Goal: Task Accomplishment & Management: Use online tool/utility

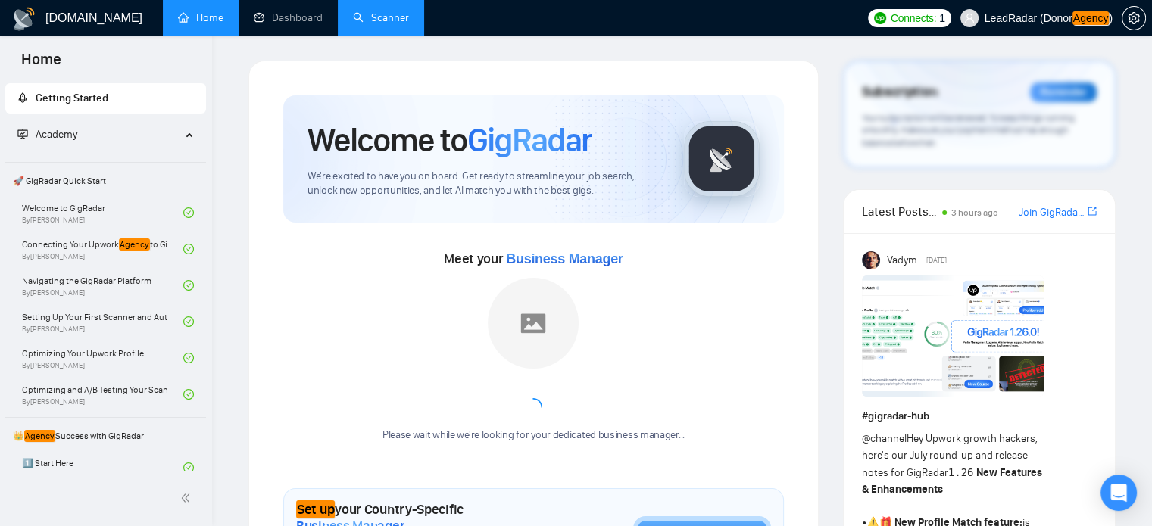
click at [377, 17] on link "Scanner" at bounding box center [381, 17] width 56 height 13
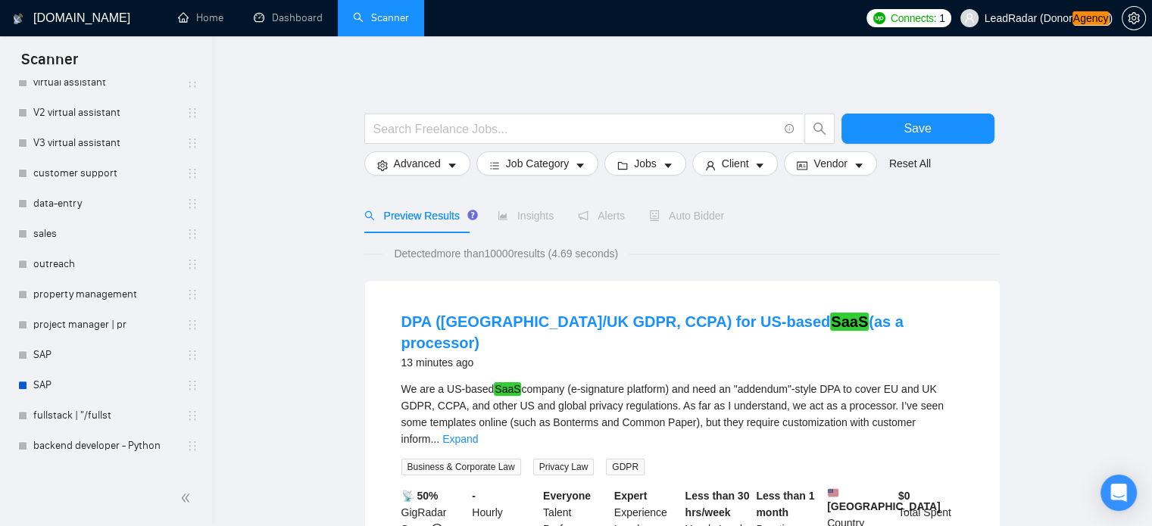
scroll to position [592, 0]
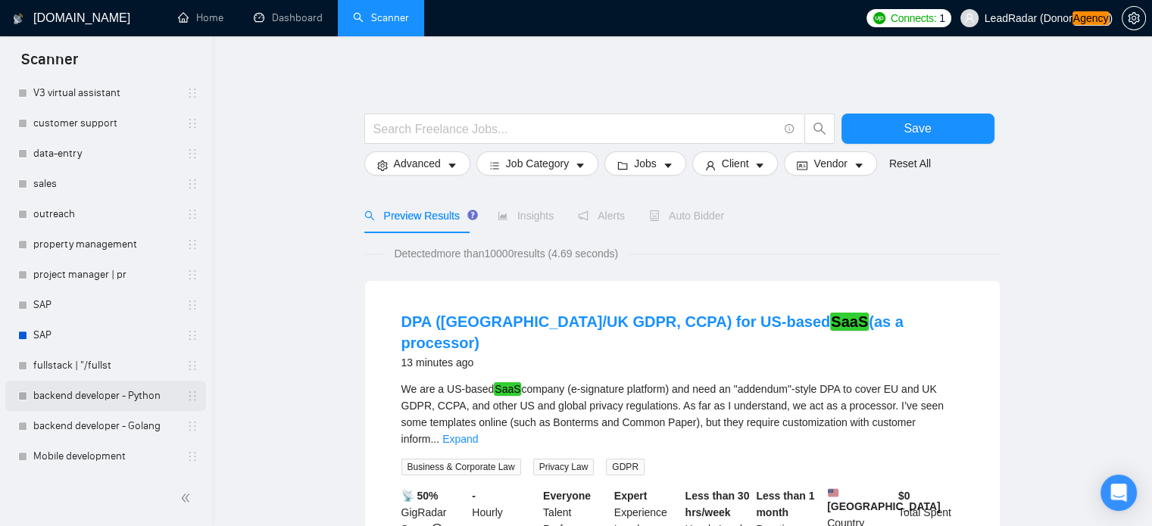
click at [112, 393] on link "backend developer - Python" at bounding box center [105, 396] width 144 height 30
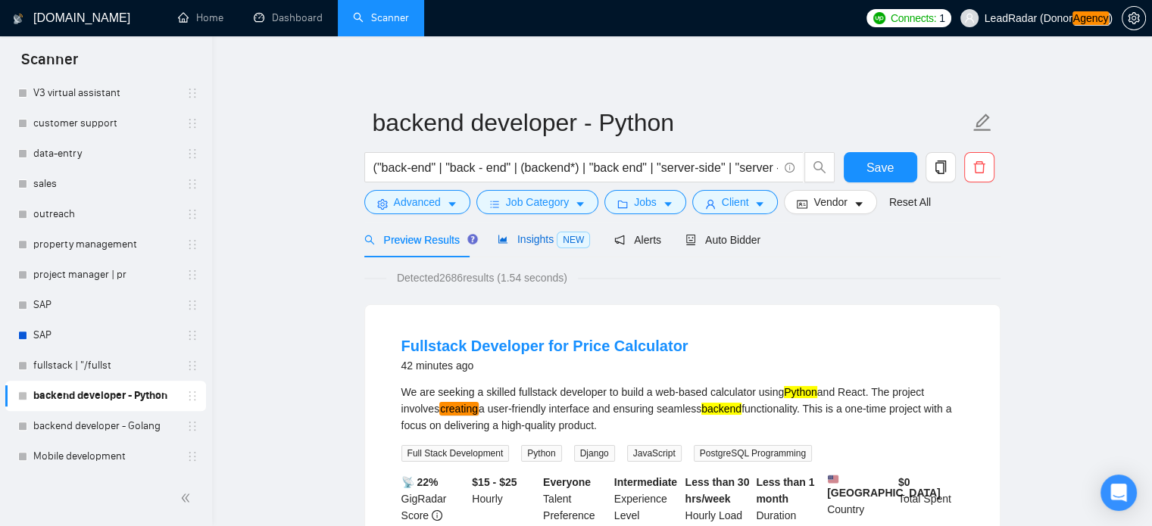
click at [527, 244] on span "Insights NEW" at bounding box center [544, 239] width 92 height 12
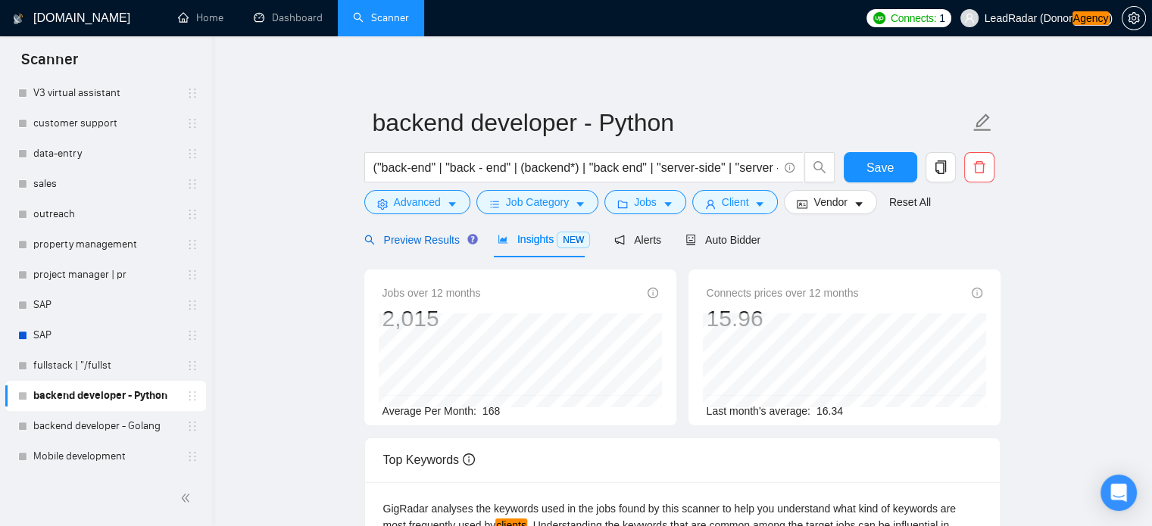
click at [407, 245] on span "Preview Results" at bounding box center [418, 240] width 109 height 12
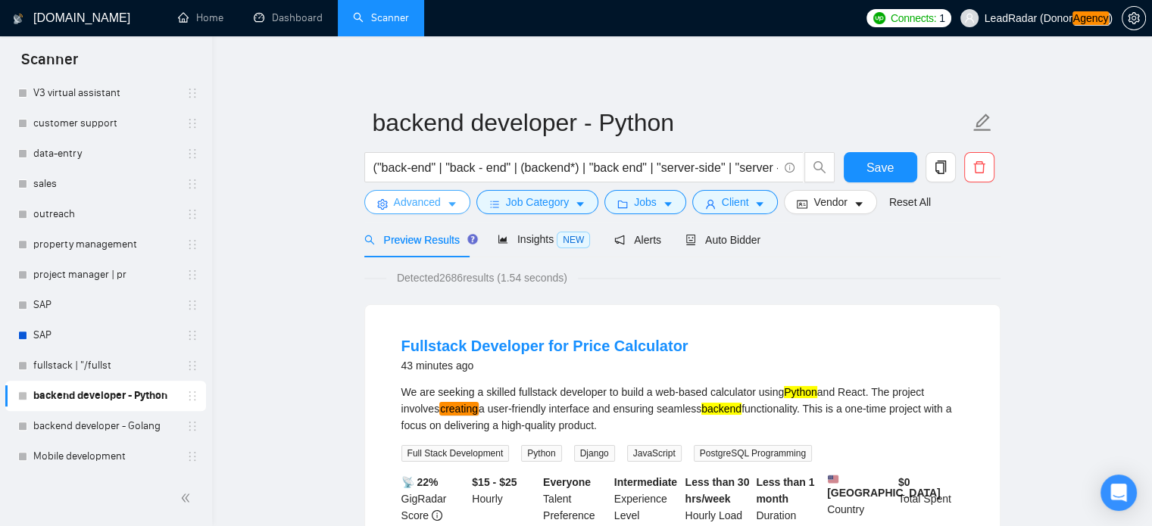
click at [431, 208] on span "Advanced" at bounding box center [417, 202] width 47 height 17
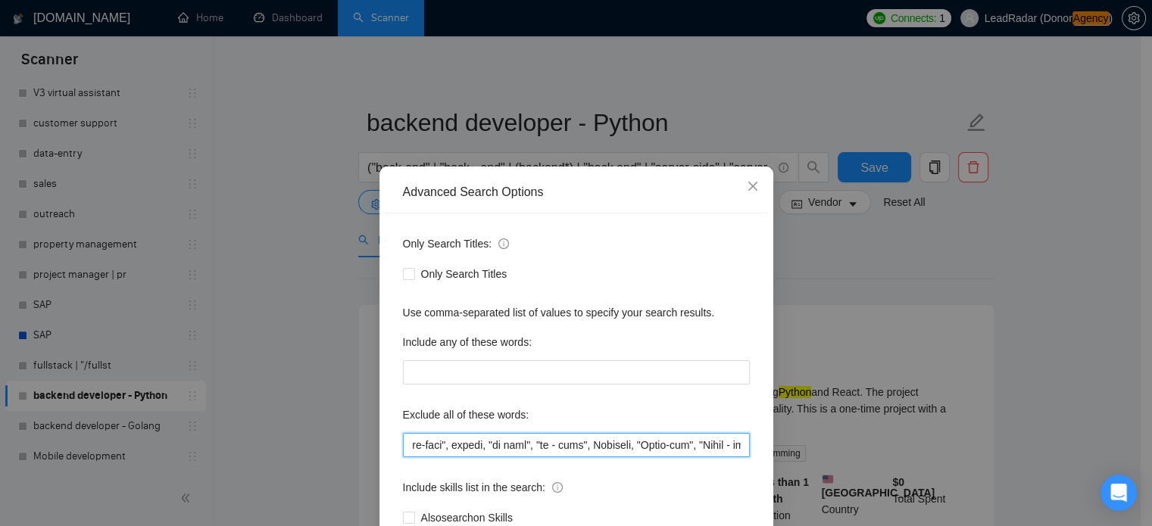
scroll to position [0, 4310]
drag, startPoint x: 603, startPoint y: 446, endPoint x: 757, endPoint y: 447, distance: 154.5
click at [757, 447] on div "Only Search Titles: Only Search Titles Use comma-separated list of values to sp…" at bounding box center [576, 390] width 383 height 353
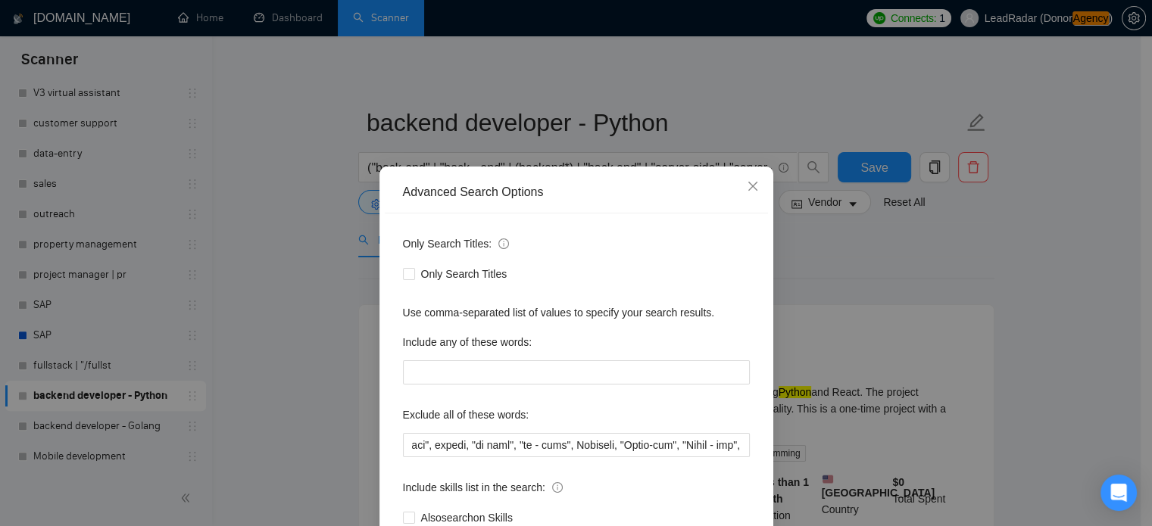
scroll to position [0, 0]
click at [1045, 285] on div "Advanced Search Options Only Search Titles: Only Search Titles Use comma-separa…" at bounding box center [576, 263] width 1152 height 526
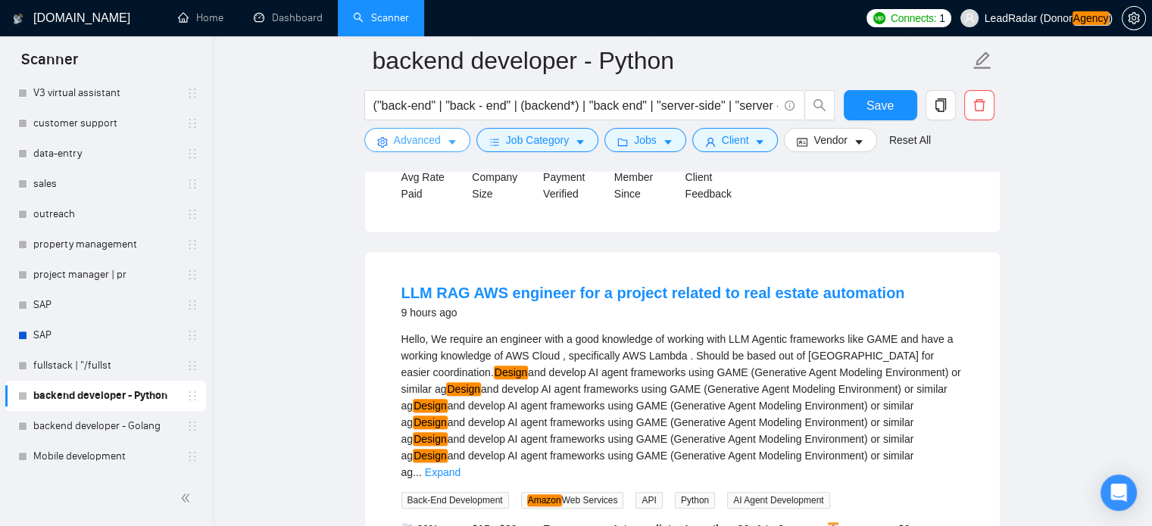
scroll to position [706, 0]
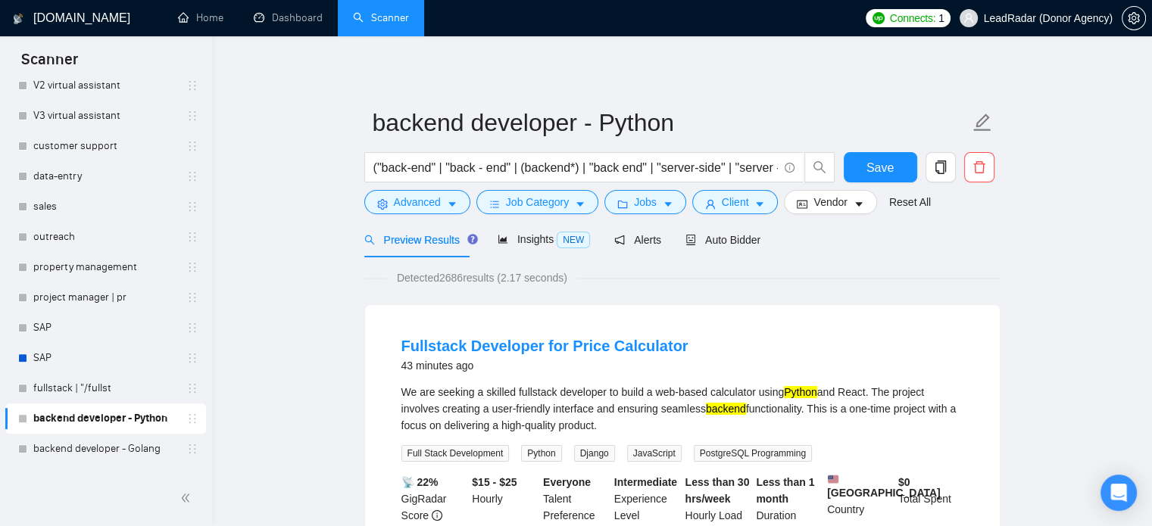
scroll to position [592, 0]
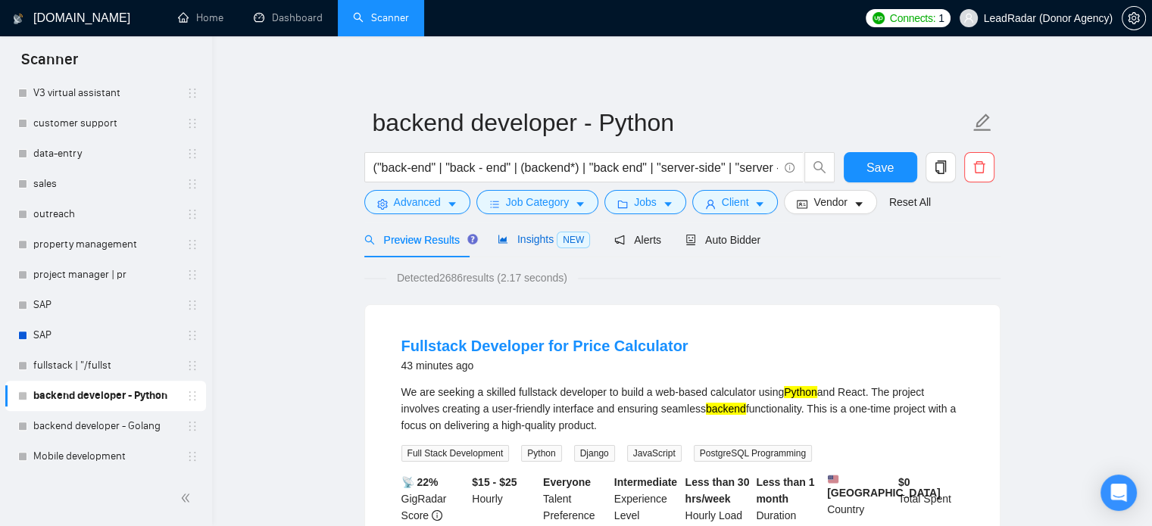
click at [536, 238] on span "Insights NEW" at bounding box center [544, 239] width 92 height 12
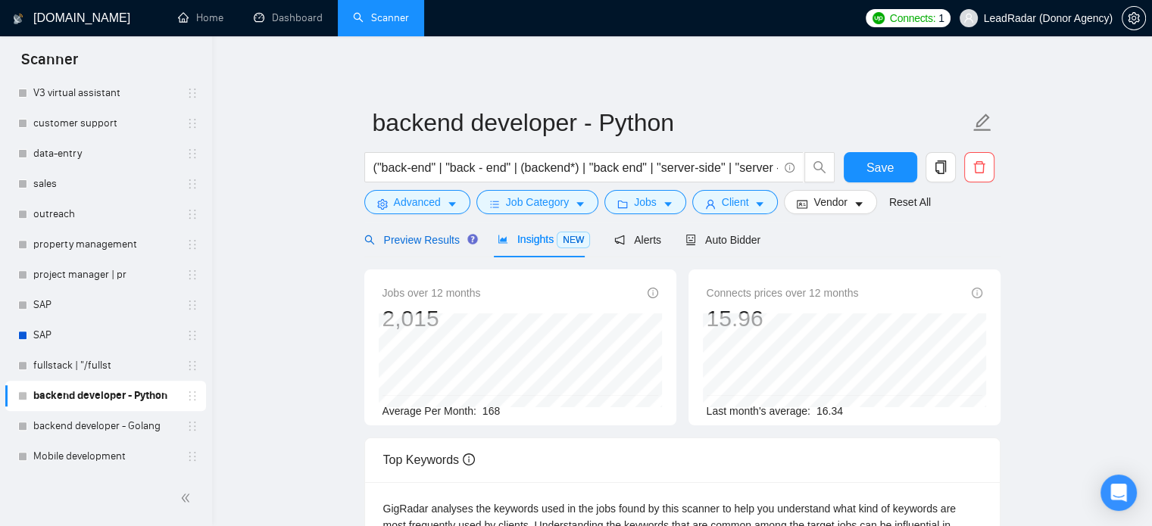
click at [399, 247] on div "Preview Results" at bounding box center [418, 240] width 109 height 17
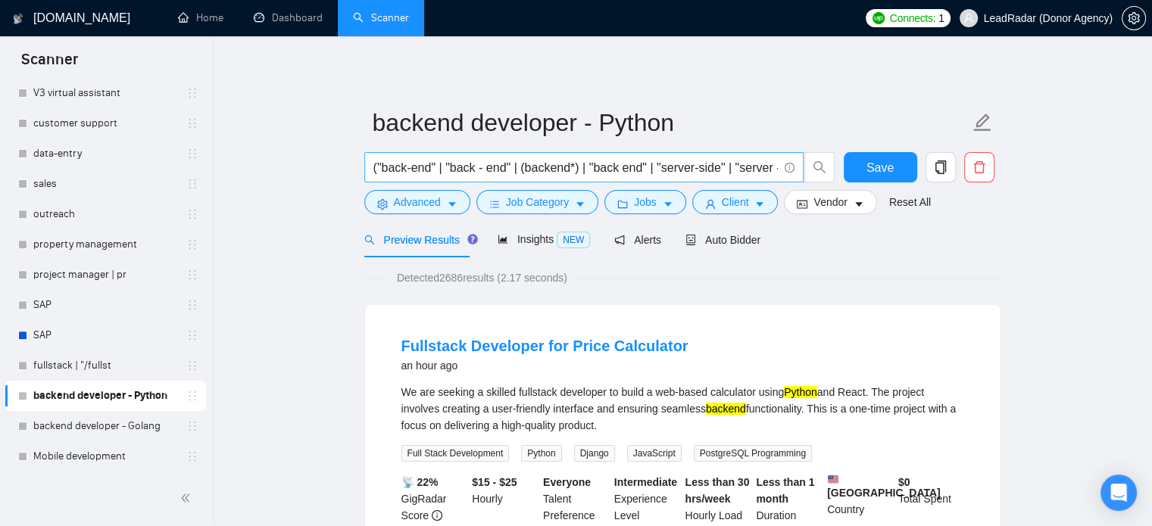
click at [742, 157] on span "("back-end" | "back - end" | (backend*) | "back end" | "server-side" | "server …" at bounding box center [583, 167] width 439 height 30
click at [735, 166] on input "("back-end" | "back - end" | (backend*) | "back end" | "server-side" | "server …" at bounding box center [575, 167] width 404 height 19
click at [507, 166] on input "("back-end" | "back - end" | (backend*) | "back end" | "server-side" | "server …" at bounding box center [575, 167] width 404 height 19
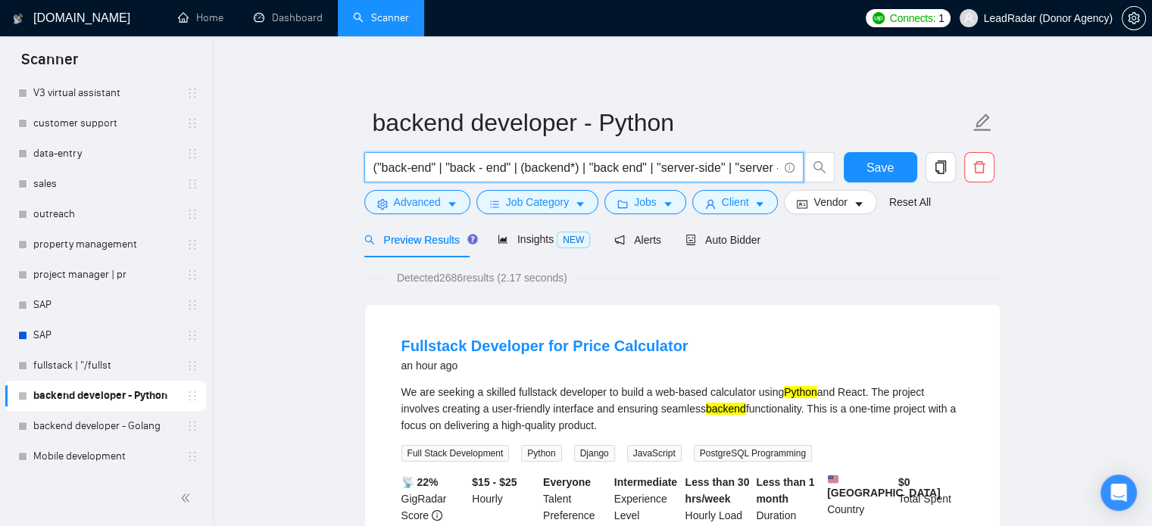
drag, startPoint x: 524, startPoint y: 170, endPoint x: 334, endPoint y: 173, distance: 190.2
click at [472, 171] on input "("back-end" | "back - end" | (backend*) | "back end" | "server-side" | "server …" at bounding box center [575, 167] width 404 height 19
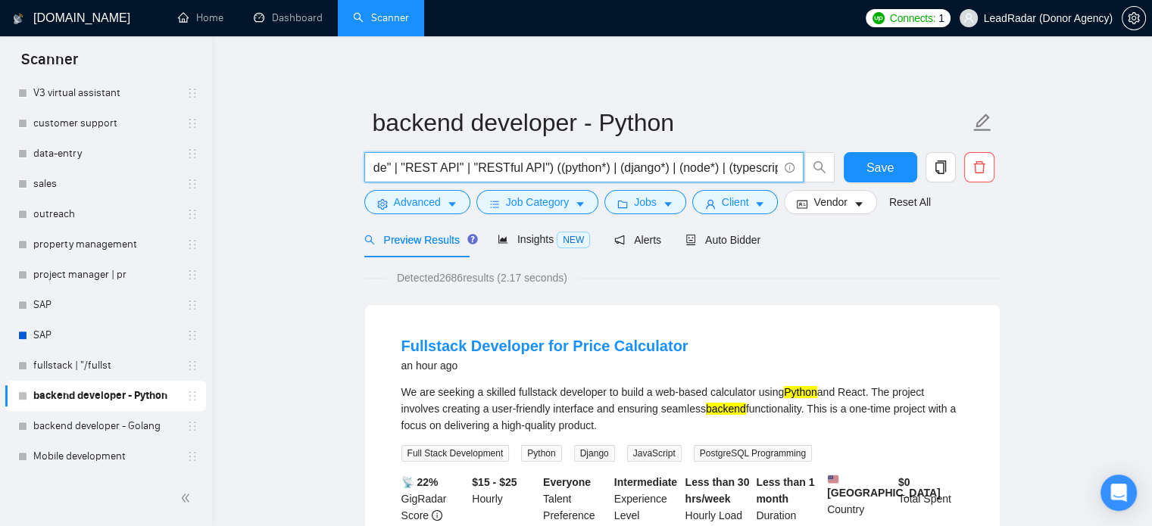
drag, startPoint x: 497, startPoint y: 169, endPoint x: 527, endPoint y: 165, distance: 30.5
click at [527, 165] on input "("back-end" | "back - end" | (backend*) | "back end" | "server-side" | "server …" at bounding box center [575, 167] width 404 height 19
click at [573, 169] on input "("back-end" | "back - end" | (backend*) | "back end" | "server-side" | "server …" at bounding box center [575, 167] width 404 height 19
click at [624, 169] on input "("back-end" | "back - end" | (backend*) | "back end" | "server-side" | "server …" at bounding box center [575, 167] width 404 height 19
click at [685, 170] on input "("back-end" | "back - end" | (backend*) | "back end" | "server-side" | "server …" at bounding box center [575, 167] width 404 height 19
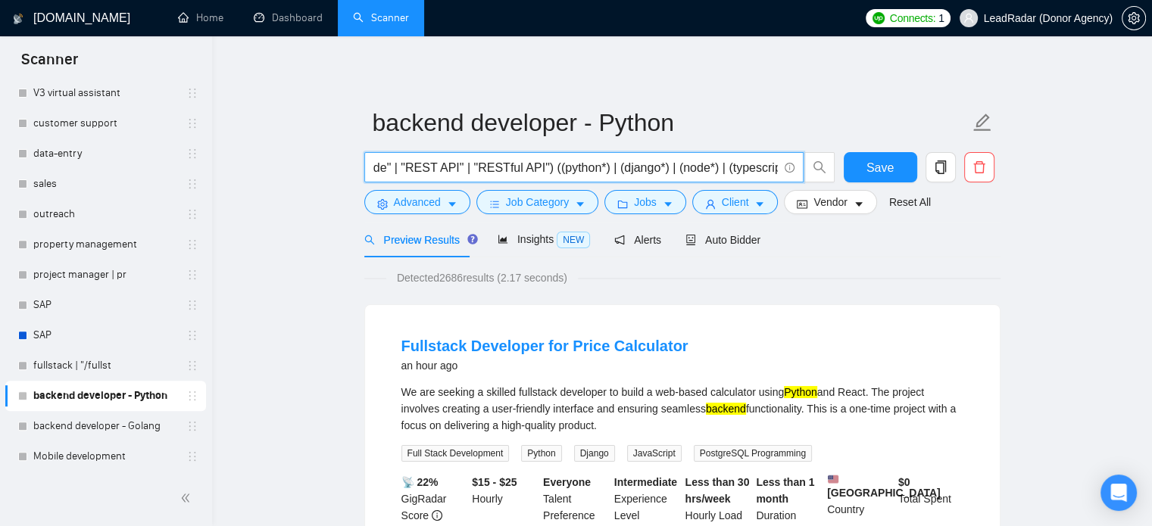
click at [738, 168] on input "("back-end" | "back - end" | (backend*) | "back end" | "server-side" | "server …" at bounding box center [575, 167] width 404 height 19
drag, startPoint x: 660, startPoint y: 172, endPoint x: 773, endPoint y: 175, distance: 113.7
click at [773, 175] on input "("back-end" | "back - end" | (backend*) | "back end" | "server-side" | "server …" at bounding box center [575, 167] width 404 height 19
click at [680, 170] on input "("back-end" | "back - end" | (backend*) | "back end" | "server-side" | "server …" at bounding box center [575, 167] width 404 height 19
drag, startPoint x: 657, startPoint y: 172, endPoint x: 774, endPoint y: 172, distance: 116.6
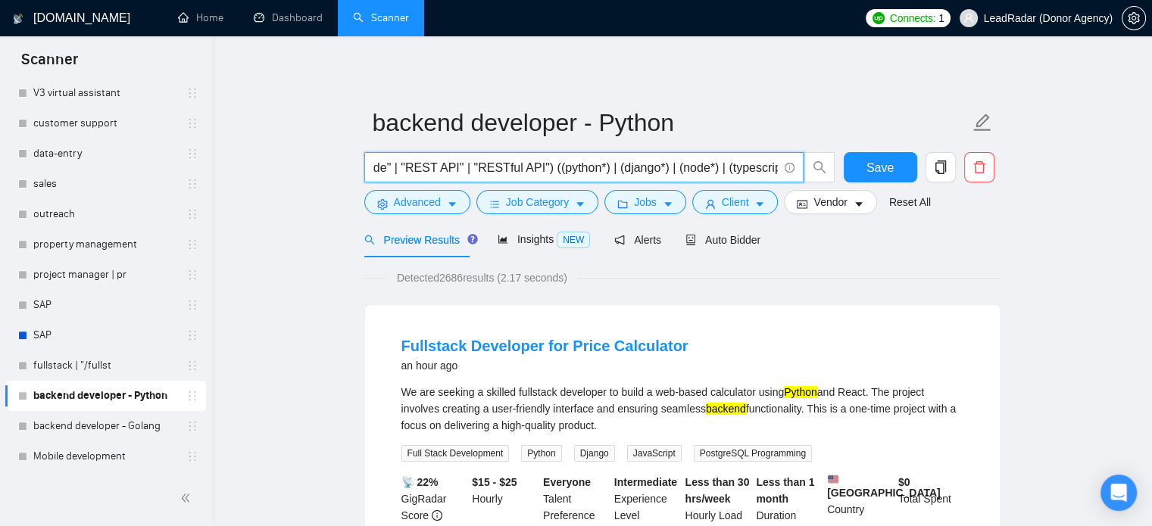
click at [774, 172] on input "("back-end" | "back - end" | (backend*) | "back end" | "server-side" | "server …" at bounding box center [575, 167] width 404 height 19
drag, startPoint x: 548, startPoint y: 169, endPoint x: 660, endPoint y: 170, distance: 112.1
click at [657, 170] on input "("back-end" | "back - end" | (backend*) | "back end" | "server-side" | "server …" at bounding box center [575, 167] width 404 height 19
click at [419, 205] on span "Advanced" at bounding box center [417, 202] width 47 height 17
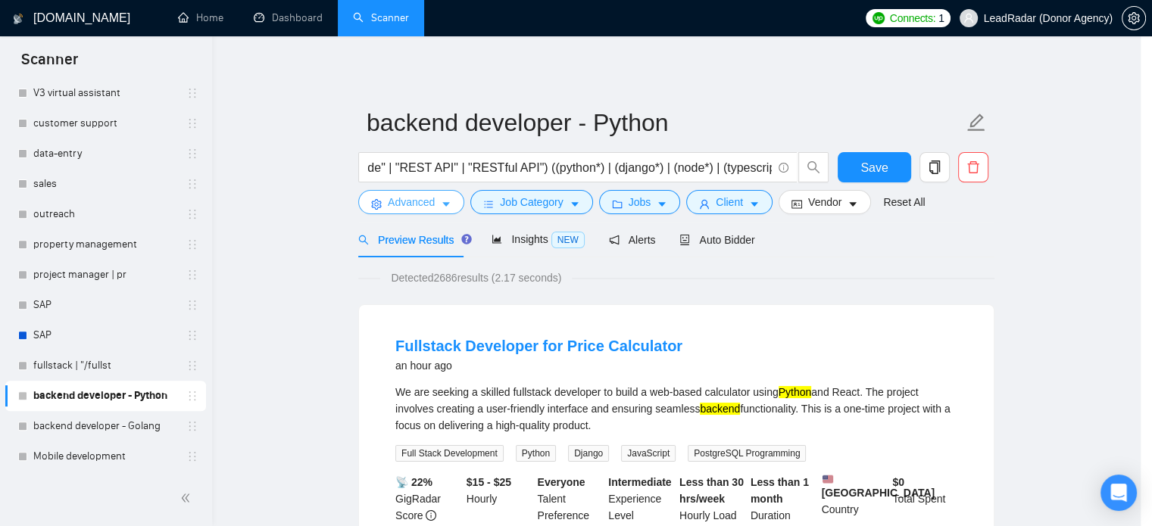
scroll to position [0, 0]
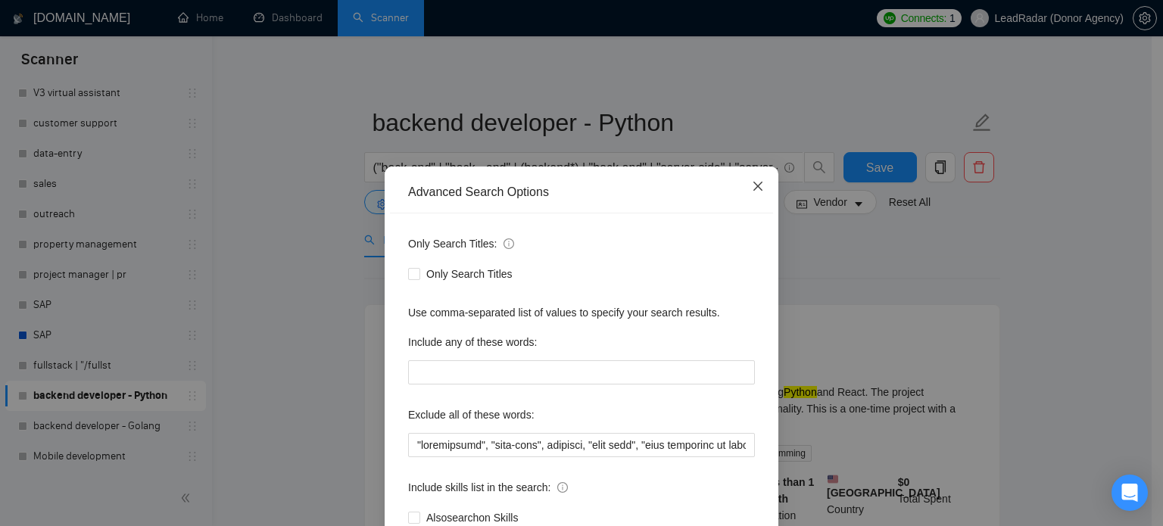
click at [752, 191] on icon "close" at bounding box center [758, 186] width 12 height 12
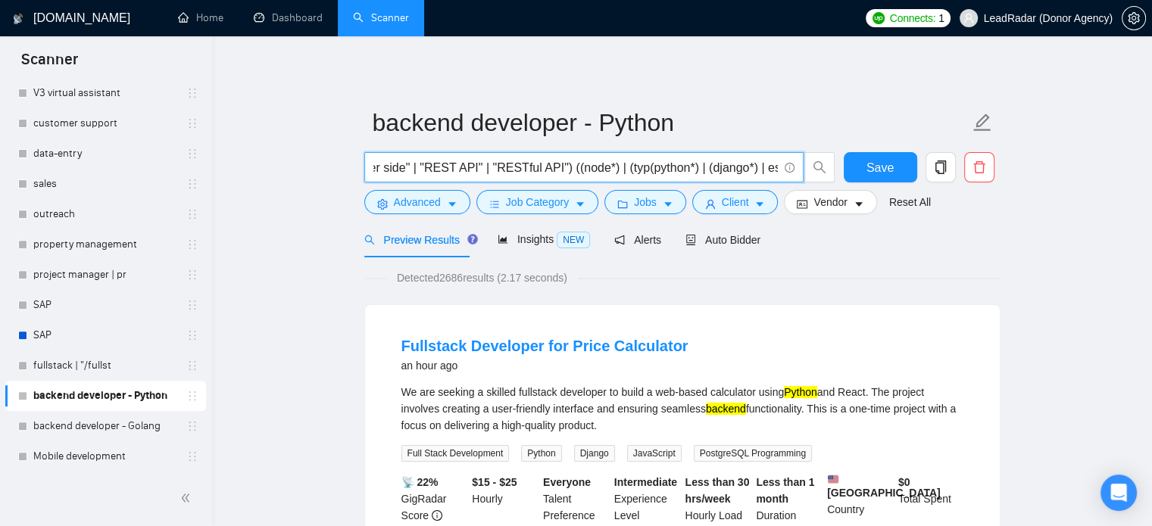
scroll to position [0, 456]
click at [678, 168] on input "("back-end" | "back - end" | (backend*) | "back end" | "server-side" | "server …" at bounding box center [575, 167] width 404 height 19
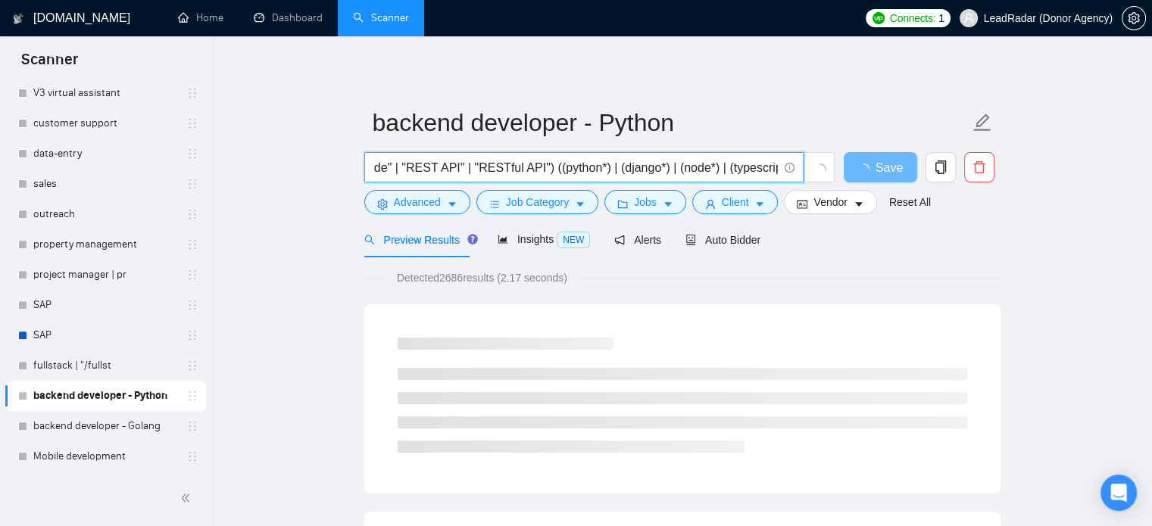
scroll to position [0, 576]
drag, startPoint x: 652, startPoint y: 173, endPoint x: 773, endPoint y: 174, distance: 121.2
click at [773, 174] on input "("back-end" | "back - end" | (backend*) | "back end" | "server-side" | "server …" at bounding box center [575, 167] width 404 height 19
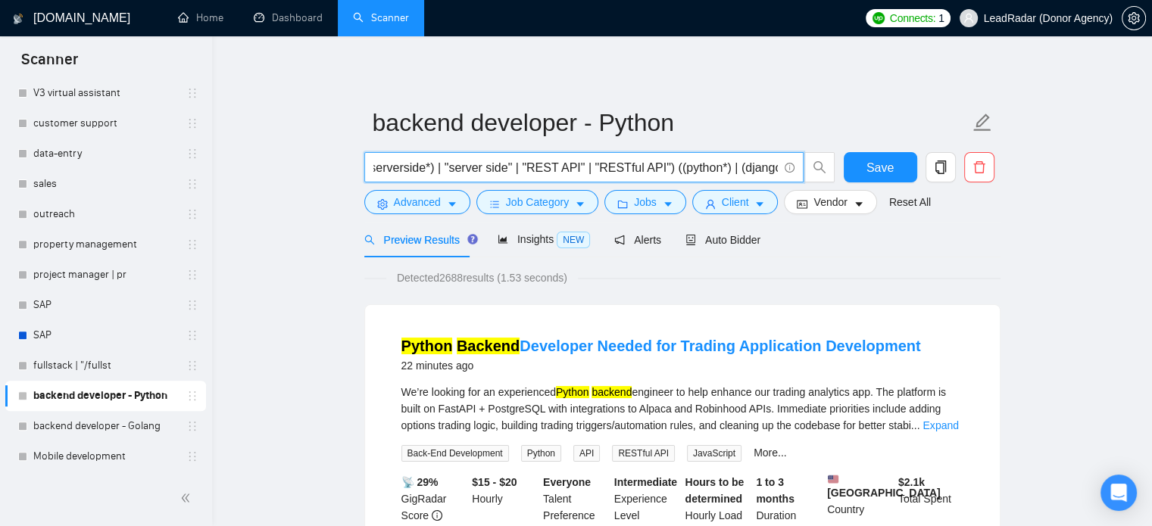
scroll to position [0, 451]
type input "("back-end" | "back - end" | (backend*) | "back end" | "server-side" | "server …"
drag, startPoint x: 873, startPoint y: 169, endPoint x: 438, endPoint y: 175, distance: 434.8
click at [873, 169] on span "Save" at bounding box center [880, 167] width 27 height 19
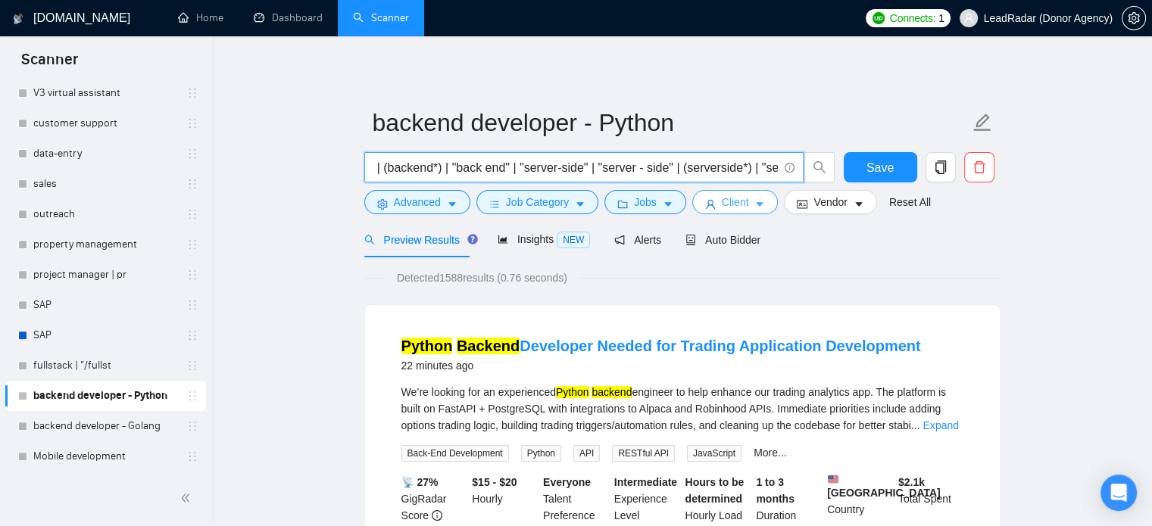
drag, startPoint x: 667, startPoint y: 170, endPoint x: 749, endPoint y: 190, distance: 85.1
click at [749, 189] on div "("back-end" | "back - end" | (backend*) | "back end" | "server-side" | "server …" at bounding box center [599, 171] width 477 height 38
click at [545, 172] on input "("back-end" | "back - end" | (backend*) | "back end" | "server-side" | "server …" at bounding box center [575, 167] width 404 height 19
click at [403, 214] on button "Advanced" at bounding box center [417, 202] width 106 height 24
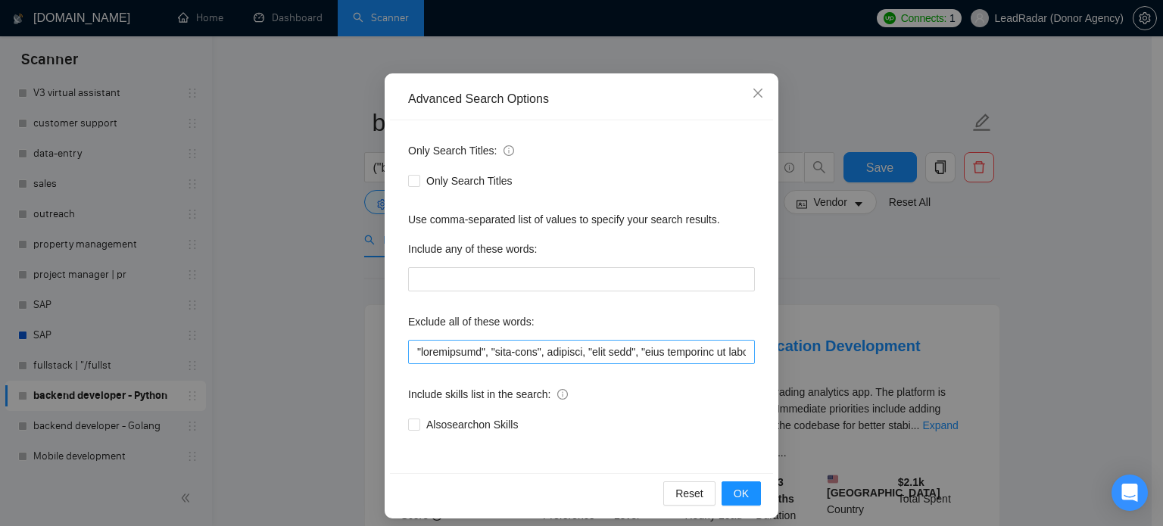
scroll to position [94, 0]
click at [479, 357] on input "text" at bounding box center [581, 351] width 347 height 24
click at [456, 352] on input "text" at bounding box center [581, 351] width 347 height 24
click at [667, 352] on input "text" at bounding box center [581, 351] width 347 height 24
click at [1000, 284] on div "Advanced Search Options Only Search Titles: Only Search Titles Use comma-separa…" at bounding box center [581, 263] width 1163 height 526
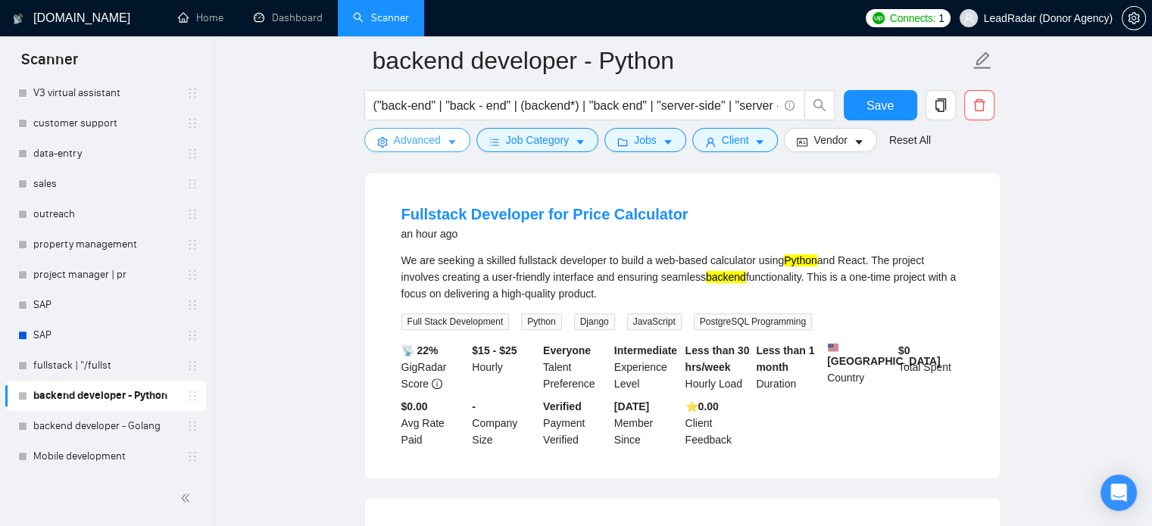
scroll to position [470, 0]
click at [1070, 30] on span "LeadRadar (Donor Agency)" at bounding box center [1036, 18] width 171 height 48
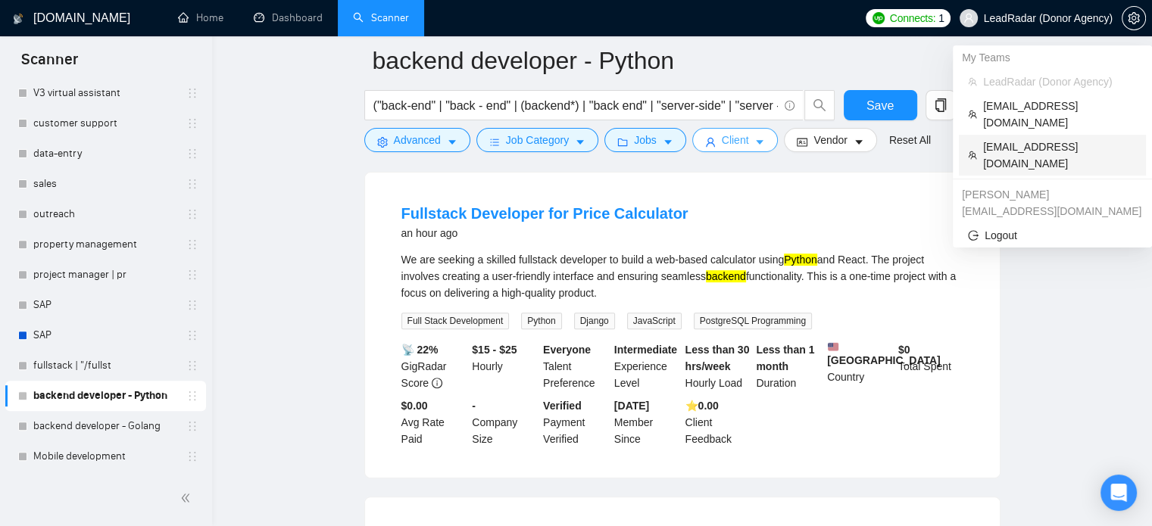
click at [1038, 139] on span "[EMAIL_ADDRESS][DOMAIN_NAME]" at bounding box center [1060, 155] width 154 height 33
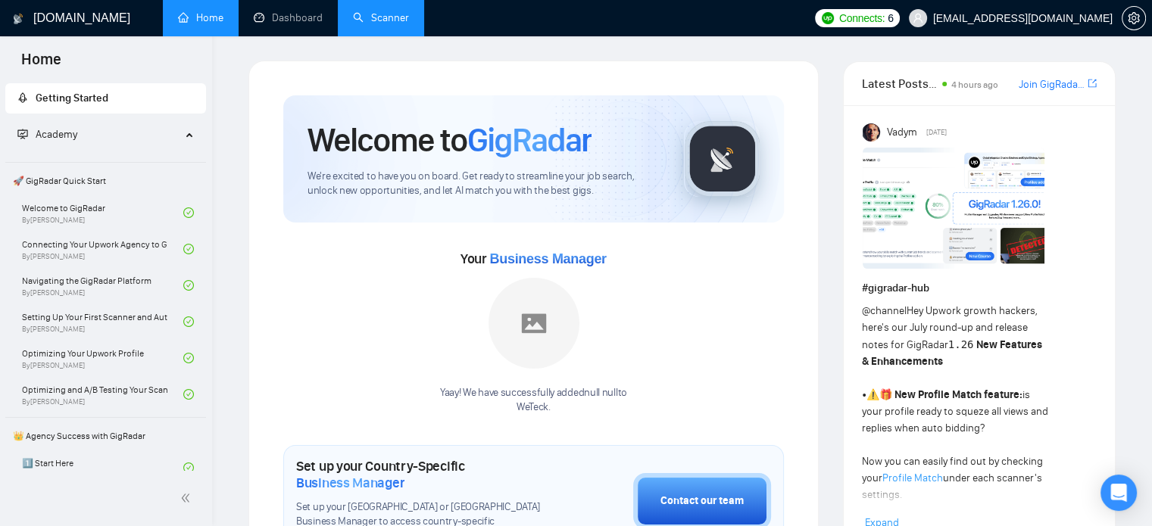
click at [409, 17] on link "Scanner" at bounding box center [381, 17] width 56 height 13
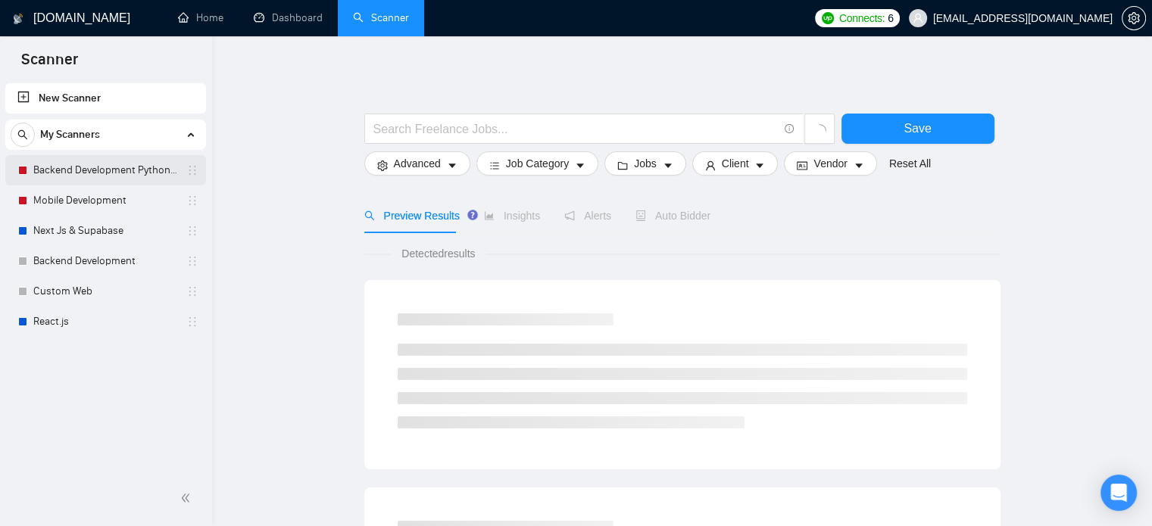
click at [109, 172] on link "Backend Development Python and Go" at bounding box center [105, 170] width 144 height 30
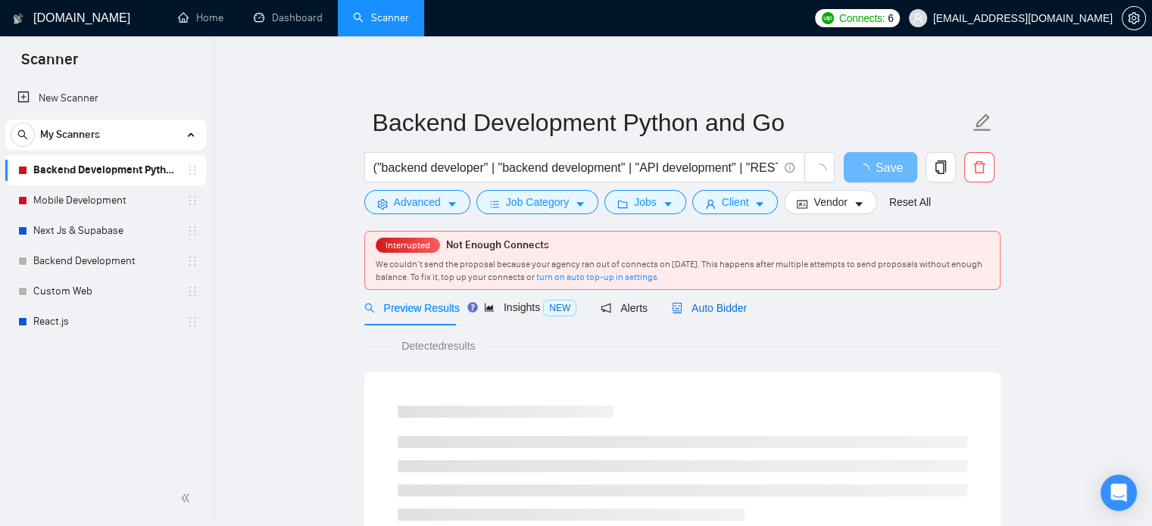
click at [717, 314] on div "Auto Bidder" at bounding box center [709, 308] width 75 height 17
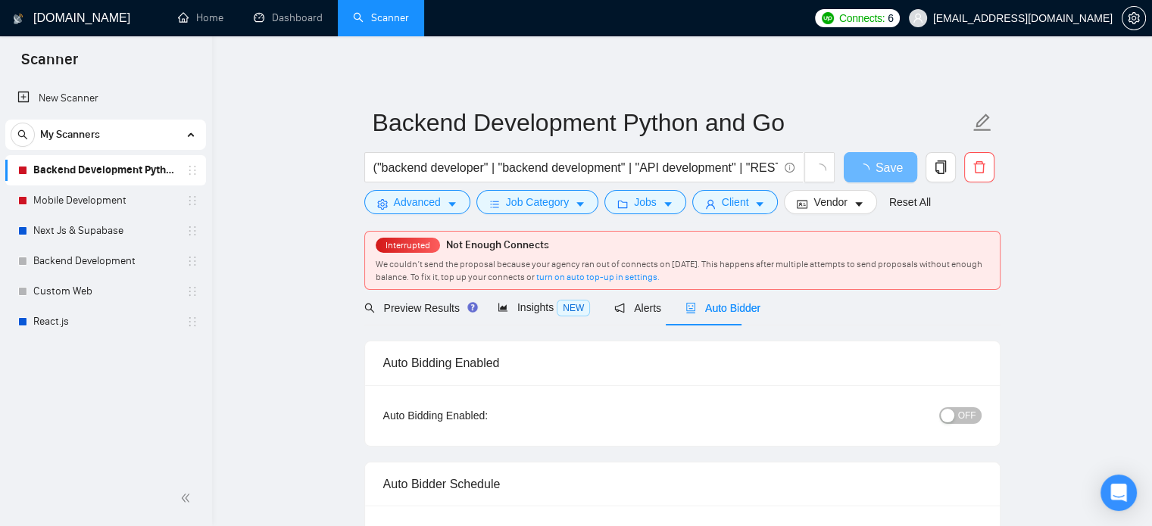
checkbox input "true"
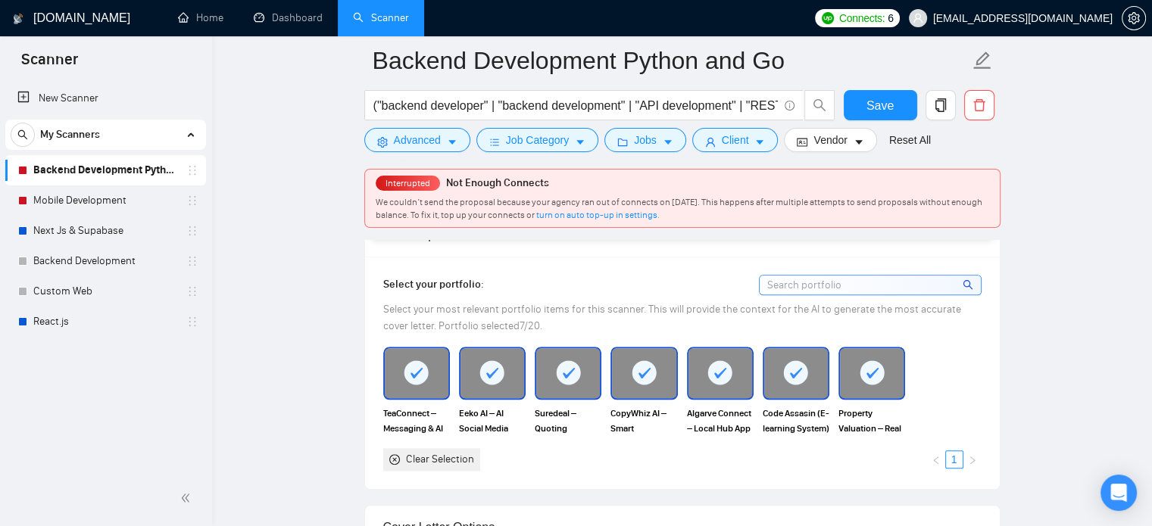
scroll to position [1390, 0]
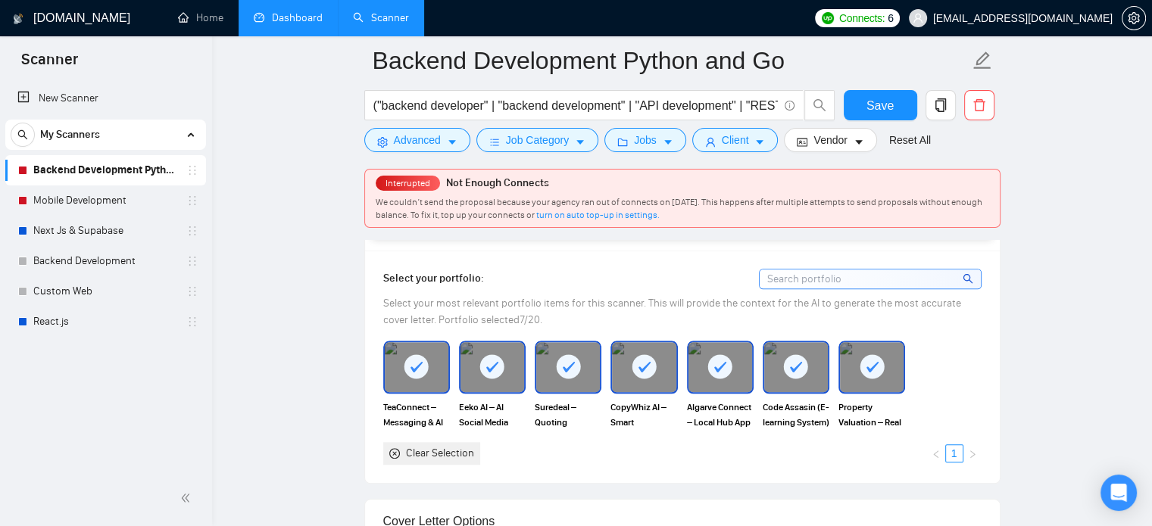
click at [299, 19] on link "Dashboard" at bounding box center [288, 17] width 69 height 13
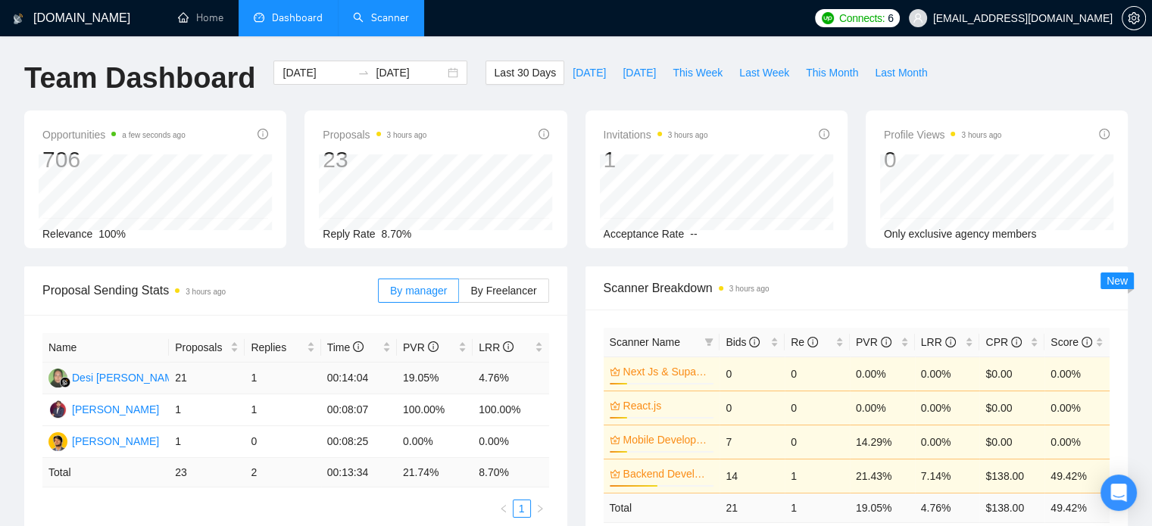
scroll to position [114, 0]
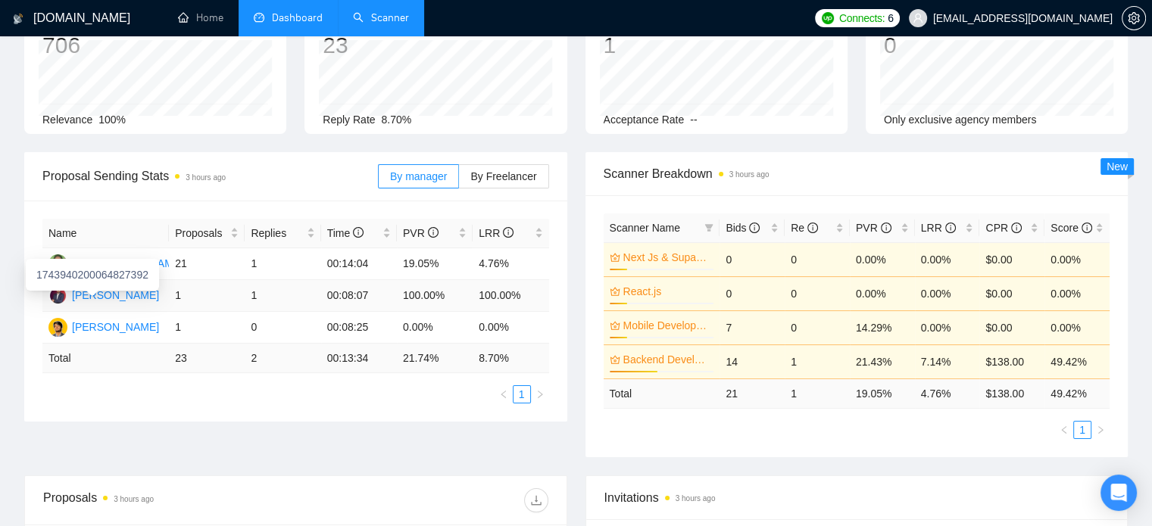
click at [100, 299] on div "[PERSON_NAME]" at bounding box center [115, 295] width 87 height 17
click at [383, 18] on link "Scanner" at bounding box center [381, 17] width 56 height 13
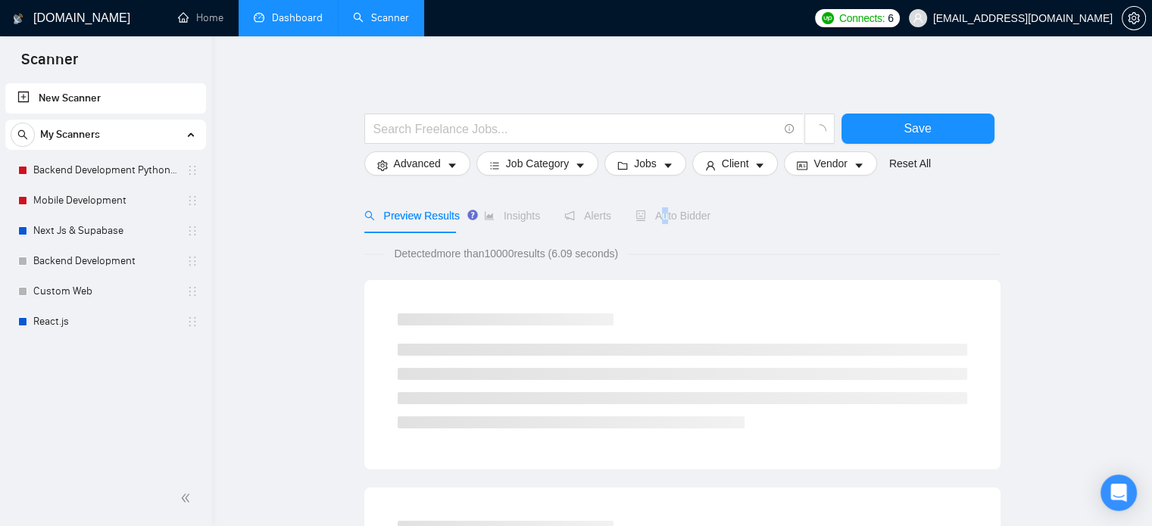
click at [660, 224] on div "Auto Bidder" at bounding box center [672, 215] width 75 height 35
click at [101, 170] on link "Backend Development Python and Go" at bounding box center [105, 170] width 144 height 30
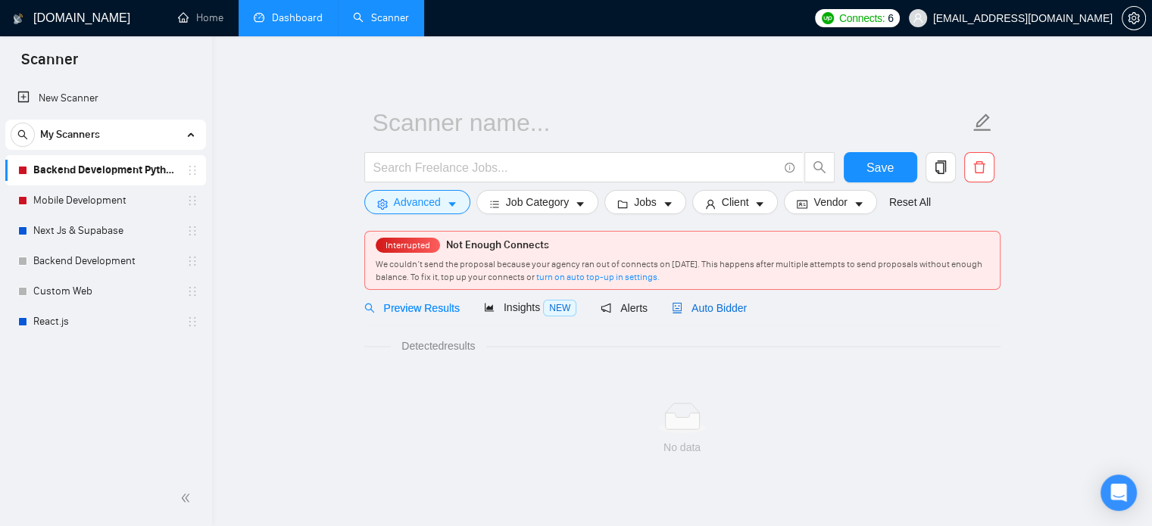
click at [721, 314] on span "Auto Bidder" at bounding box center [709, 308] width 75 height 12
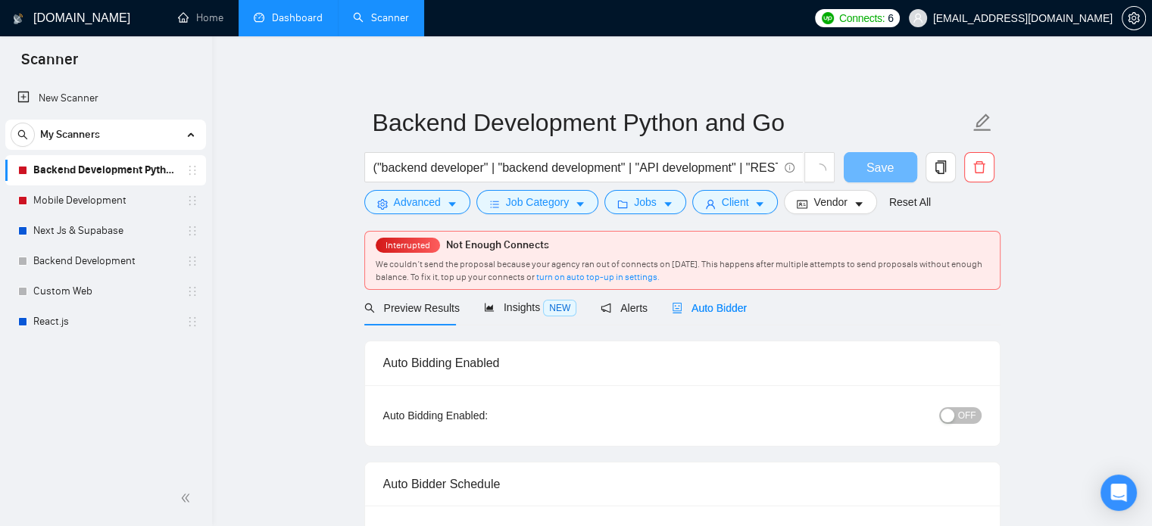
click at [720, 310] on span "Auto Bidder" at bounding box center [709, 308] width 75 height 12
checkbox input "true"
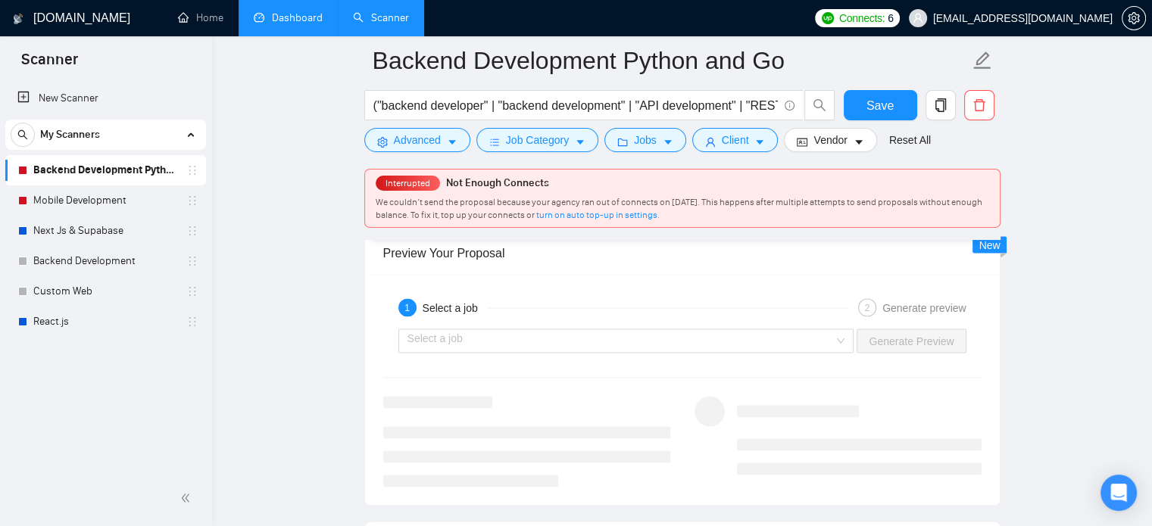
scroll to position [2868, 0]
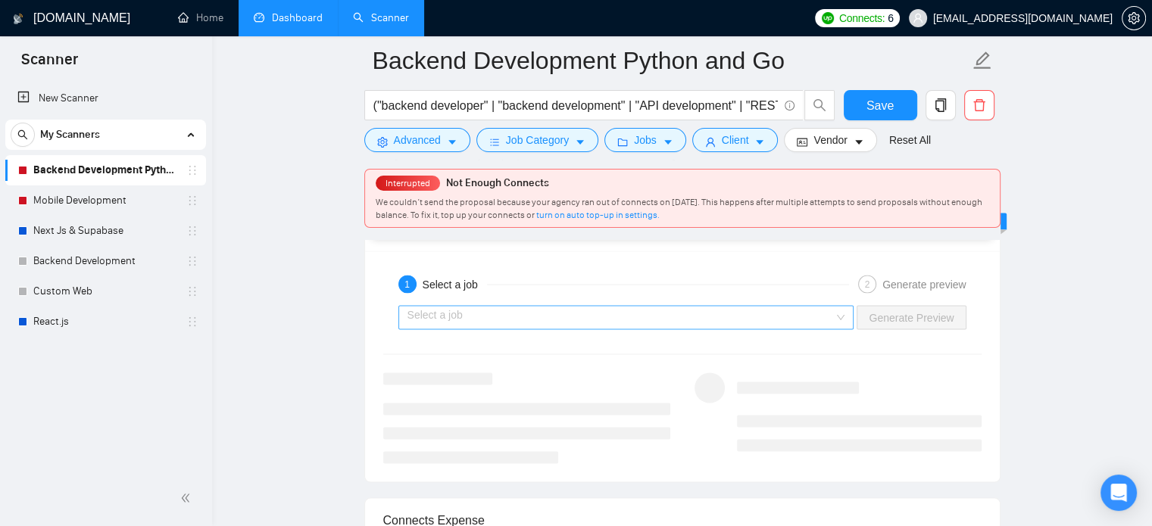
click at [718, 306] on input "search" at bounding box center [621, 317] width 427 height 23
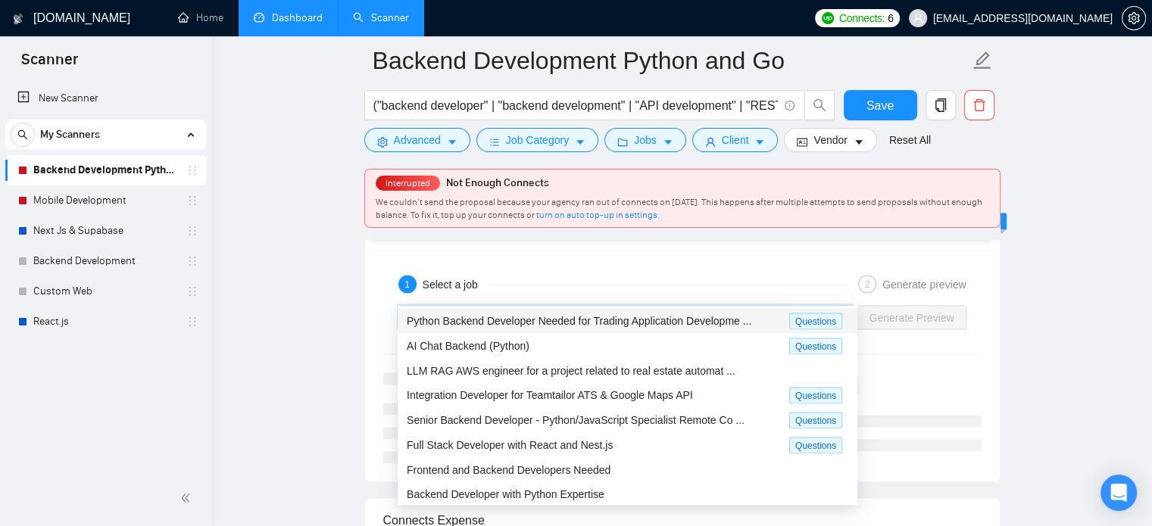
click at [638, 326] on span "Python Backend Developer Needed for Trading Application Developme ..." at bounding box center [579, 320] width 345 height 12
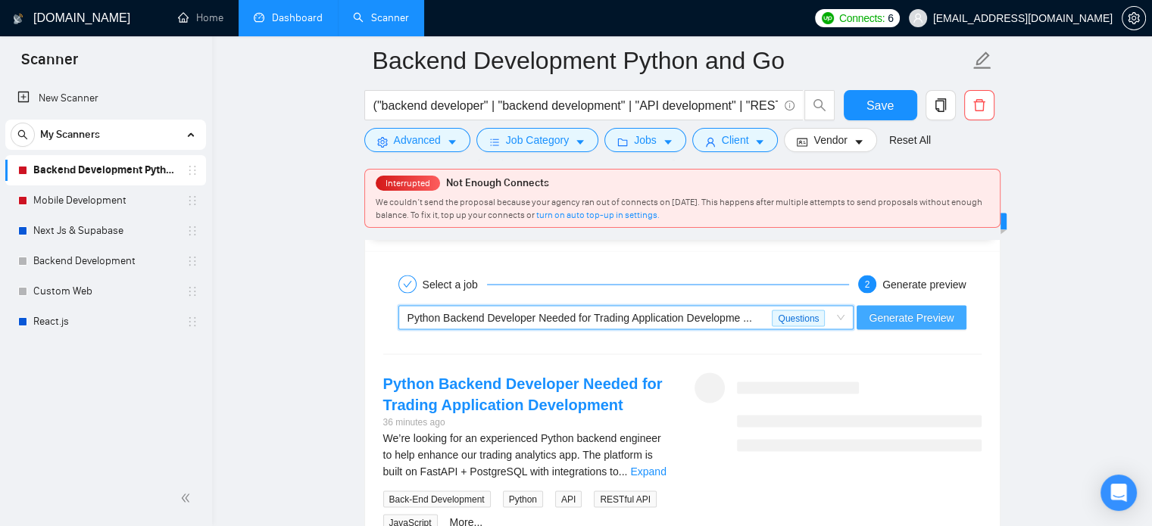
click at [907, 309] on span "Generate Preview" at bounding box center [911, 317] width 85 height 17
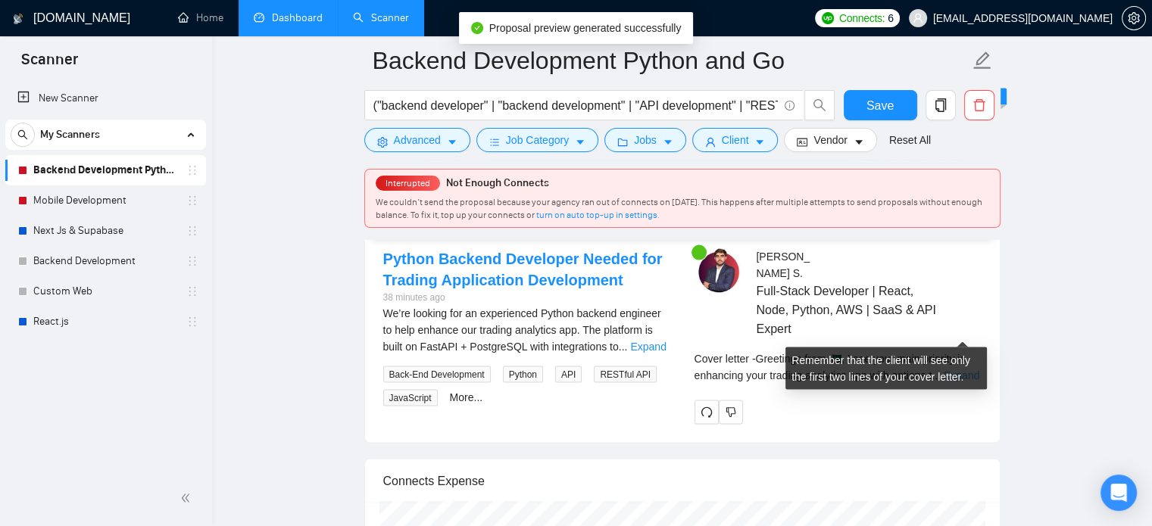
scroll to position [2993, 0]
click at [958, 369] on link "Expand" at bounding box center [962, 375] width 36 height 12
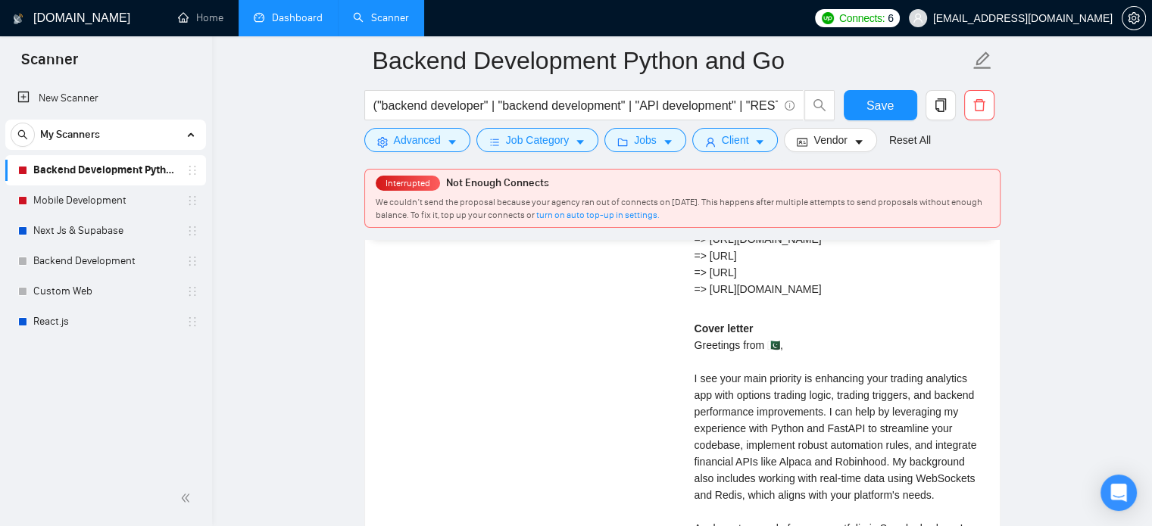
scroll to position [3523, 0]
drag, startPoint x: 780, startPoint y: 302, endPoint x: 769, endPoint y: 304, distance: 11.6
click at [769, 320] on div "Cover letter Greetings from 🇵🇰, I see your main priority is enhancing your trad…" at bounding box center [838, 520] width 287 height 400
click at [703, 320] on div "Cover letter Greetings from 🇵🇰, I see your main priority is enhancing your trad…" at bounding box center [838, 520] width 287 height 400
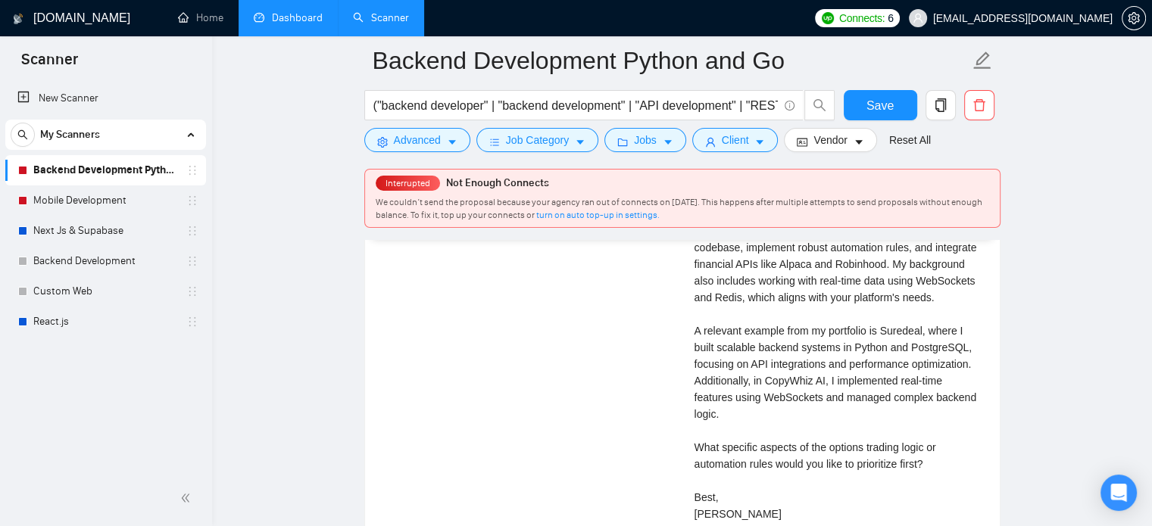
scroll to position [3721, 0]
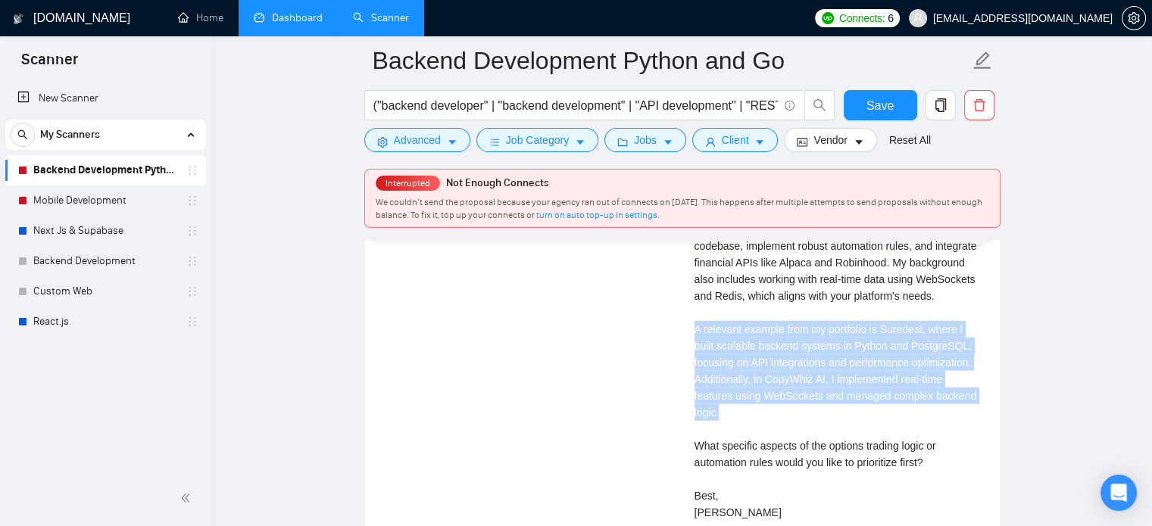
drag, startPoint x: 695, startPoint y: 286, endPoint x: 723, endPoint y: 372, distance: 90.1
click at [723, 372] on div "Cover letter Greetings from 🇵🇰, I see your main priority is enhancing your trad…" at bounding box center [838, 321] width 287 height 400
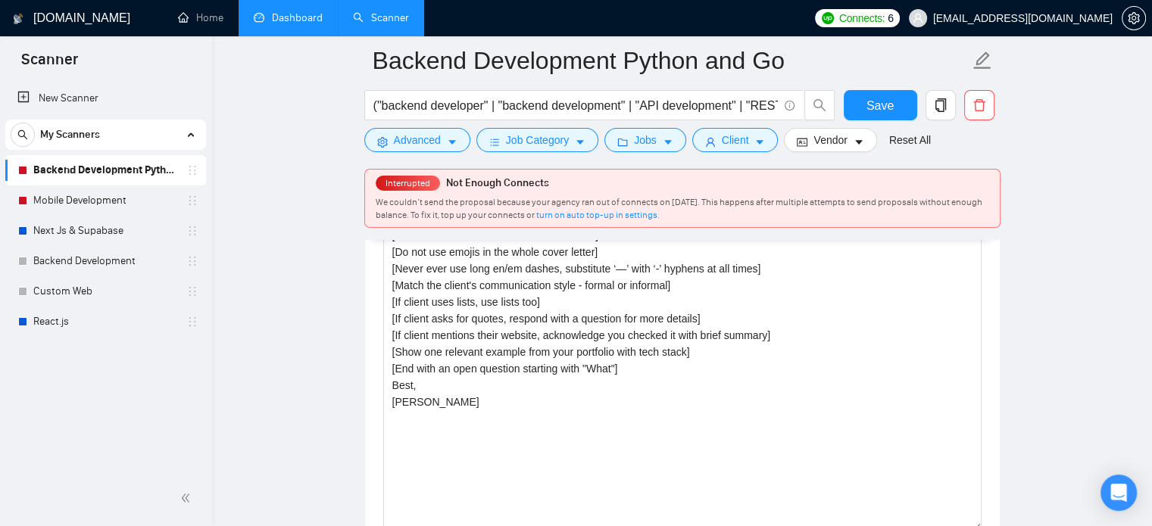
scroll to position [1805, 0]
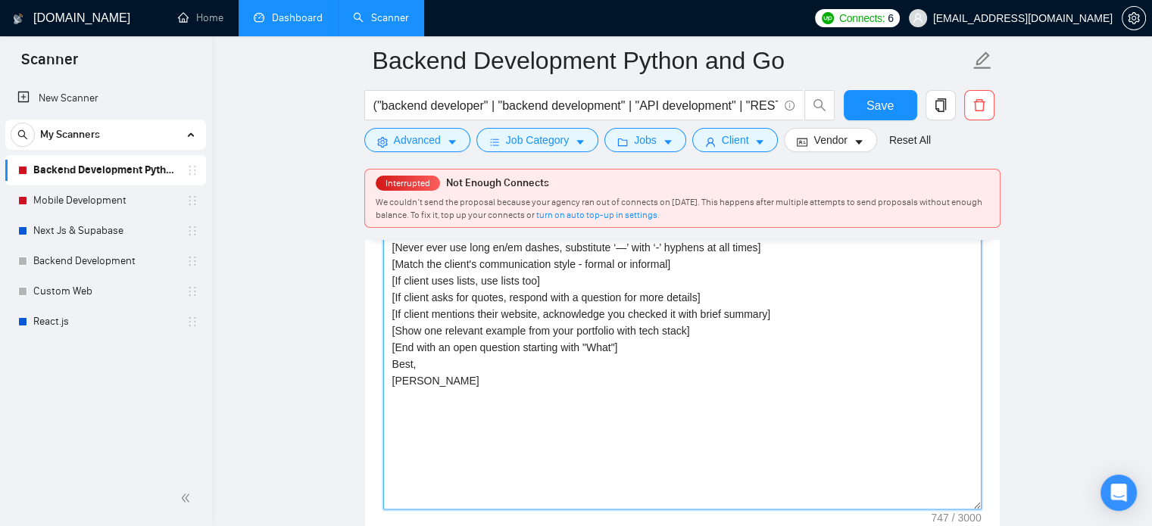
click at [691, 336] on textarea "[Write a personal greeting using the client's name or company name. If nothing …" at bounding box center [682, 339] width 598 height 341
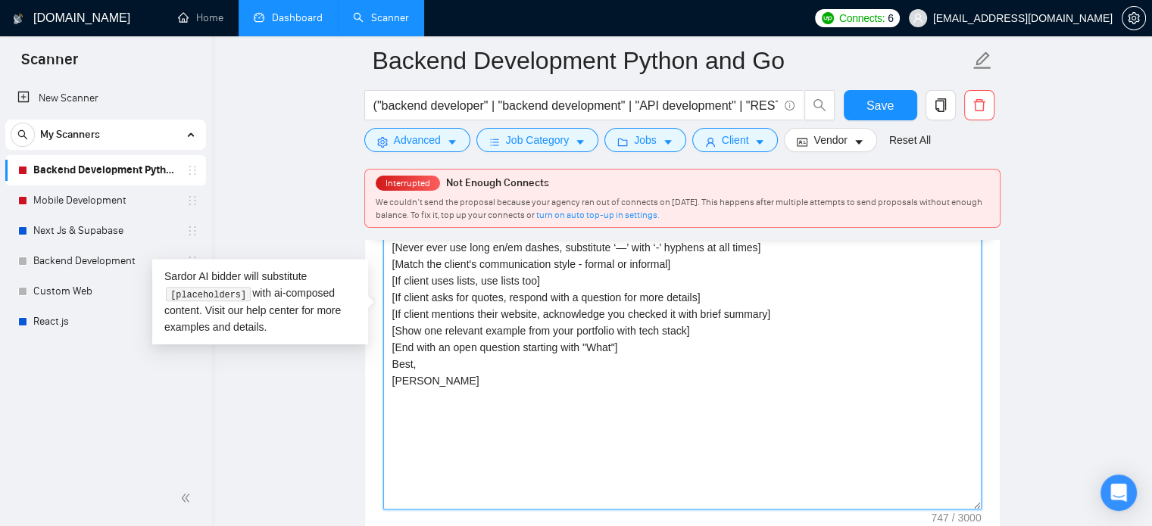
paste textarea "Lo ips dolo sita con/adipi el seddoe te inc ] [Ut lab etd magnaa en adm venia q…"
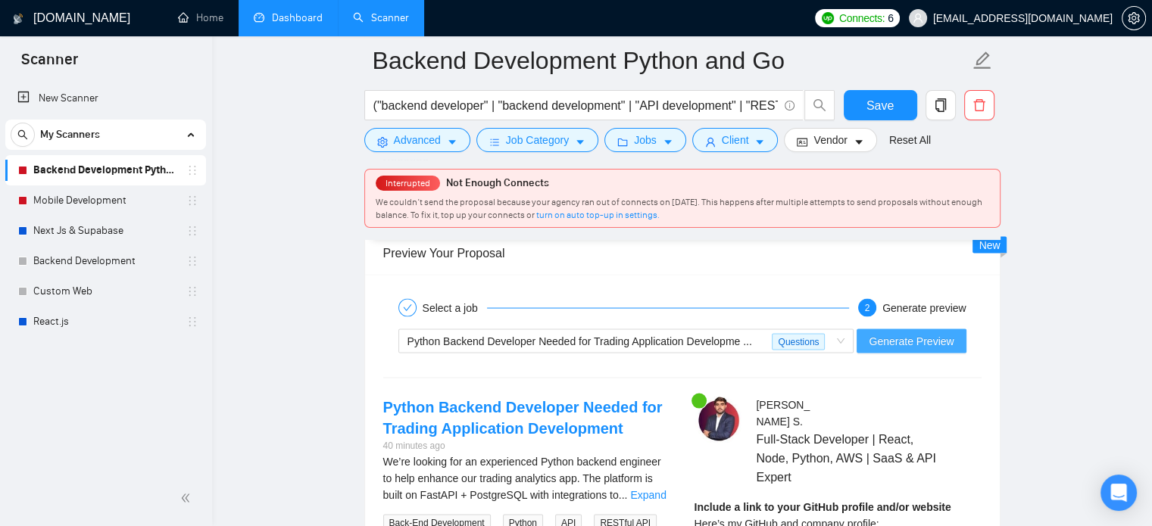
scroll to position [2843, 0]
click at [904, 333] on span "Generate Preview" at bounding box center [911, 341] width 85 height 17
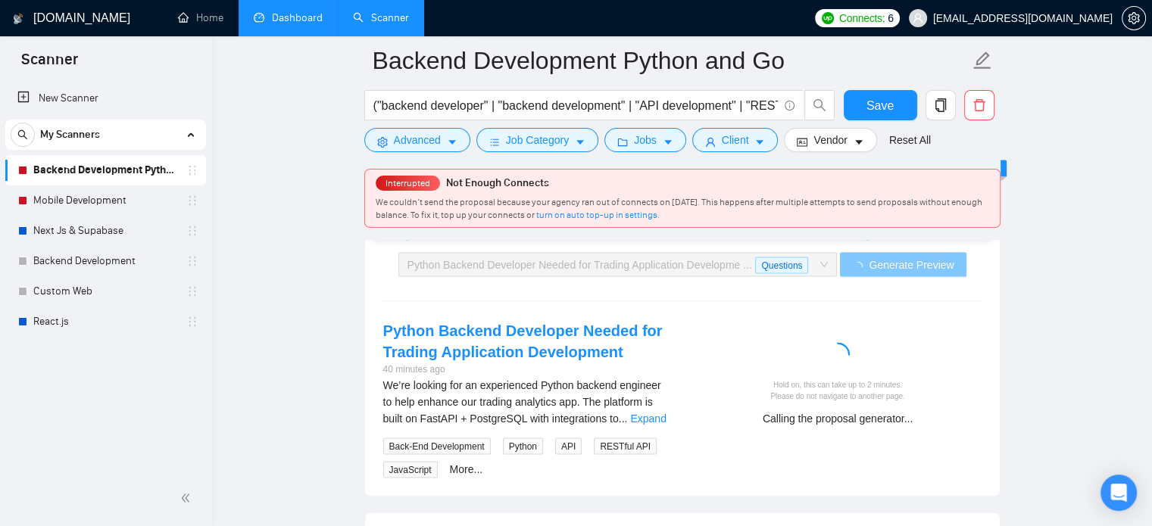
scroll to position [2925, 0]
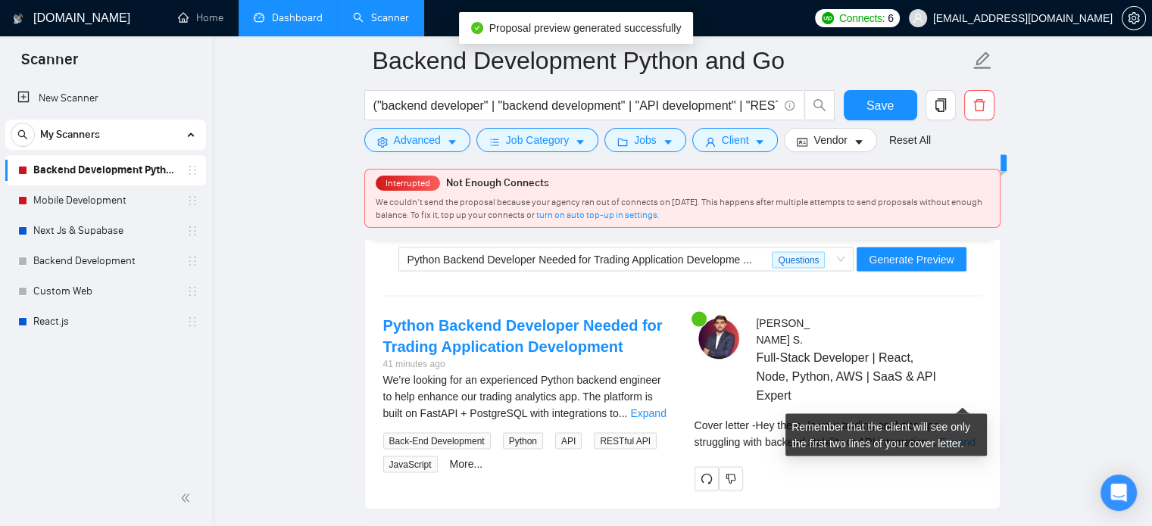
click at [967, 436] on link "Expand" at bounding box center [957, 442] width 36 height 12
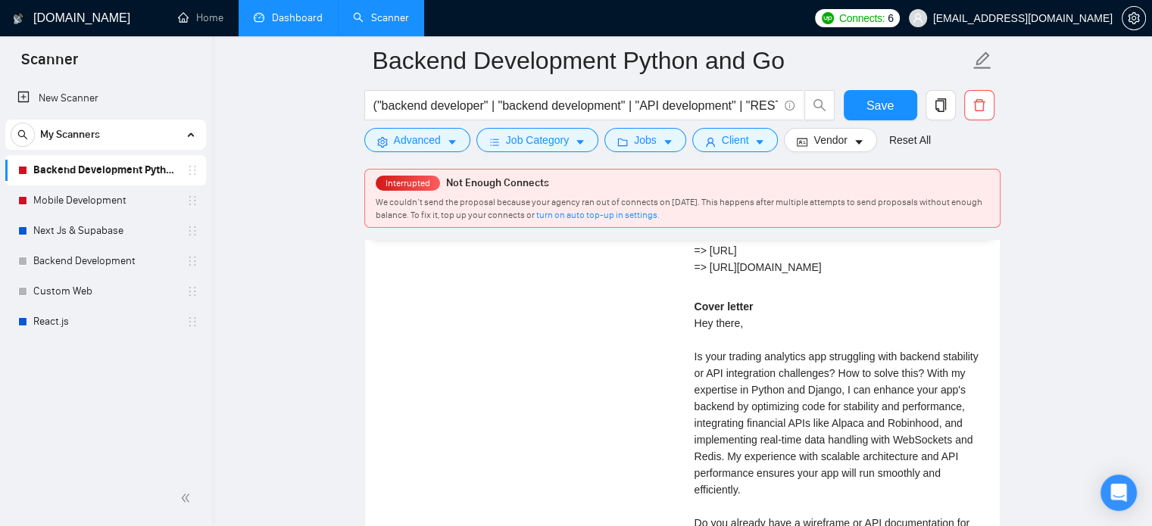
scroll to position [3551, 0]
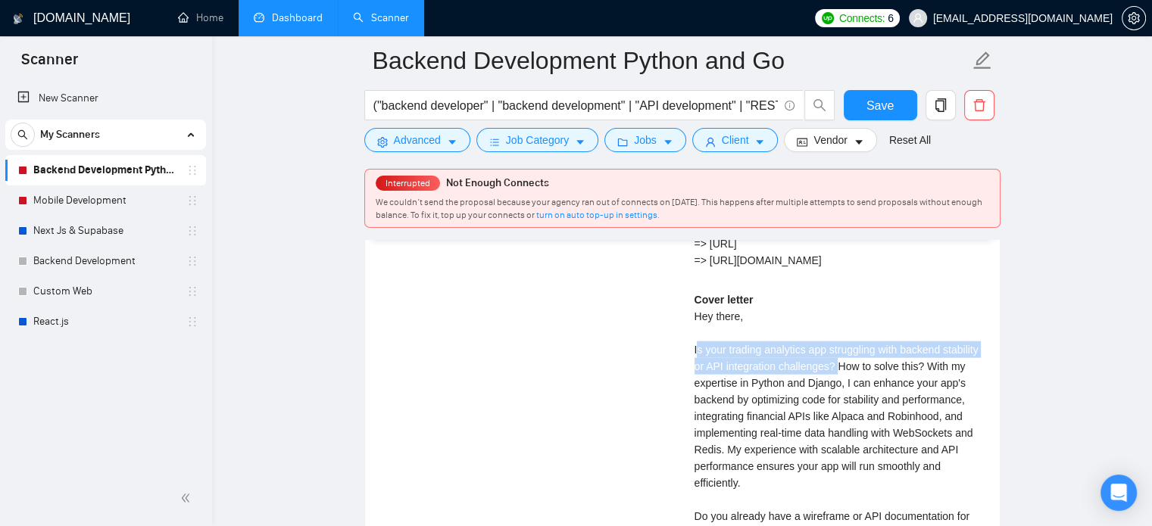
drag, startPoint x: 838, startPoint y: 326, endPoint x: 697, endPoint y: 304, distance: 143.2
click at [697, 304] on div "Cover letter Hey there, Is your trading analytics app struggling with backend s…" at bounding box center [838, 517] width 287 height 450
click at [812, 322] on div "Cover letter Hey there, Is your trading analytics app struggling with backend s…" at bounding box center [838, 517] width 287 height 450
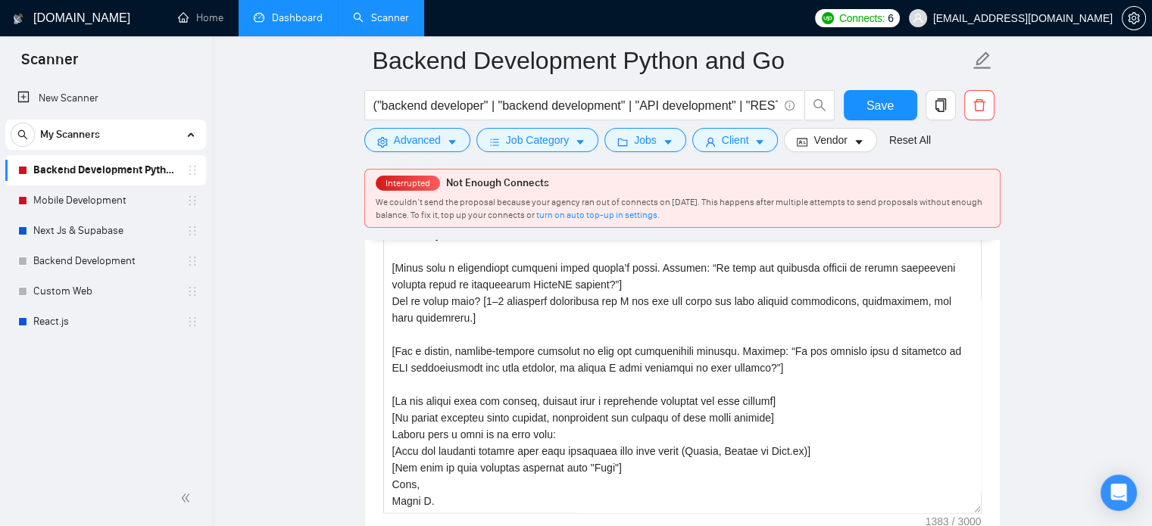
scroll to position [1681, 0]
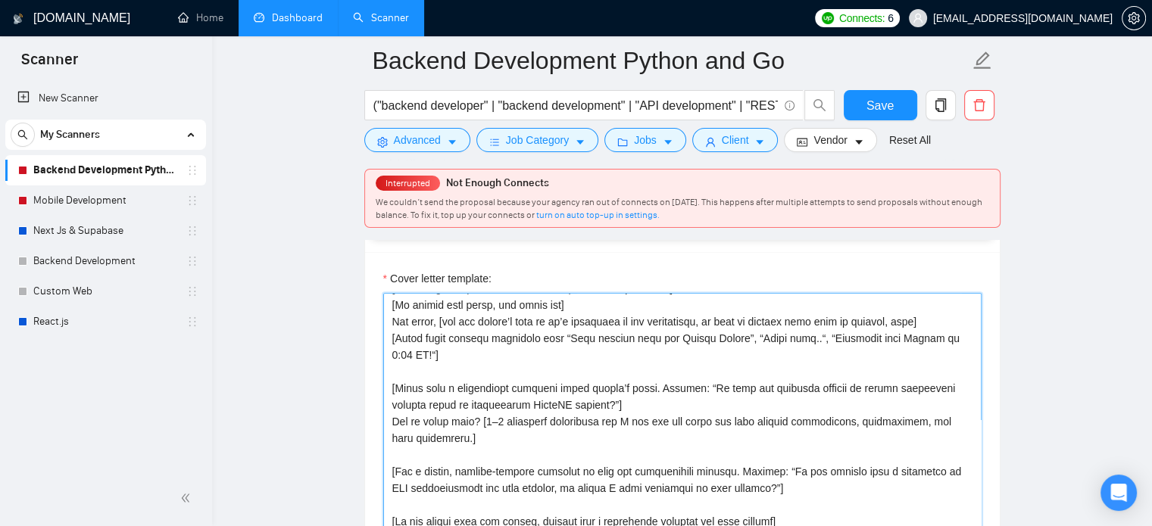
click at [673, 365] on textarea "Cover letter template:" at bounding box center [682, 463] width 598 height 341
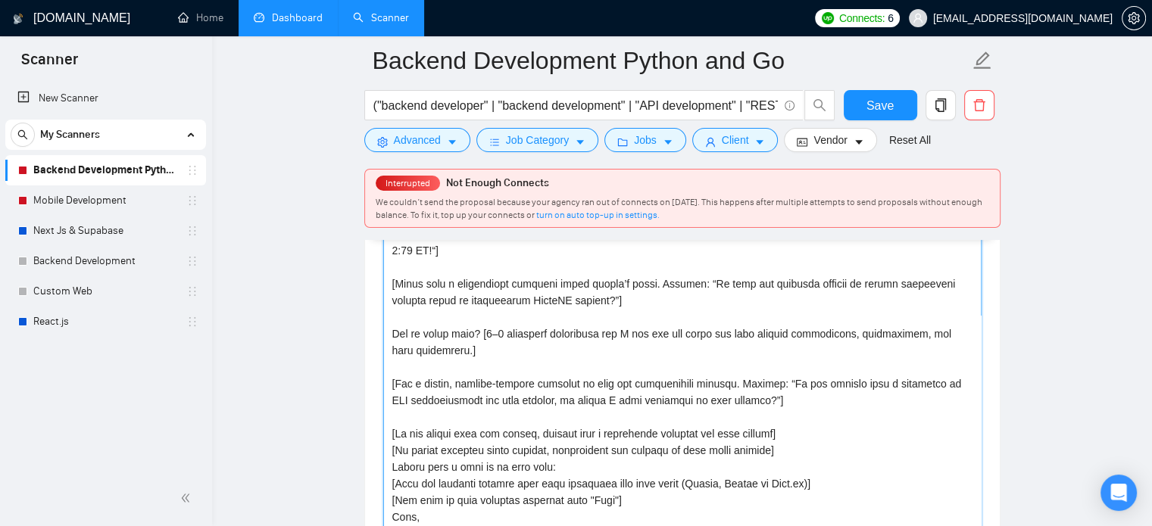
scroll to position [1782, 0]
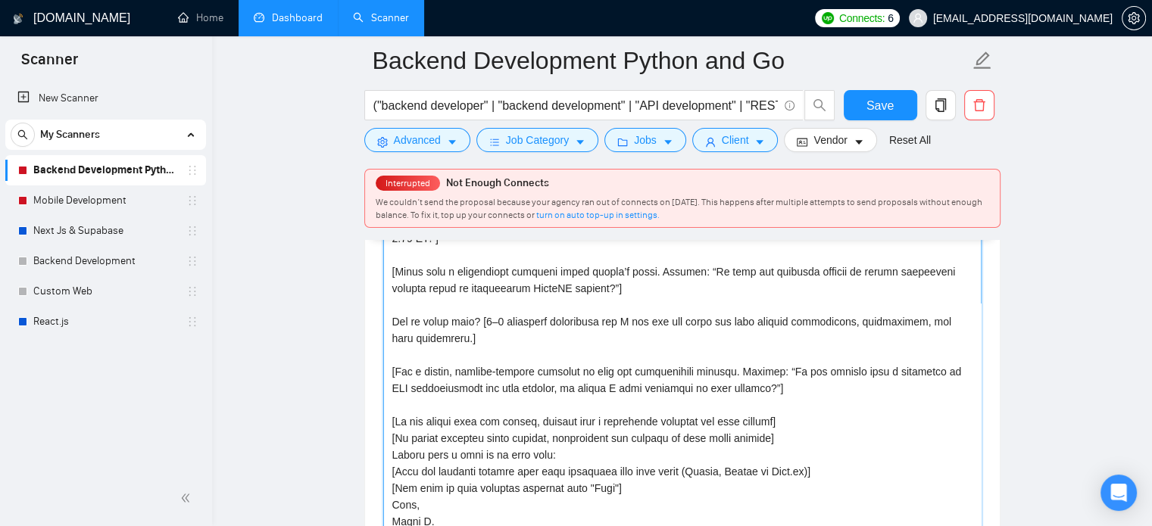
click at [491, 298] on textarea "Cover letter template:" at bounding box center [682, 362] width 598 height 341
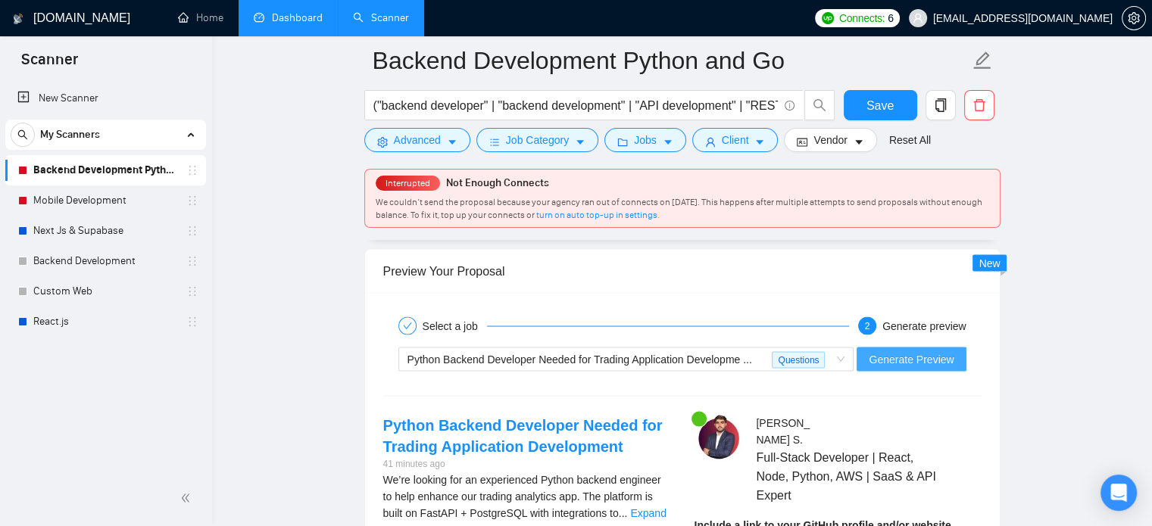
scroll to position [2825, 0]
click at [915, 351] on span "Generate Preview" at bounding box center [911, 359] width 85 height 17
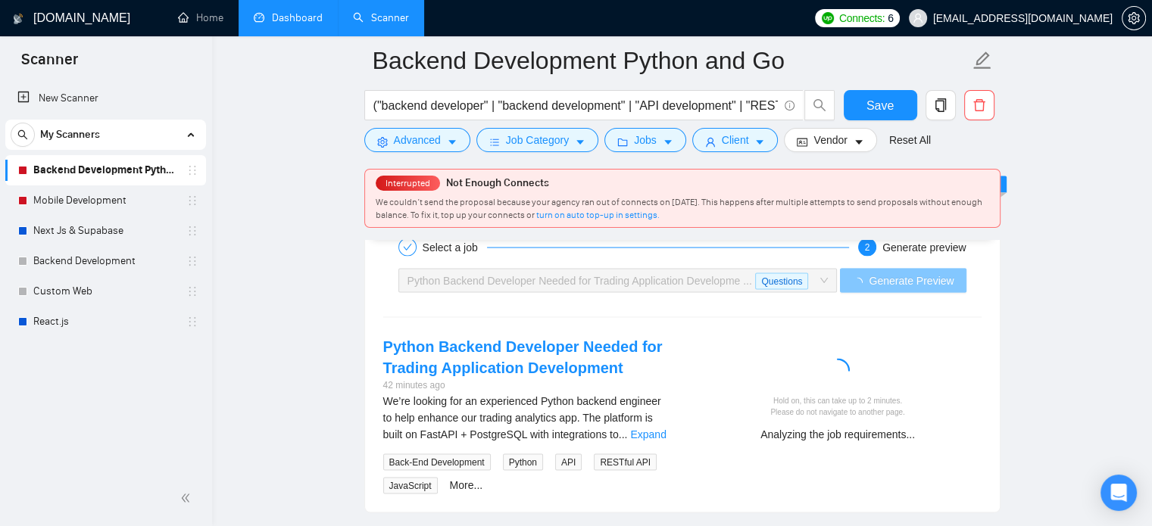
scroll to position [2907, 0]
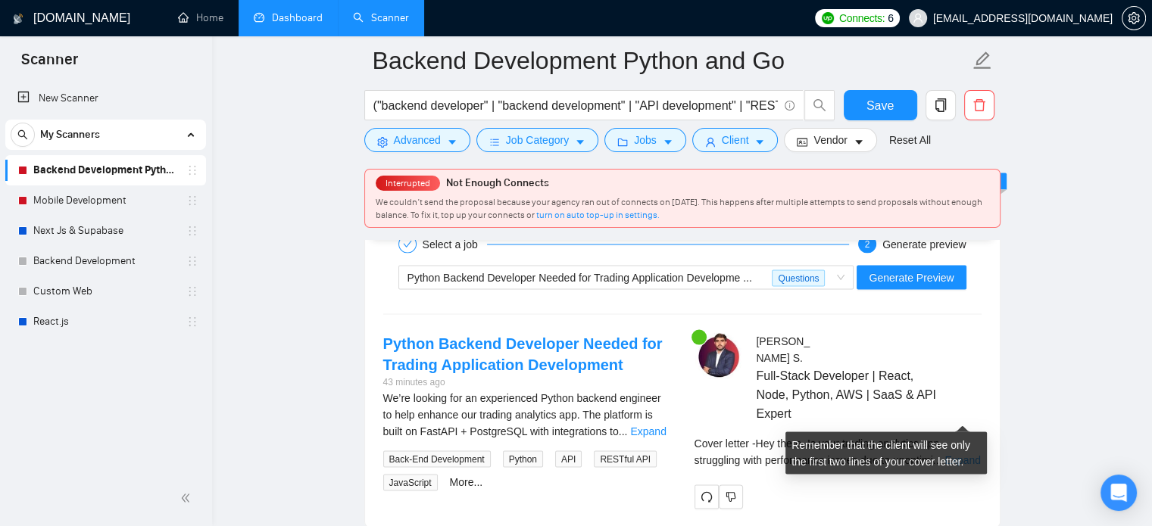
click at [957, 454] on link "Expand" at bounding box center [963, 460] width 36 height 12
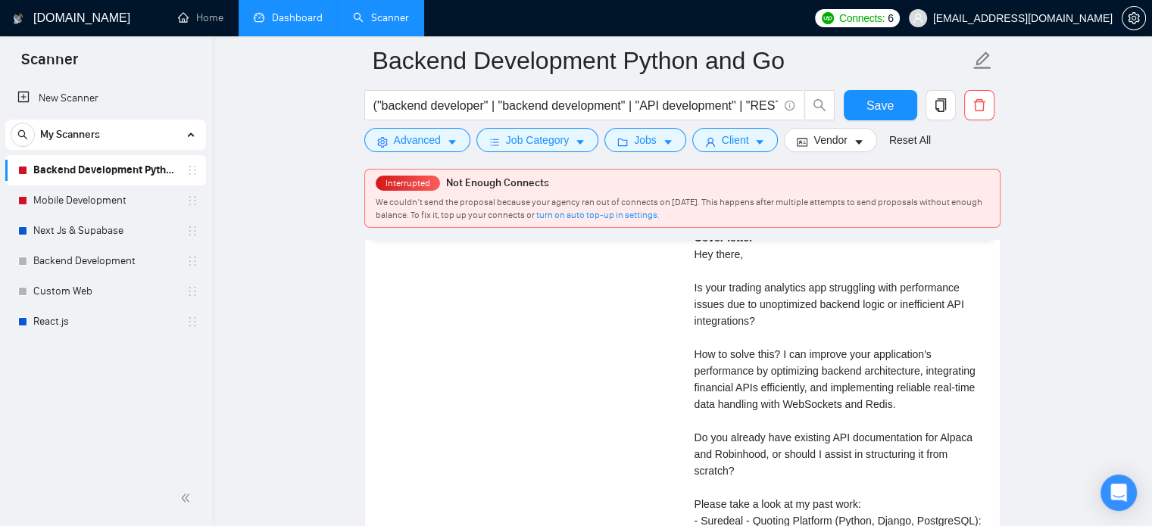
scroll to position [3618, 0]
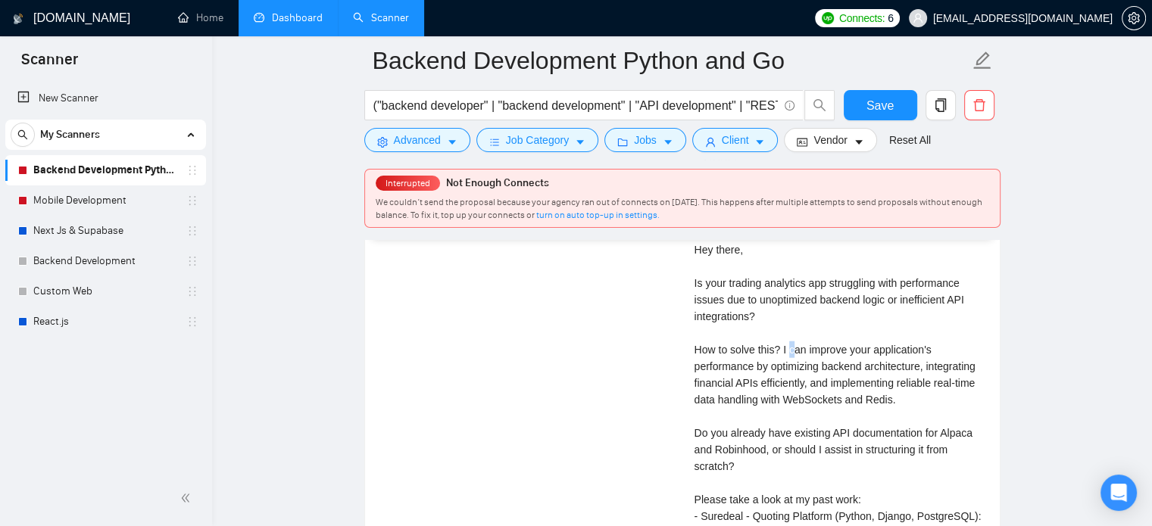
click at [795, 301] on div "Cover letter Hey there, Is your trading analytics app struggling with performan…" at bounding box center [838, 450] width 287 height 450
click at [740, 304] on div "Cover letter Hey there, Is your trading analytics app struggling with performan…" at bounding box center [838, 450] width 287 height 450
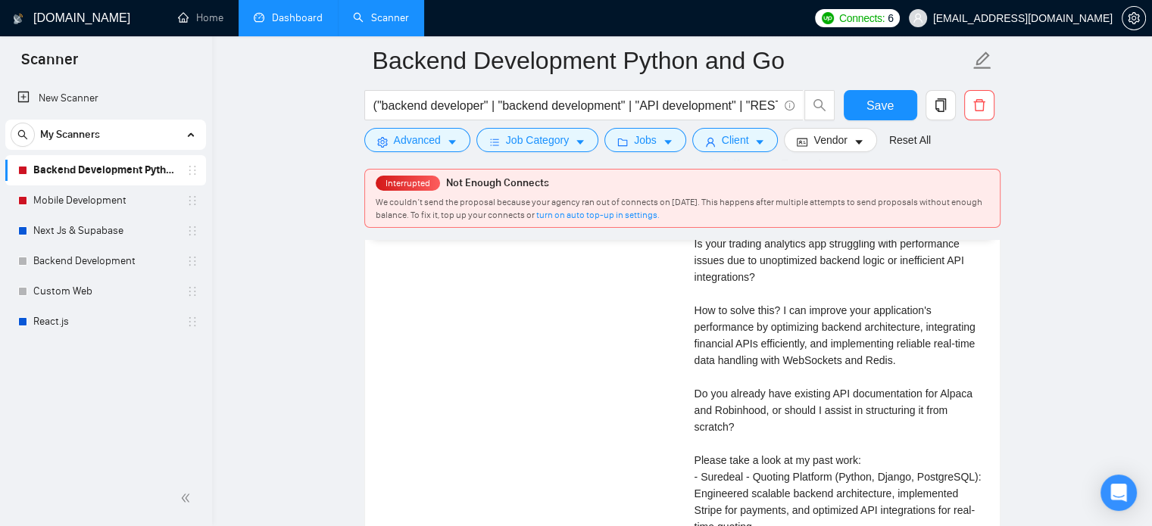
scroll to position [3663, 0]
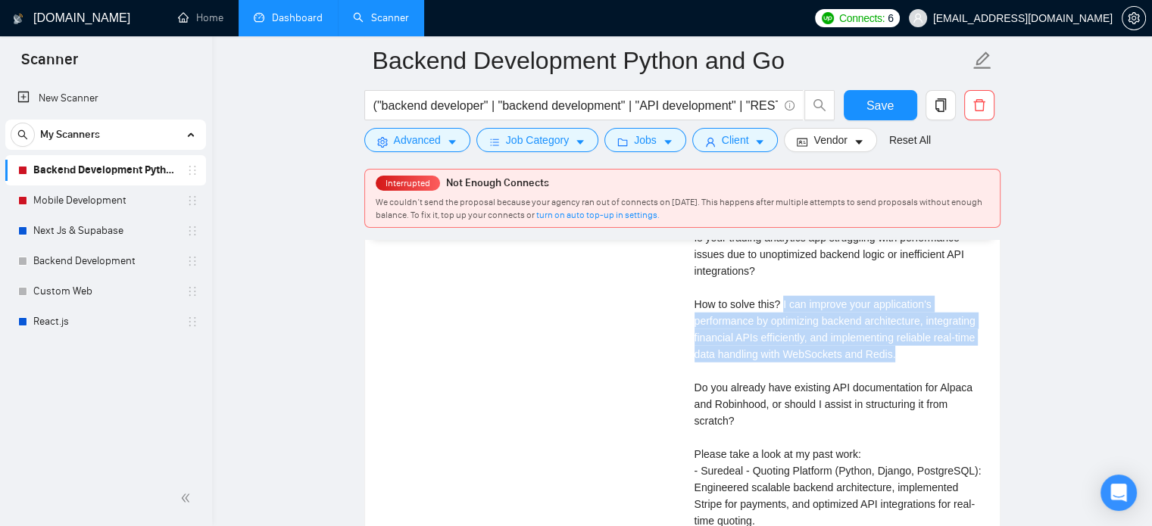
drag, startPoint x: 782, startPoint y: 261, endPoint x: 894, endPoint y: 312, distance: 123.4
click at [894, 312] on div "Cover letter Hey there, Is your trading analytics app struggling with performan…" at bounding box center [838, 405] width 287 height 450
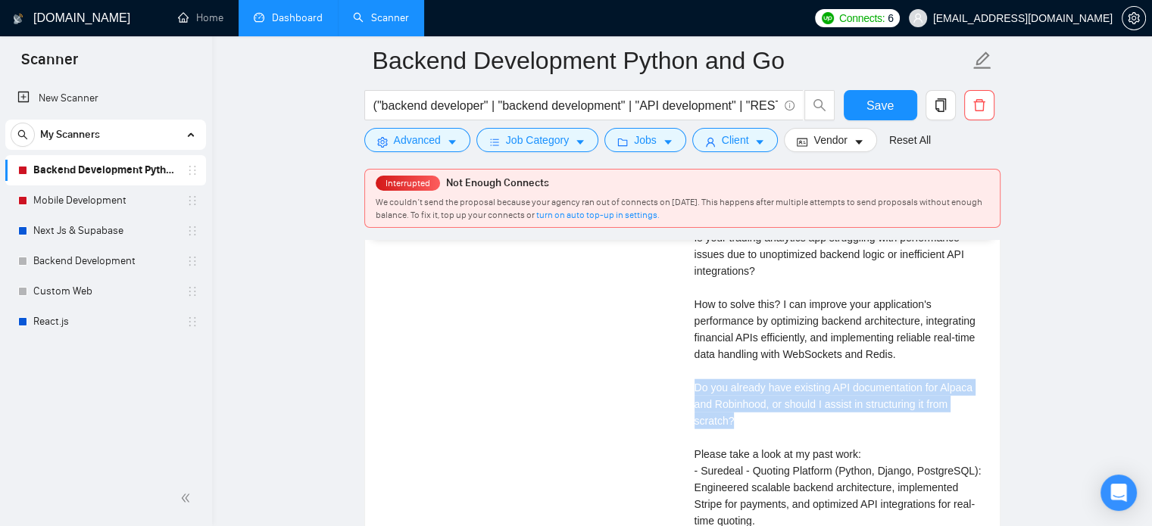
drag, startPoint x: 692, startPoint y: 342, endPoint x: 751, endPoint y: 375, distance: 67.8
click at [751, 375] on div "[PERSON_NAME] Full-Stack Developer | React, Node, Python, AWS | SaaS & API Expe…" at bounding box center [837, 123] width 311 height 1093
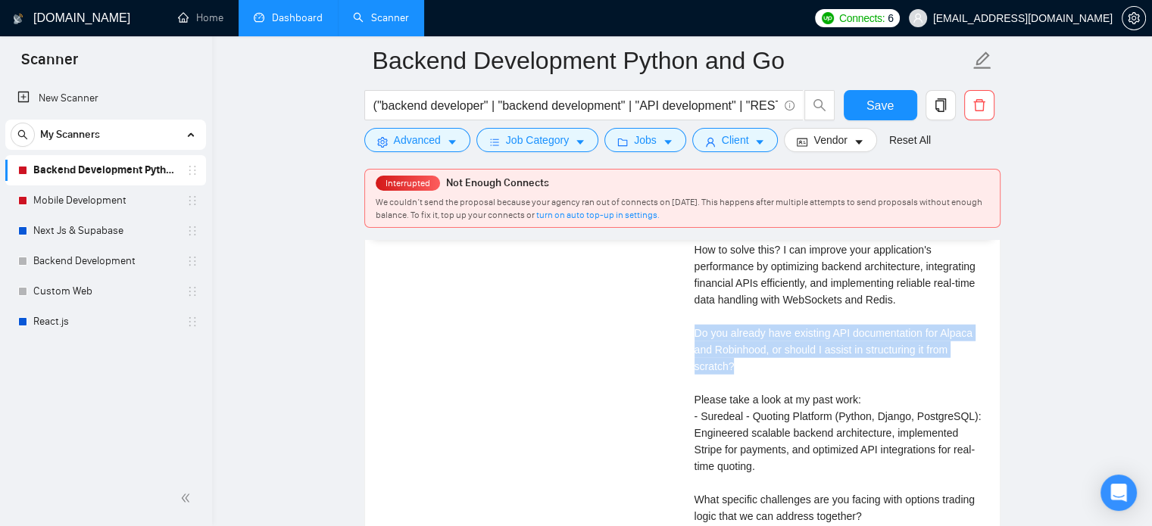
scroll to position [3716, 0]
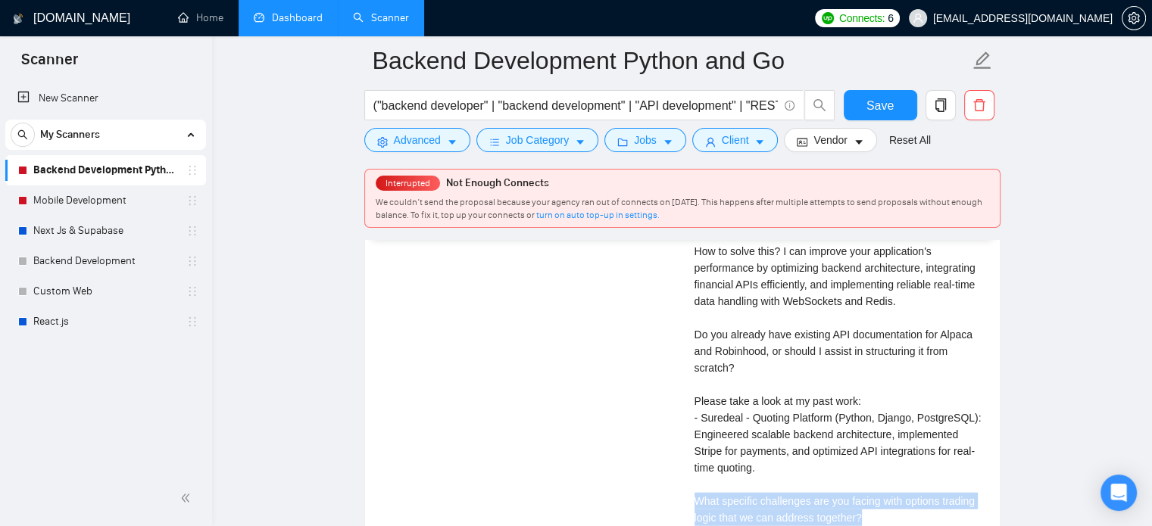
drag, startPoint x: 865, startPoint y: 473, endPoint x: 660, endPoint y: 450, distance: 205.9
click at [660, 450] on div "Python Backend Developer Needed for Trading Application Development 43 minutes …" at bounding box center [682, 70] width 623 height 1093
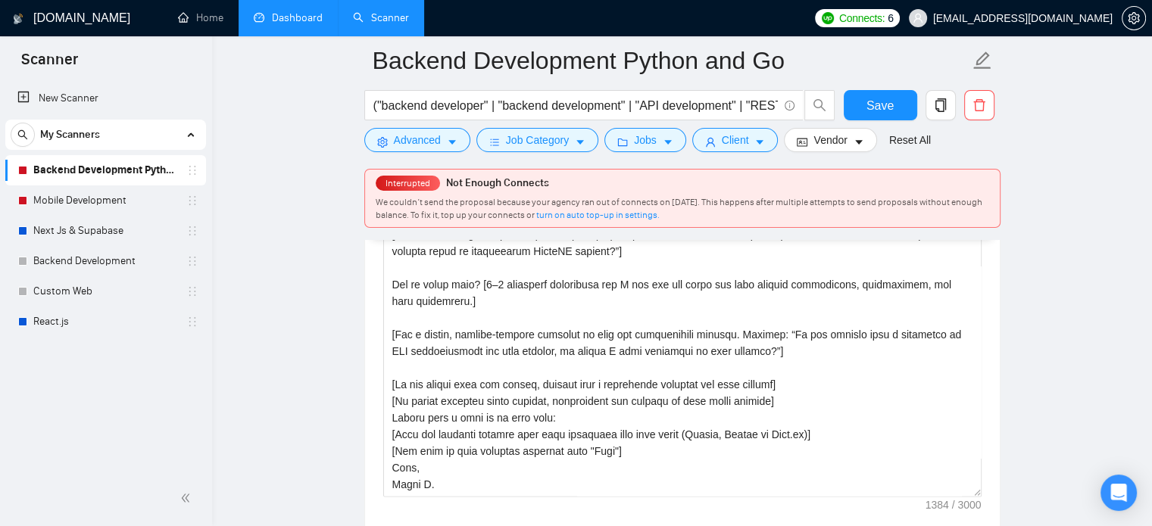
scroll to position [1825, 0]
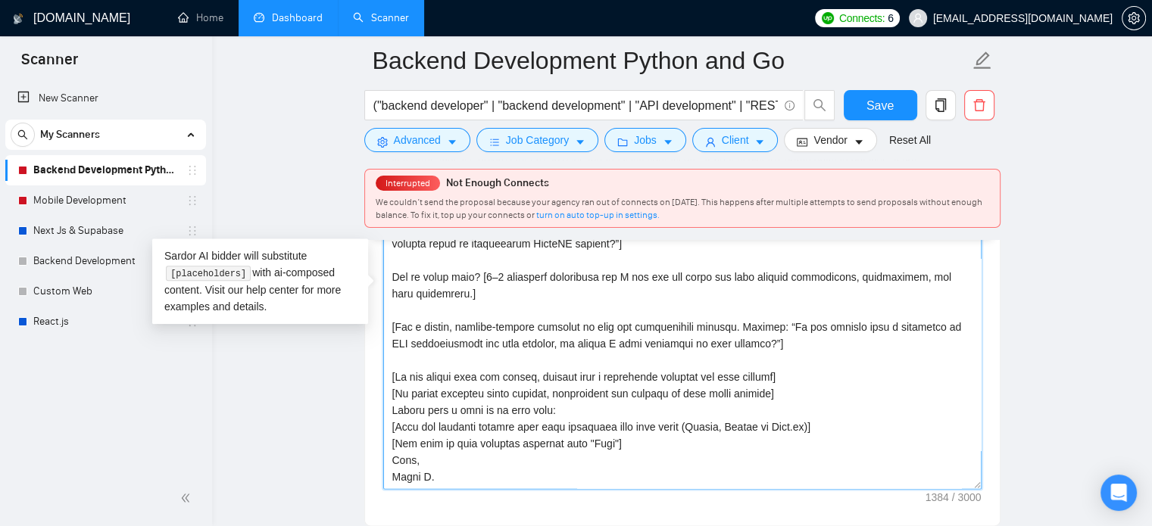
drag, startPoint x: 771, startPoint y: 299, endPoint x: 332, endPoint y: 289, distance: 439.4
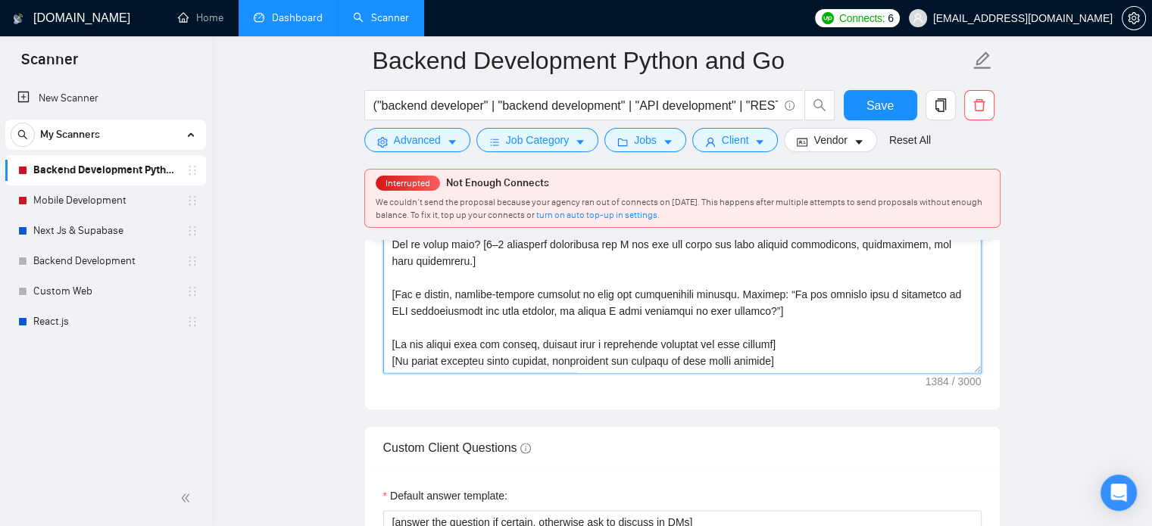
scroll to position [0, 0]
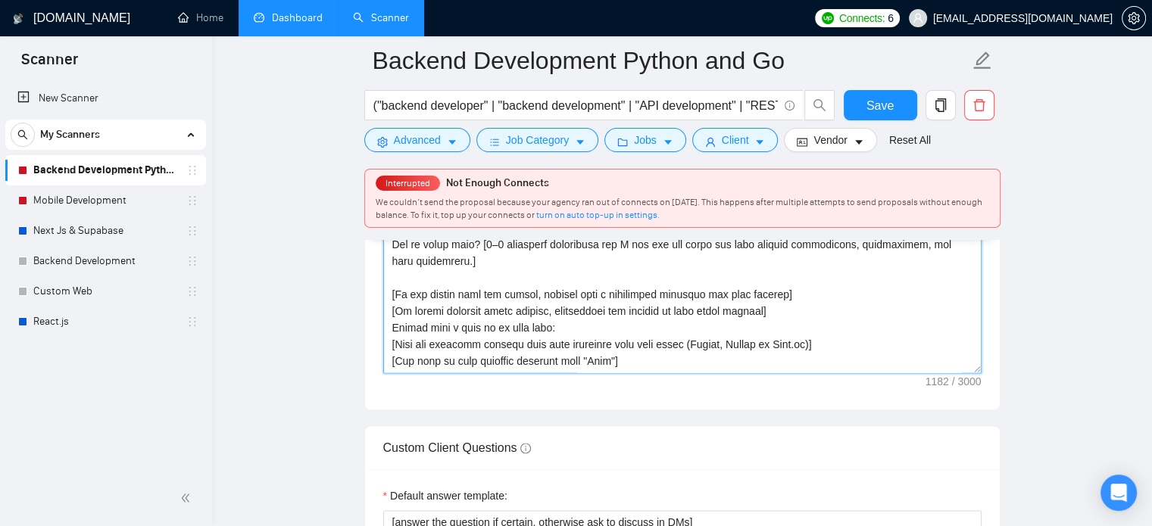
click at [751, 309] on textarea "Cover letter template:" at bounding box center [682, 203] width 598 height 341
click at [844, 324] on textarea "Cover letter template:" at bounding box center [682, 203] width 598 height 341
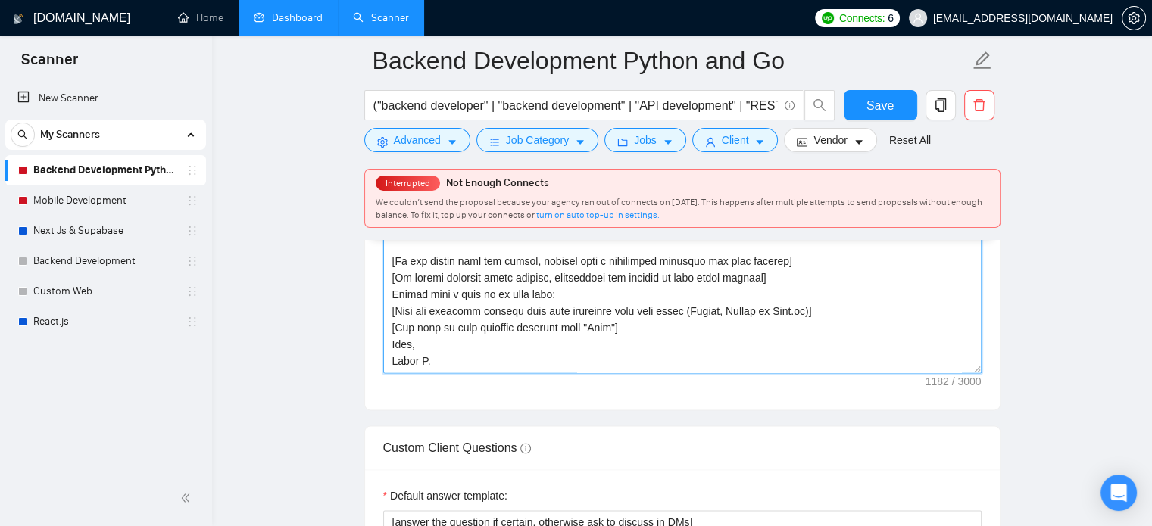
scroll to position [45, 0]
drag, startPoint x: 629, startPoint y: 292, endPoint x: 316, endPoint y: 290, distance: 312.8
paste textarea "Ask a simple, project-related question to move the conversation forward. Exampl…"
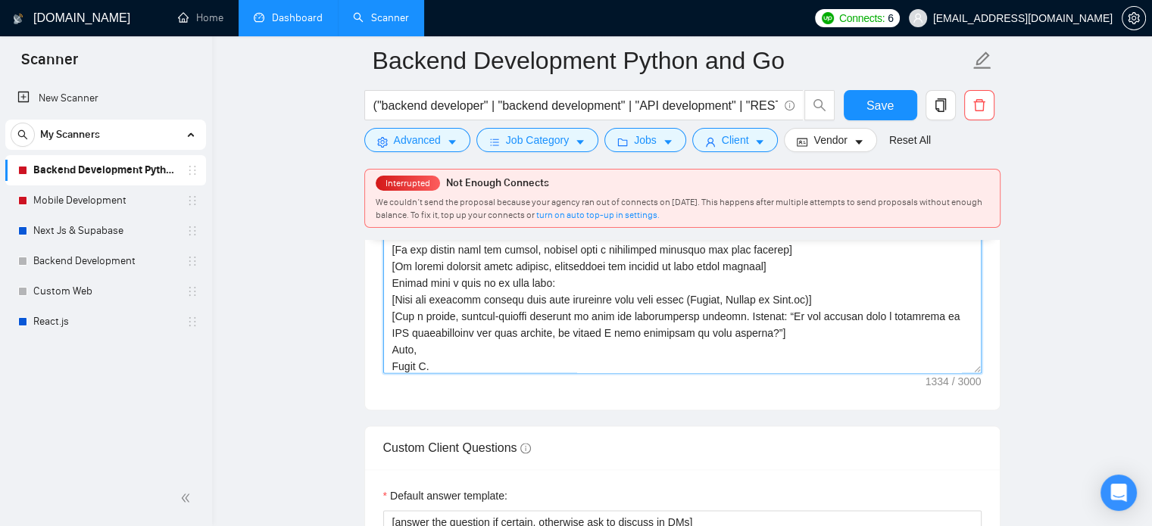
click at [857, 269] on textarea "Cover letter template:" at bounding box center [682, 203] width 598 height 341
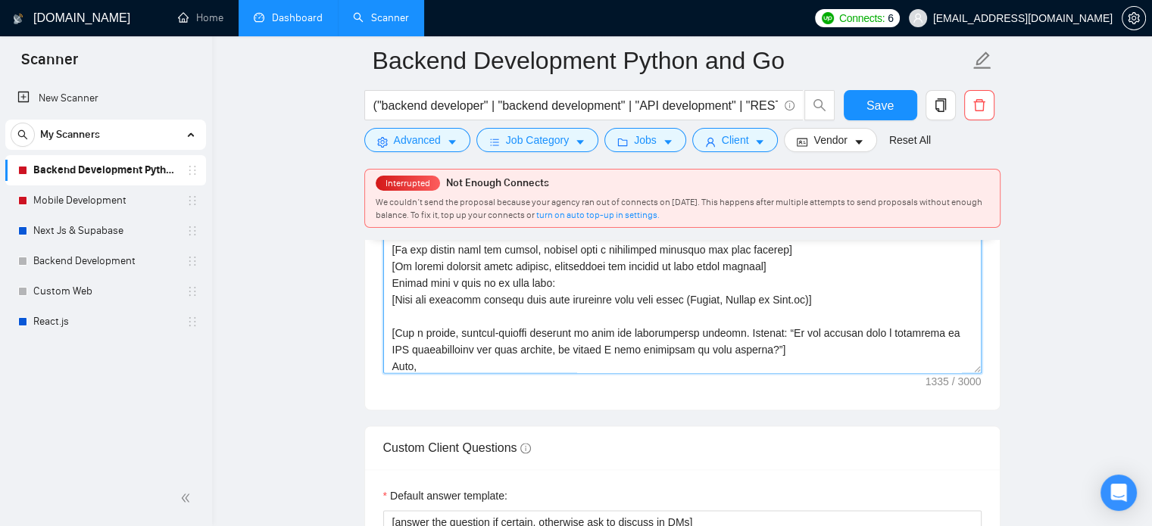
click at [785, 319] on textarea "Cover letter template:" at bounding box center [682, 203] width 598 height 341
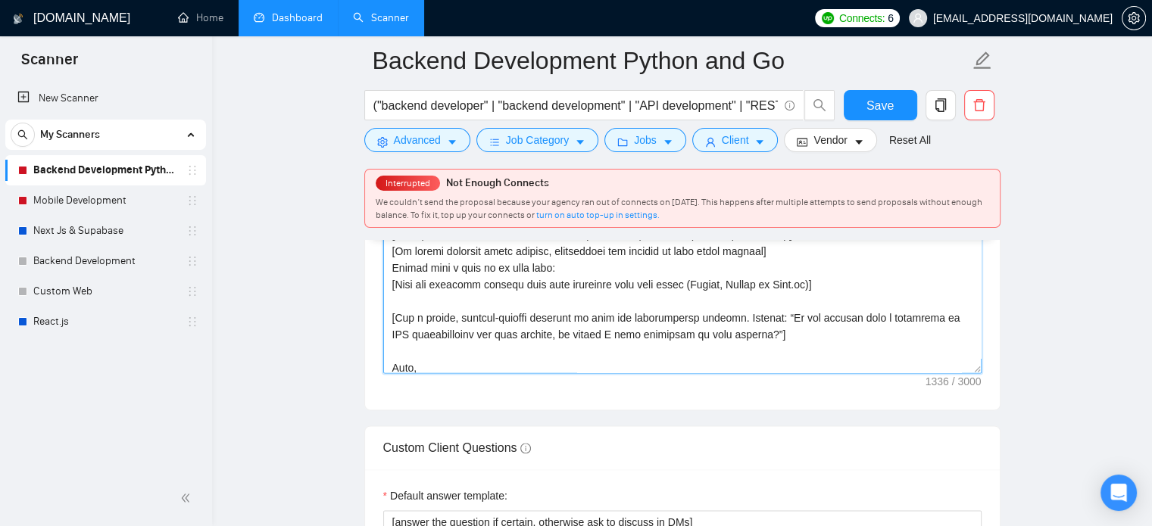
scroll to position [100, 0]
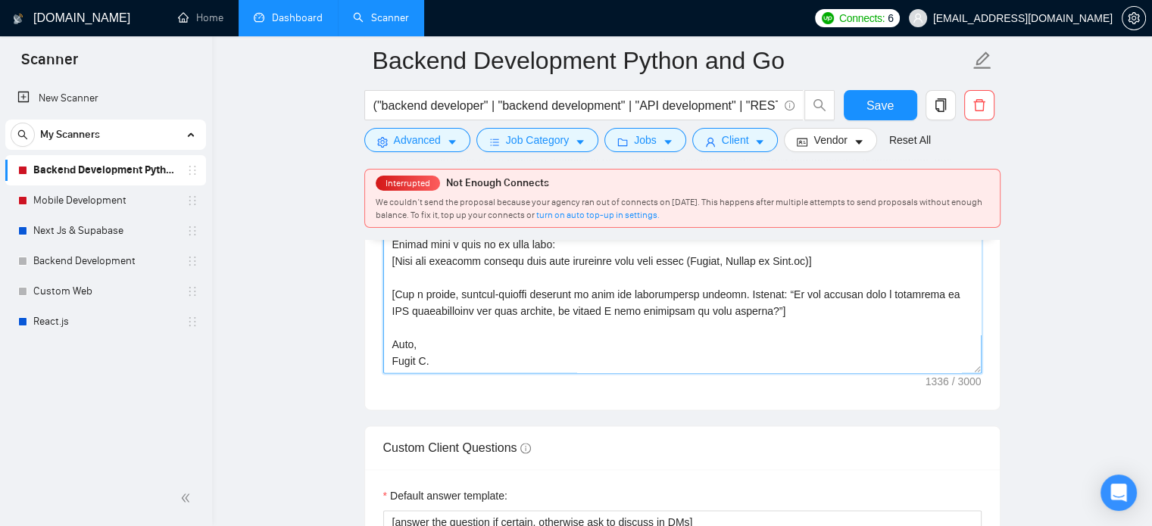
click at [427, 336] on textarea "Cover letter template:" at bounding box center [682, 203] width 598 height 341
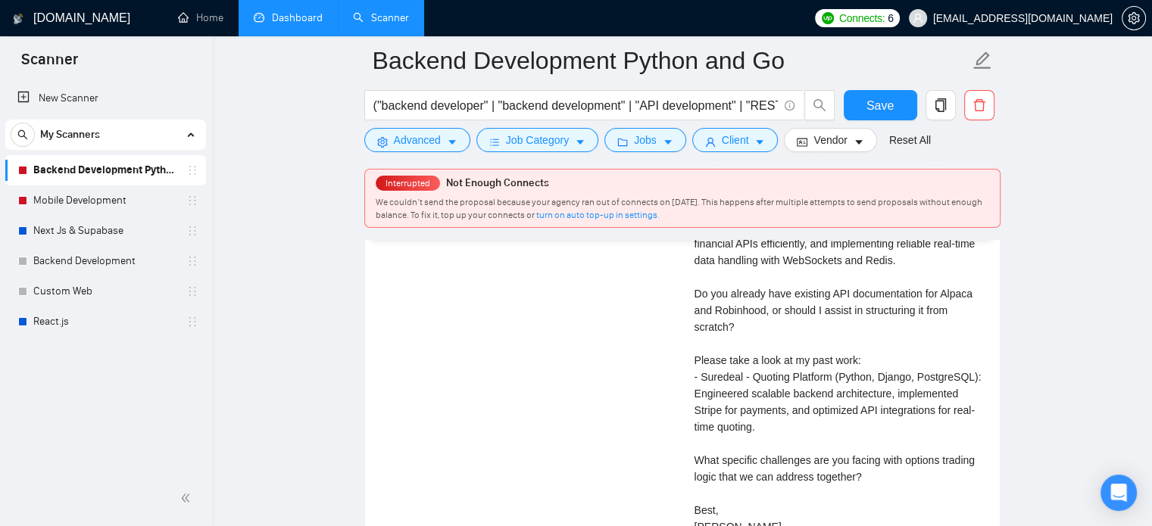
scroll to position [3763, 0]
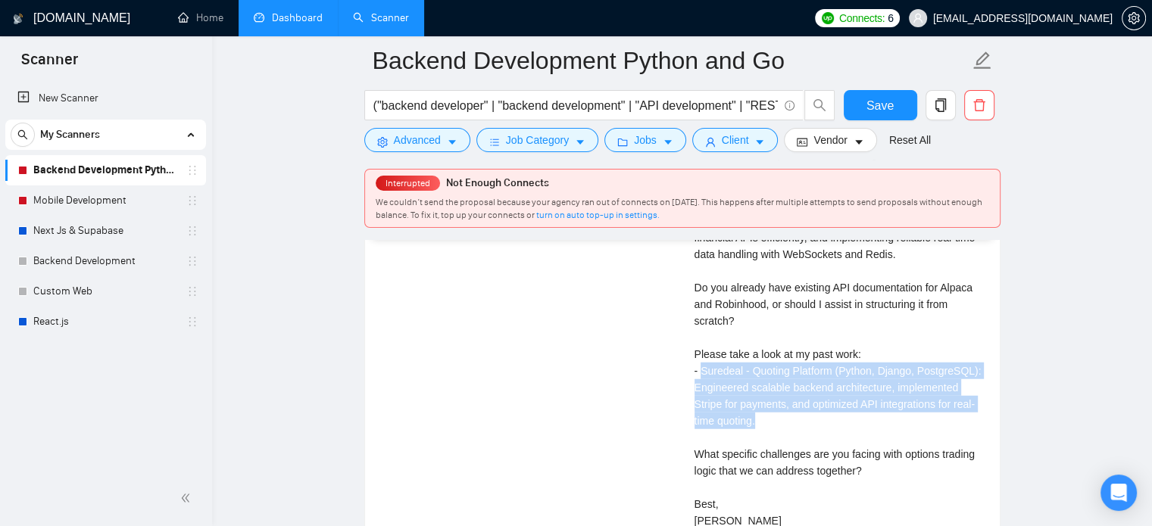
drag, startPoint x: 701, startPoint y: 329, endPoint x: 777, endPoint y: 375, distance: 88.3
click at [777, 375] on div "Cover letter Hey there, Is your trading analytics app struggling with performan…" at bounding box center [838, 305] width 287 height 450
click at [777, 382] on div "Cover letter Hey there, Is your trading analytics app struggling with performan…" at bounding box center [838, 305] width 287 height 450
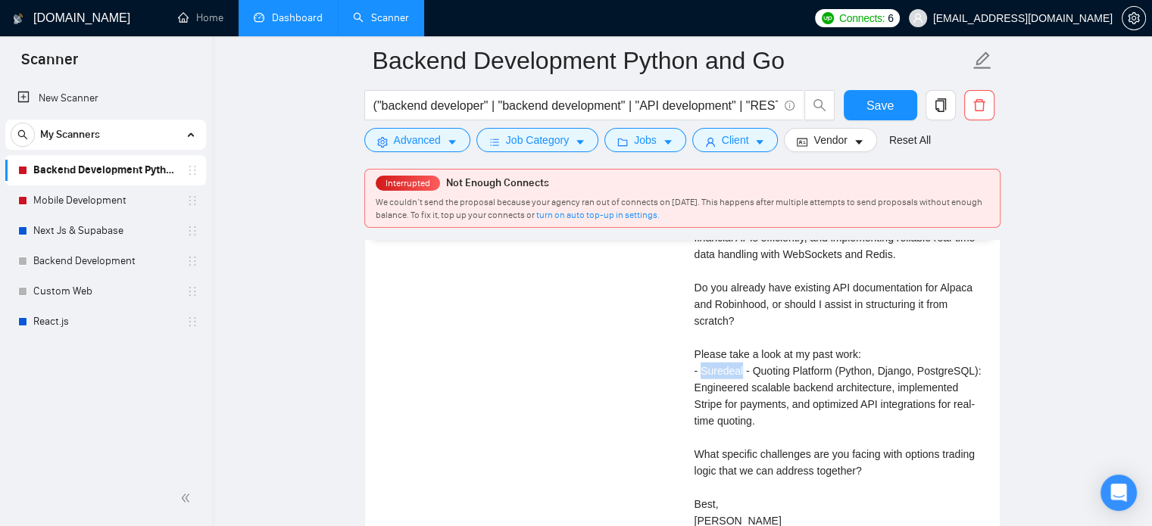
drag, startPoint x: 701, startPoint y: 328, endPoint x: 741, endPoint y: 328, distance: 39.4
click at [741, 328] on div "Cover letter Hey there, Is your trading analytics app struggling with performan…" at bounding box center [838, 305] width 287 height 450
click at [738, 329] on div "Cover letter Hey there, Is your trading analytics app struggling with performan…" at bounding box center [838, 305] width 287 height 450
click at [725, 332] on div "Cover letter Hey there, Is your trading analytics app struggling with performan…" at bounding box center [838, 305] width 287 height 450
click at [717, 324] on div "Cover letter Hey there, Is your trading analytics app struggling with performan…" at bounding box center [838, 305] width 287 height 450
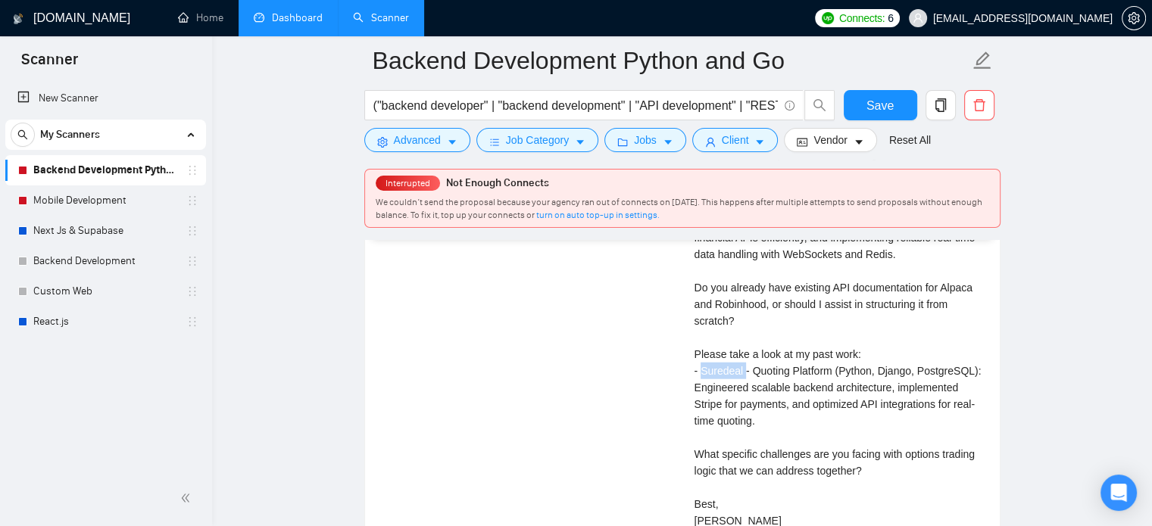
click at [717, 324] on div "Cover letter Hey there, Is your trading analytics app struggling with performan…" at bounding box center [838, 305] width 287 height 450
click at [743, 326] on div "Cover letter Hey there, Is your trading analytics app struggling with performan…" at bounding box center [838, 305] width 287 height 450
drag, startPoint x: 742, startPoint y: 326, endPoint x: 754, endPoint y: 326, distance: 11.4
click at [754, 326] on div "Cover letter Hey there, Is your trading analytics app struggling with performan…" at bounding box center [838, 305] width 287 height 450
click at [760, 379] on div "Cover letter Hey there, Is your trading analytics app struggling with performan…" at bounding box center [838, 305] width 287 height 450
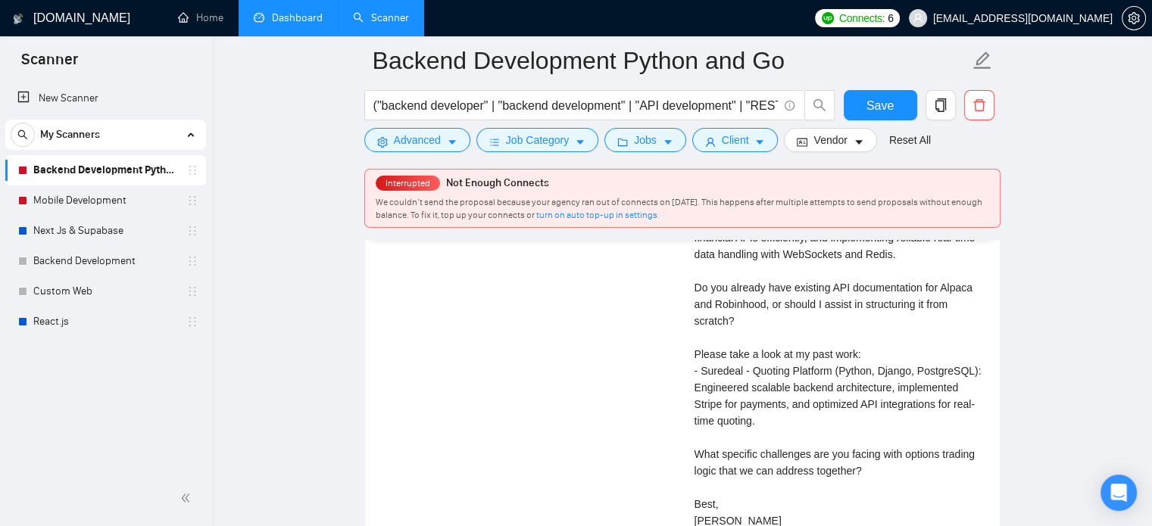
drag, startPoint x: 804, startPoint y: 383, endPoint x: 816, endPoint y: 383, distance: 12.1
click at [816, 383] on div "Cover letter Hey there, Is your trading analytics app struggling with performan…" at bounding box center [838, 305] width 287 height 450
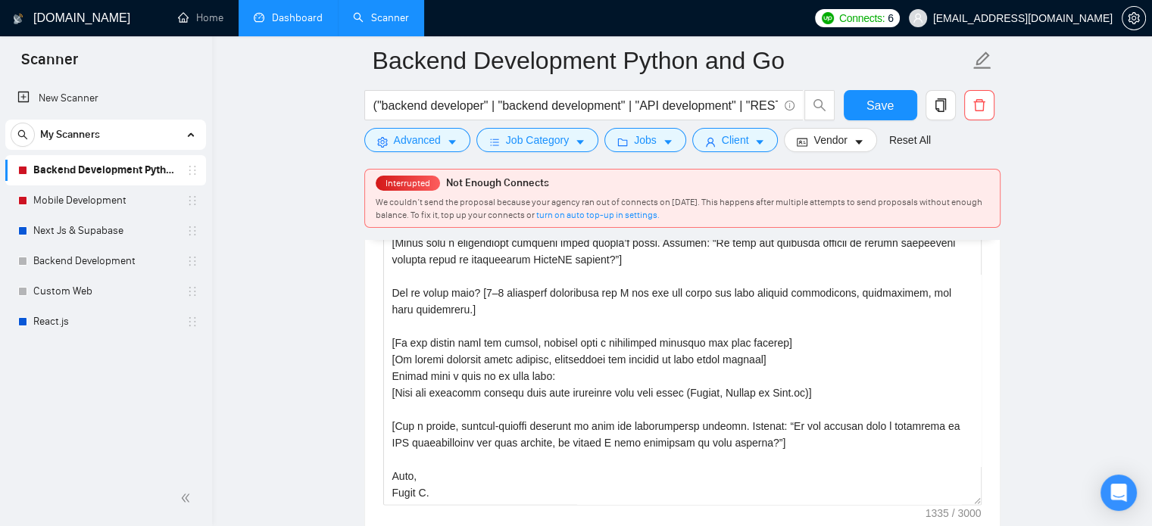
scroll to position [1753, 0]
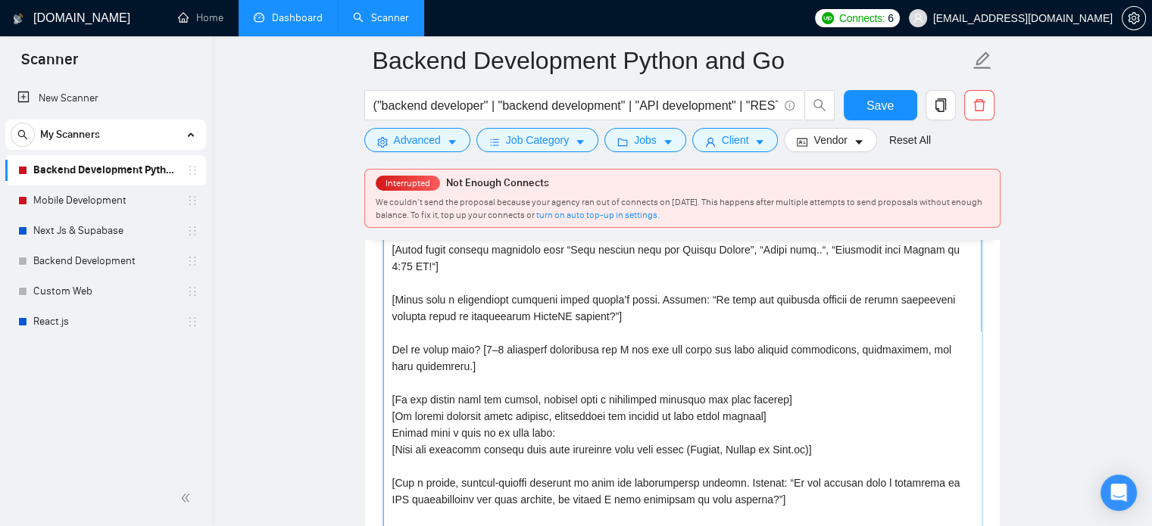
click at [839, 421] on textarea "Cover letter template:" at bounding box center [682, 391] width 598 height 341
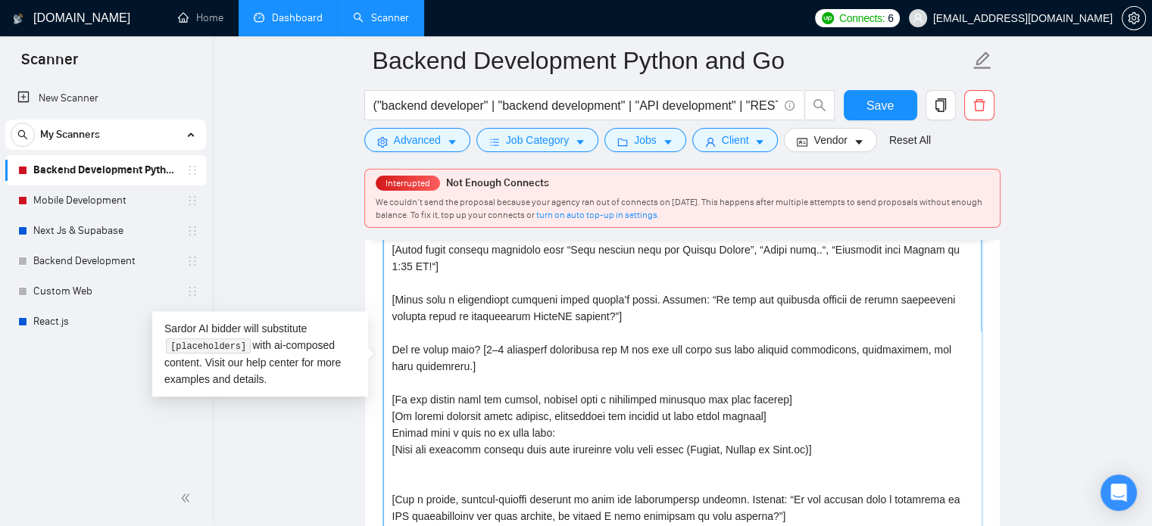
scroll to position [100, 0]
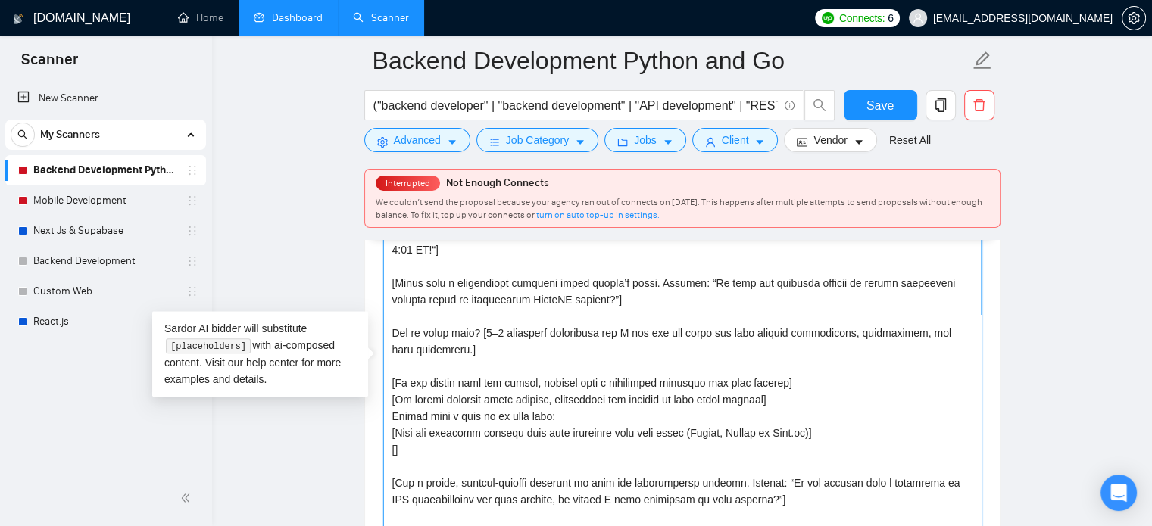
click at [823, 411] on textarea "Cover letter template:" at bounding box center [682, 391] width 598 height 341
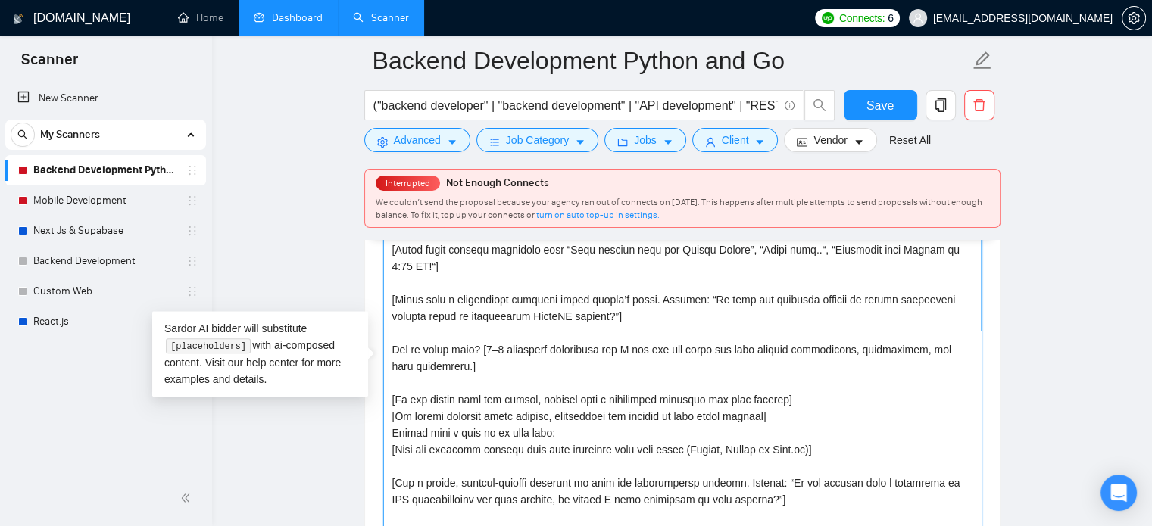
scroll to position [83, 0]
drag, startPoint x: 391, startPoint y: 425, endPoint x: 936, endPoint y: 429, distance: 545.4
click at [936, 429] on textarea "Cover letter template:" at bounding box center [682, 391] width 598 height 341
click at [905, 423] on textarea "Cover letter template:" at bounding box center [682, 391] width 598 height 341
click at [833, 423] on textarea "Cover letter template:" at bounding box center [682, 391] width 598 height 341
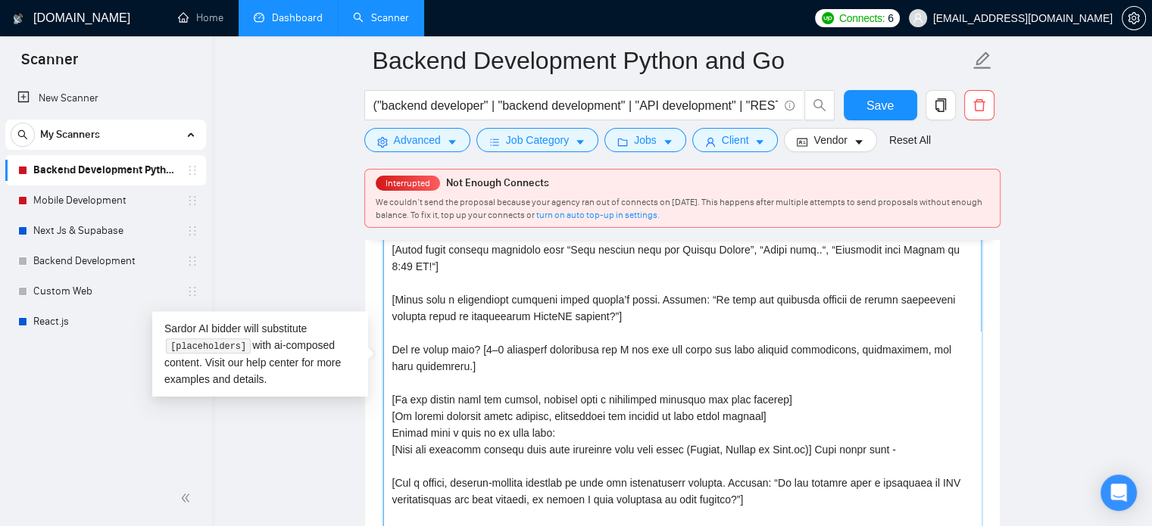
drag, startPoint x: 830, startPoint y: 423, endPoint x: 938, endPoint y: 423, distance: 107.6
click at [938, 423] on textarea "Cover letter template:" at bounding box center [682, 391] width 598 height 341
type textarea "[Lo ips dolo sita con/adipi el seddoe te inc ] [Ut lab etd magnaa en adm venia …"
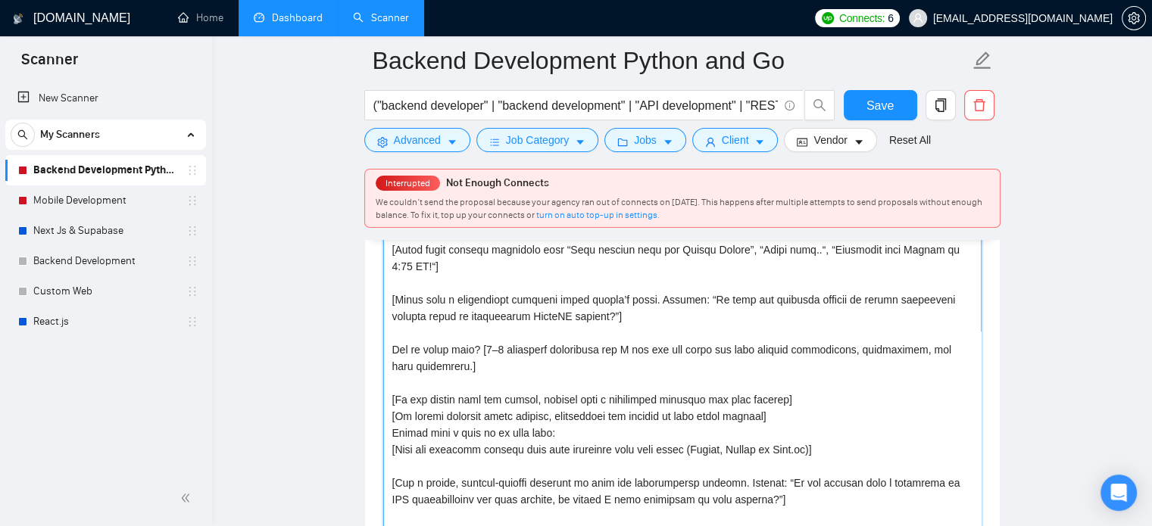
click at [569, 292] on textarea "Cover letter template:" at bounding box center [682, 391] width 598 height 341
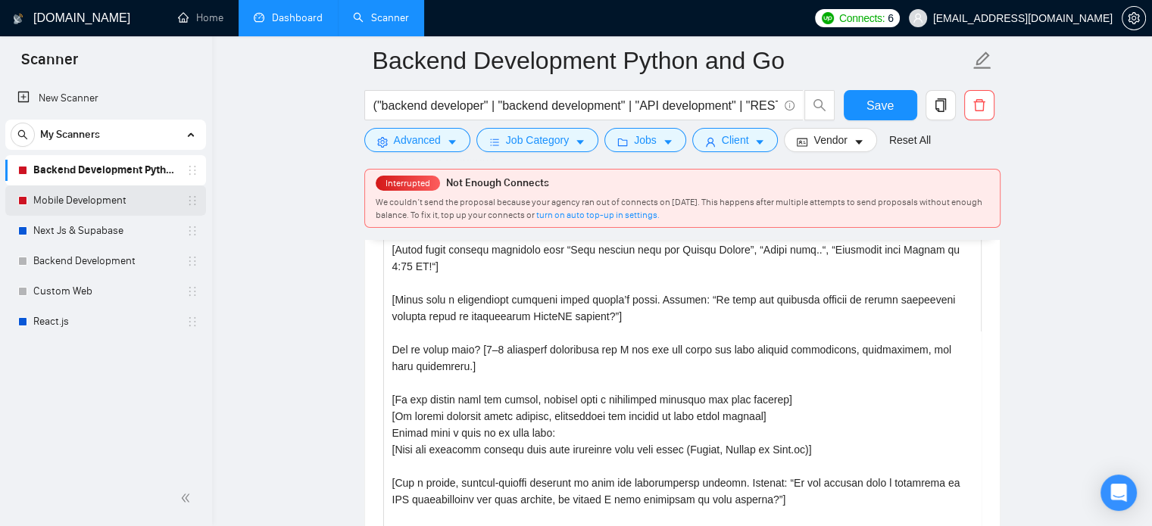
click at [113, 201] on link "Mobile Development" at bounding box center [105, 201] width 144 height 30
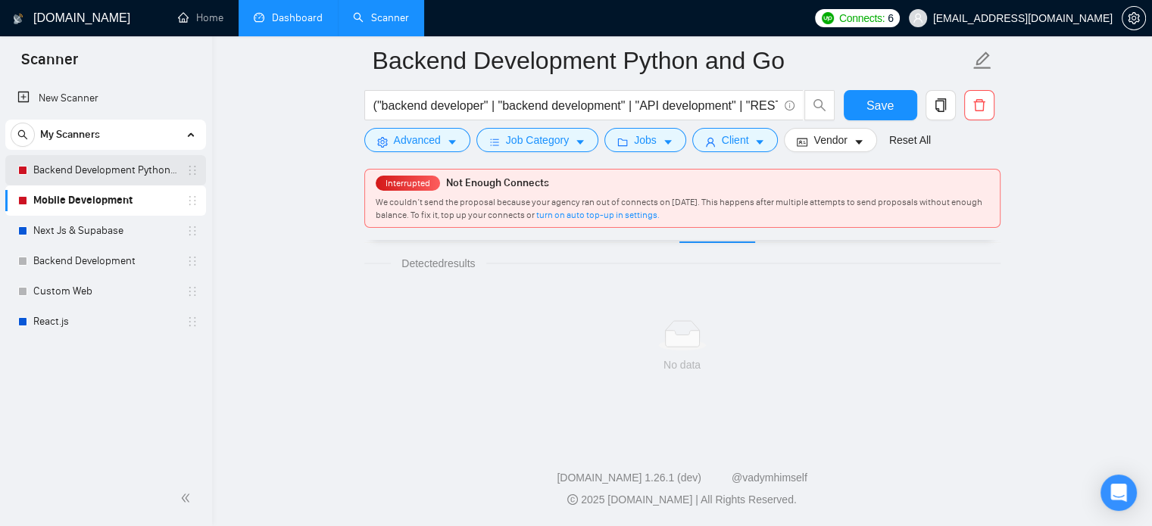
scroll to position [94, 0]
click at [105, 172] on link "Backend Development Python and Go" at bounding box center [105, 170] width 144 height 30
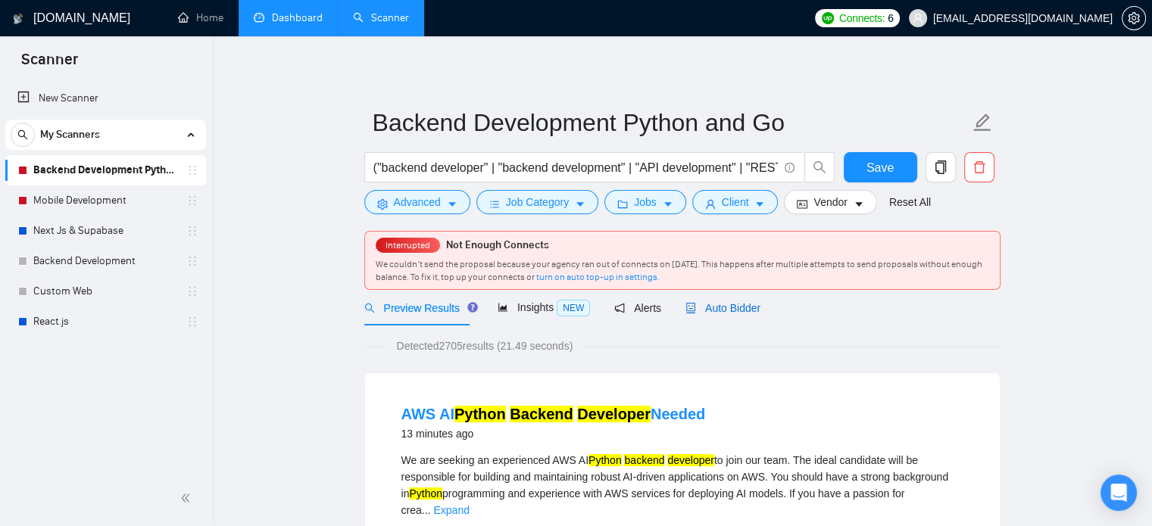
click at [723, 311] on span "Auto Bidder" at bounding box center [722, 308] width 75 height 12
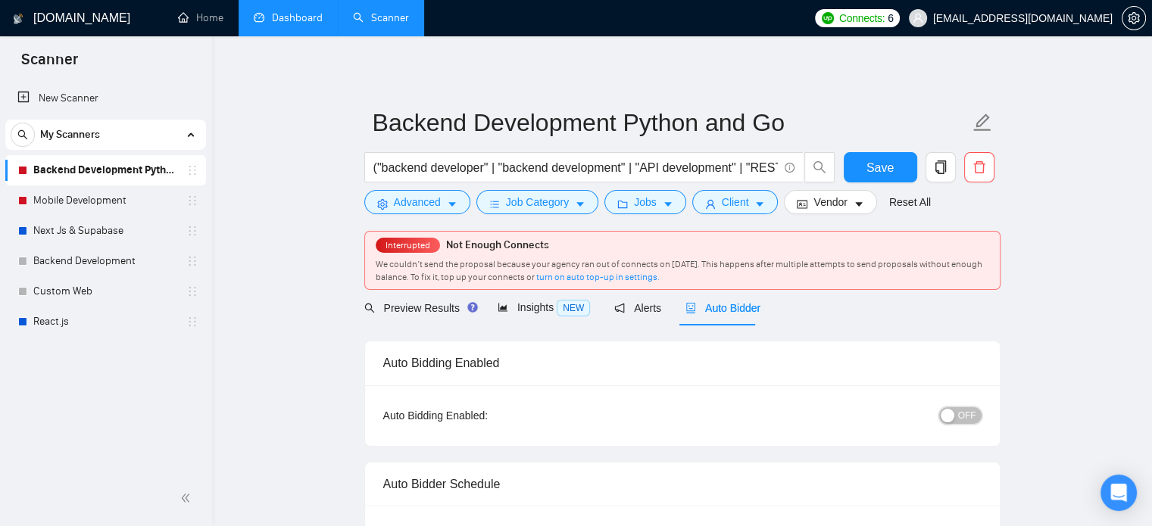
click at [961, 420] on span "OFF" at bounding box center [967, 416] width 18 height 17
checkbox input "true"
click at [963, 416] on button "ON" at bounding box center [963, 416] width 38 height 17
click at [1076, 18] on span "[EMAIL_ADDRESS][DOMAIN_NAME]" at bounding box center [1023, 18] width 180 height 0
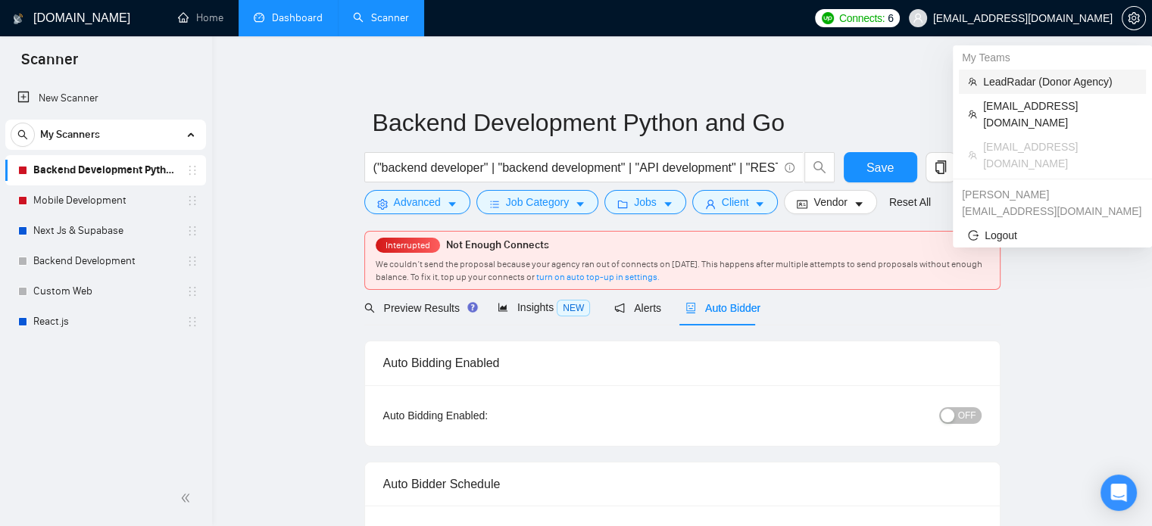
click at [1026, 84] on span "LeadRadar (Donor Agency)" at bounding box center [1060, 81] width 154 height 17
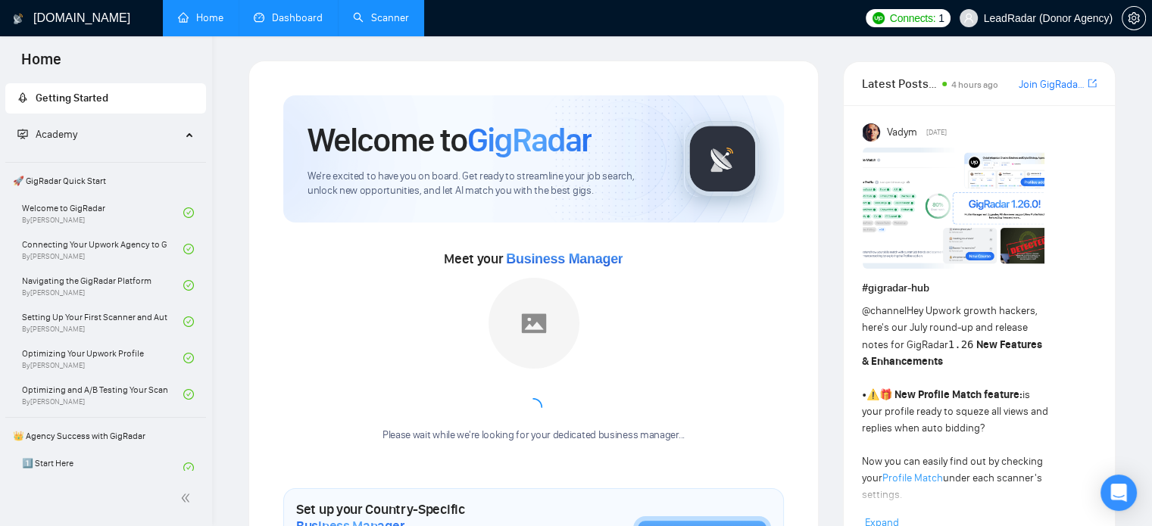
click at [375, 20] on link "Scanner" at bounding box center [381, 17] width 56 height 13
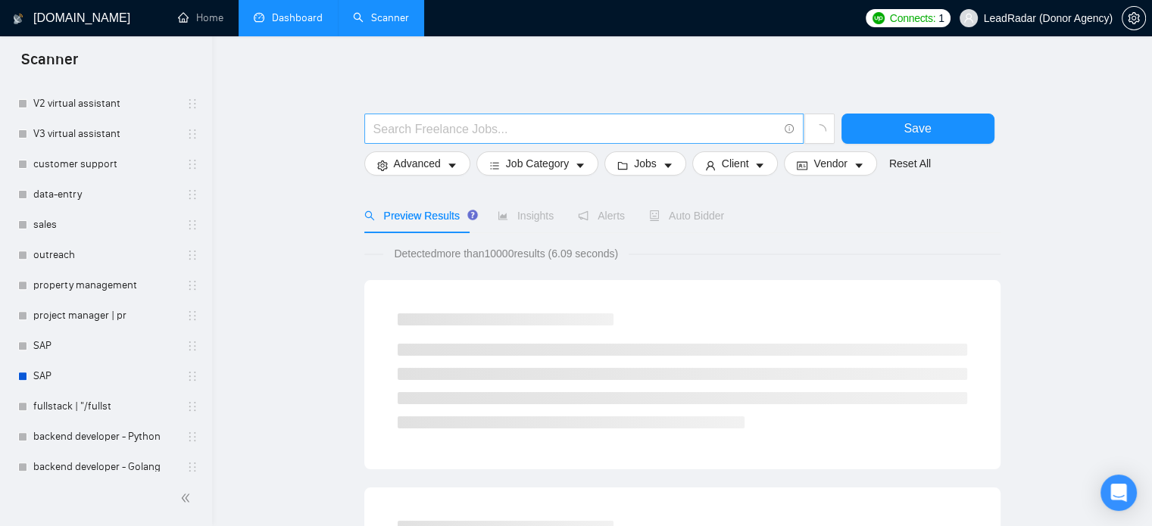
scroll to position [592, 0]
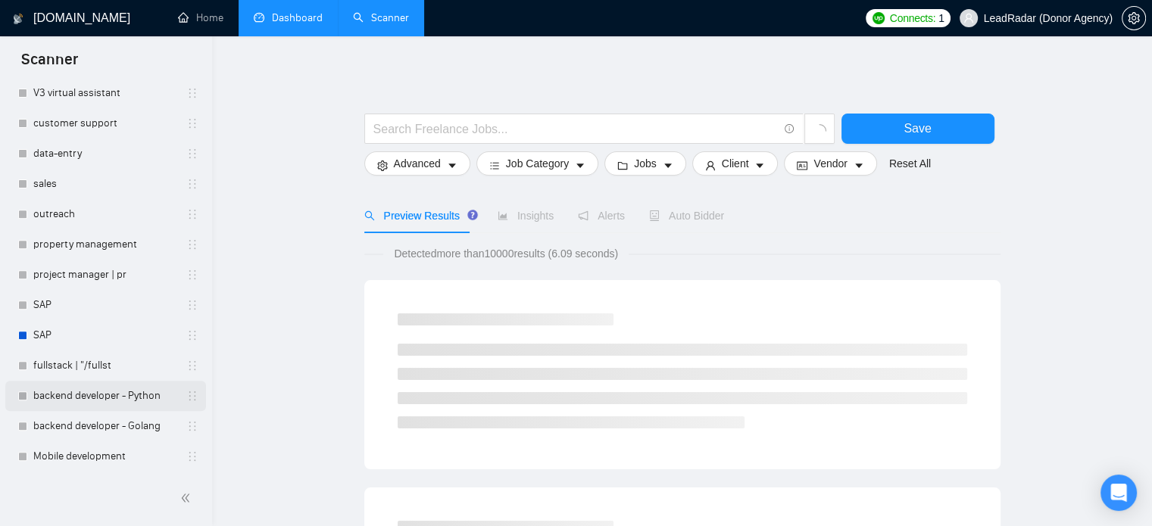
click at [89, 397] on link "backend developer - Python" at bounding box center [105, 396] width 144 height 30
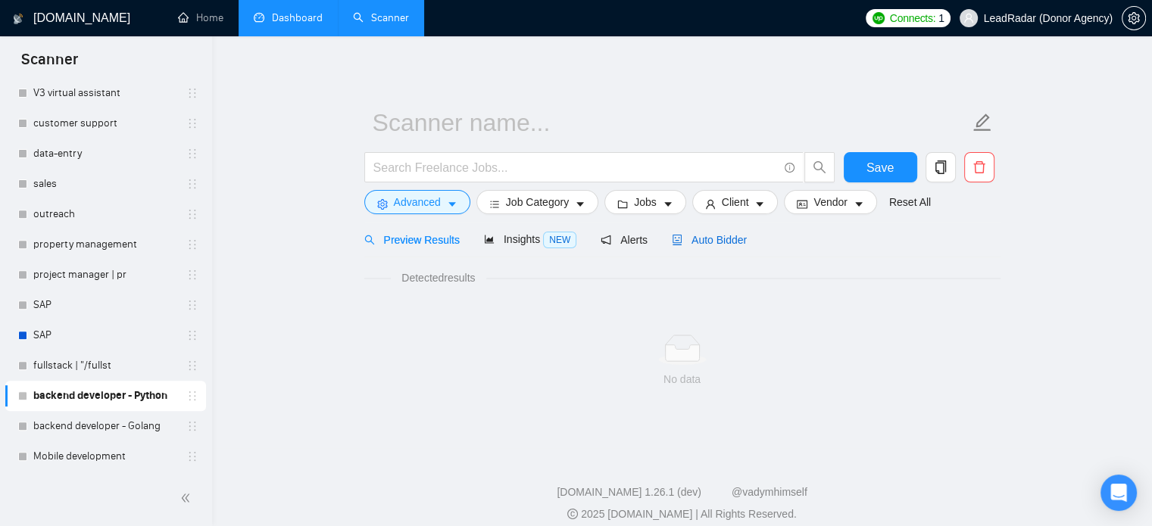
click at [728, 240] on span "Auto Bidder" at bounding box center [709, 240] width 75 height 12
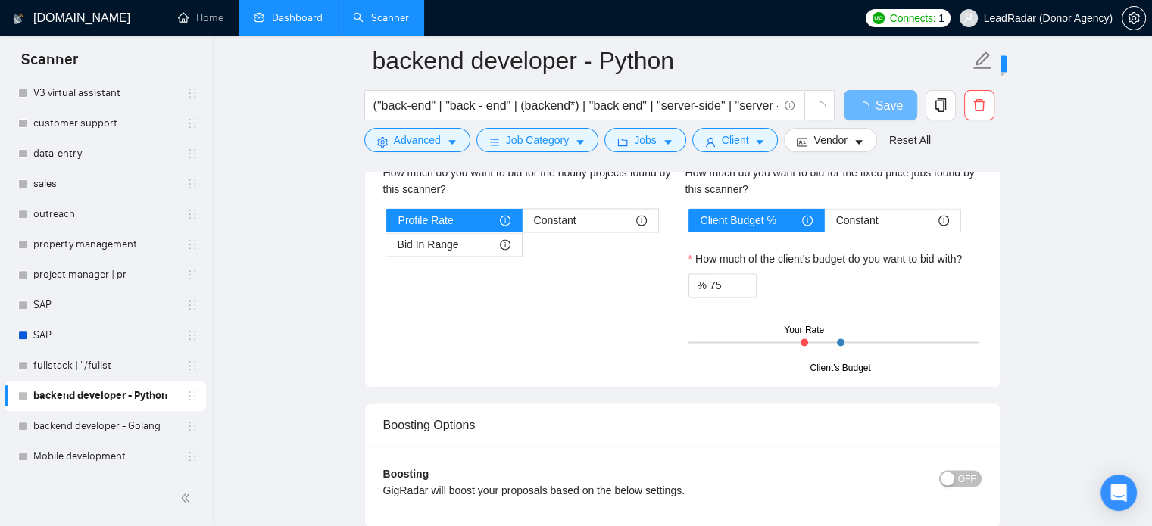
scroll to position [2365, 0]
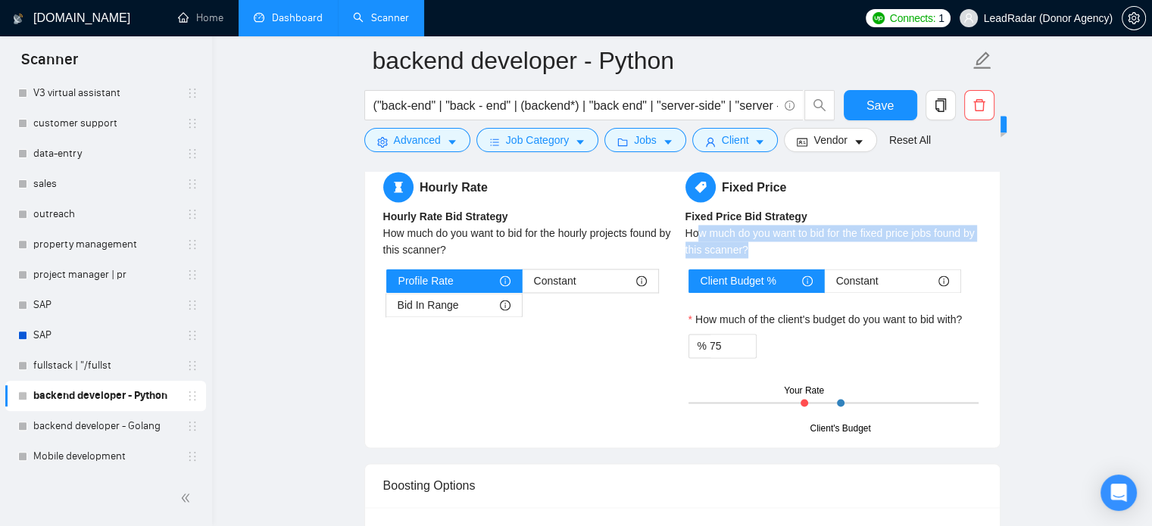
drag, startPoint x: 702, startPoint y: 230, endPoint x: 749, endPoint y: 251, distance: 51.2
click at [749, 251] on div "How much do you want to bid for the fixed price jobs found by this scanner?" at bounding box center [833, 241] width 296 height 33
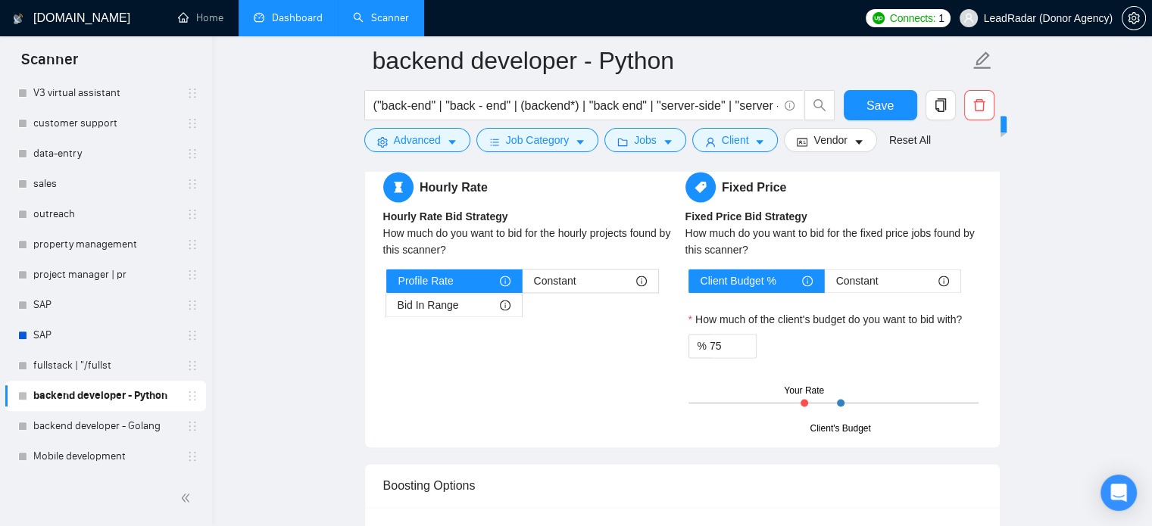
click at [804, 321] on label "How much of the client's budget do you want to bid with?" at bounding box center [826, 319] width 274 height 17
click at [756, 335] on input "75" at bounding box center [733, 346] width 46 height 23
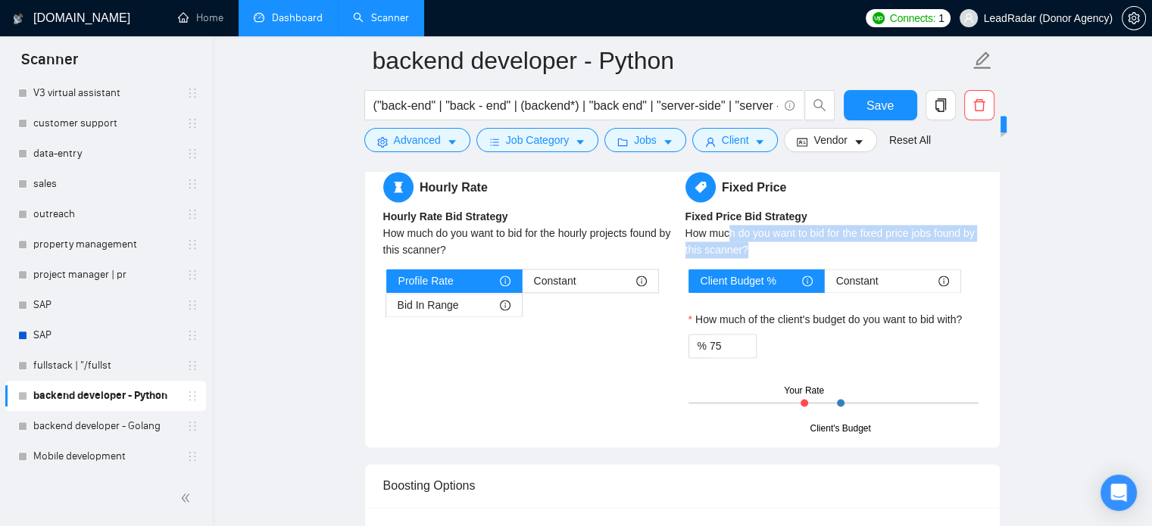
drag, startPoint x: 730, startPoint y: 230, endPoint x: 751, endPoint y: 241, distance: 23.7
click at [751, 241] on div "How much do you want to bid for the fixed price jobs found by this scanner?" at bounding box center [833, 241] width 296 height 33
click at [752, 236] on div "How much do you want to bid for the fixed price jobs found by this scanner?" at bounding box center [833, 241] width 296 height 33
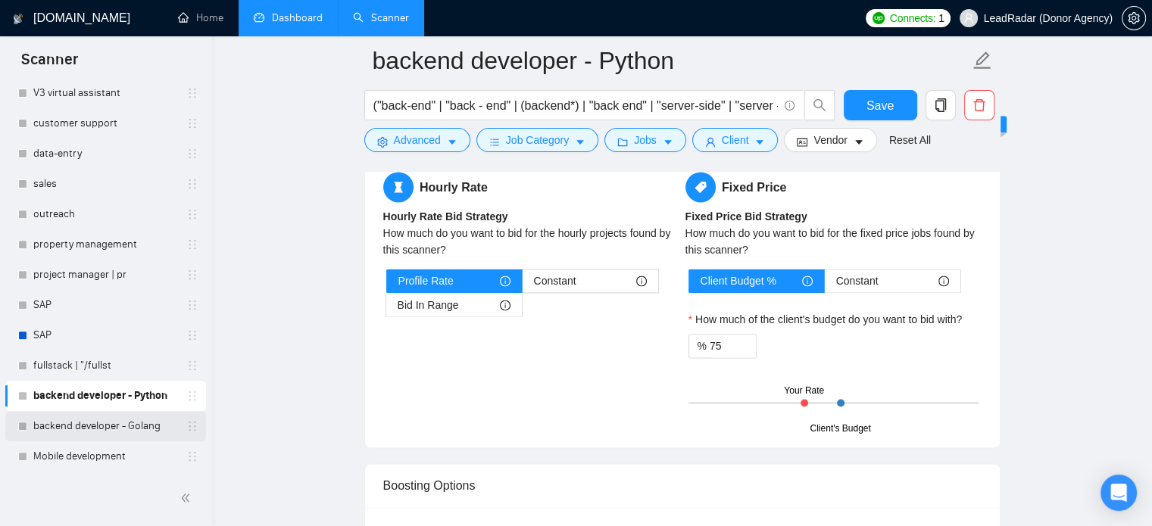
drag, startPoint x: 92, startPoint y: 433, endPoint x: 124, endPoint y: 415, distance: 36.9
click at [92, 433] on link "backend developer - Golang" at bounding box center [105, 426] width 144 height 30
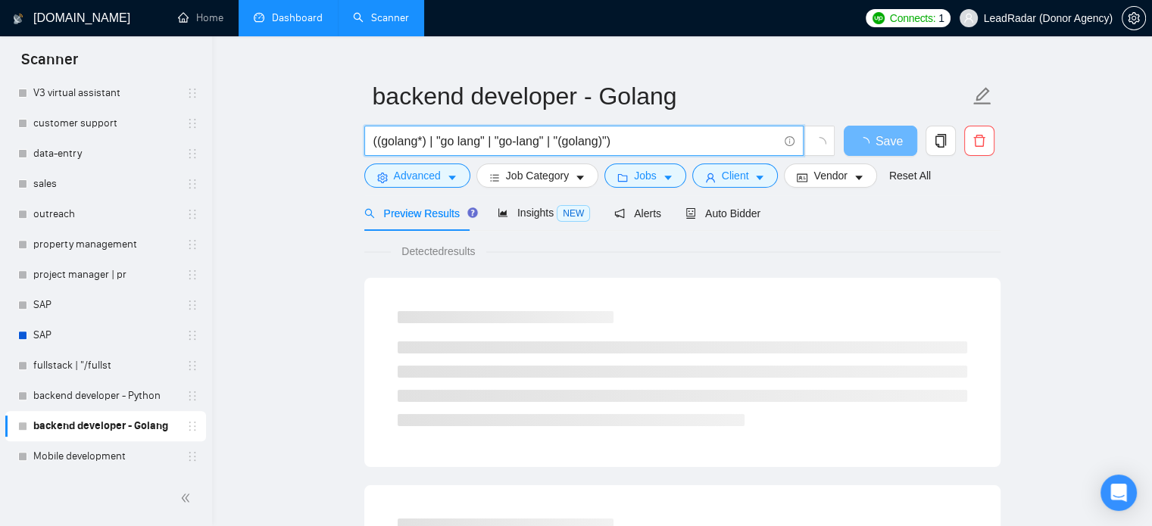
click at [629, 145] on input "((golang*) | "go lang" | "go-lang" | "(golang)")" at bounding box center [575, 141] width 404 height 19
drag, startPoint x: 629, startPoint y: 145, endPoint x: 411, endPoint y: 143, distance: 217.4
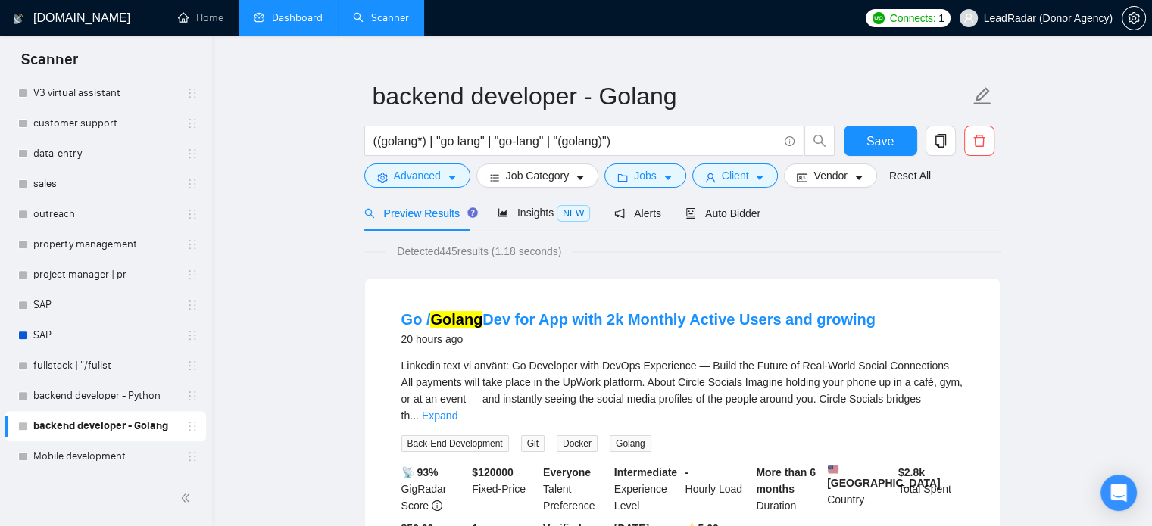
drag, startPoint x: 443, startPoint y: 254, endPoint x: 459, endPoint y: 255, distance: 15.9
click at [459, 255] on span "Detected 445 results (1.18 seconds)" at bounding box center [479, 251] width 186 height 17
click at [494, 260] on span "Detected 445 results (1.18 seconds)" at bounding box center [479, 251] width 186 height 17
click at [440, 178] on button "Advanced" at bounding box center [417, 176] width 106 height 24
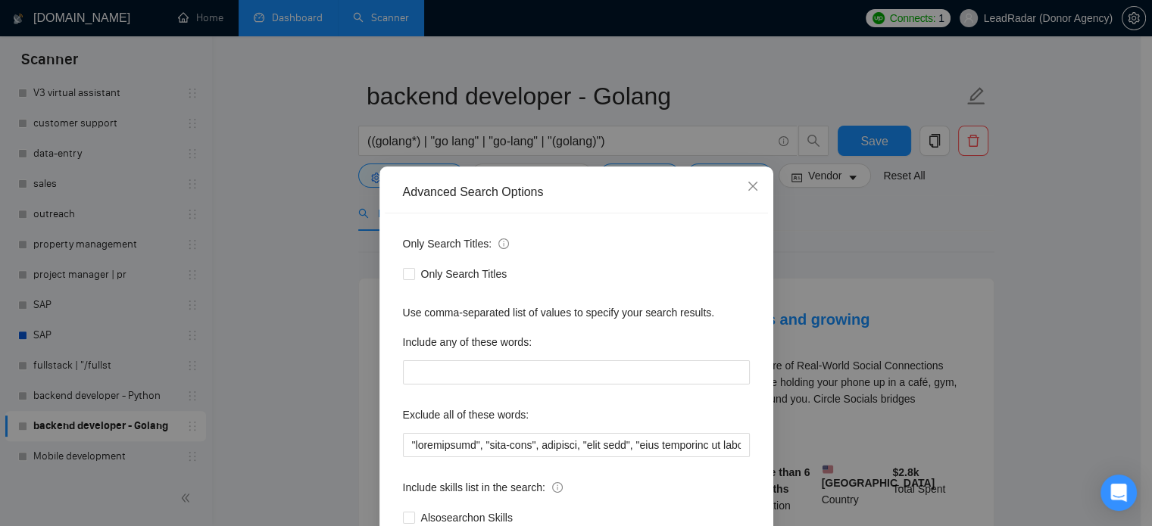
click at [894, 223] on div "Advanced Search Options Only Search Titles: Only Search Titles Use comma-separa…" at bounding box center [576, 263] width 1152 height 526
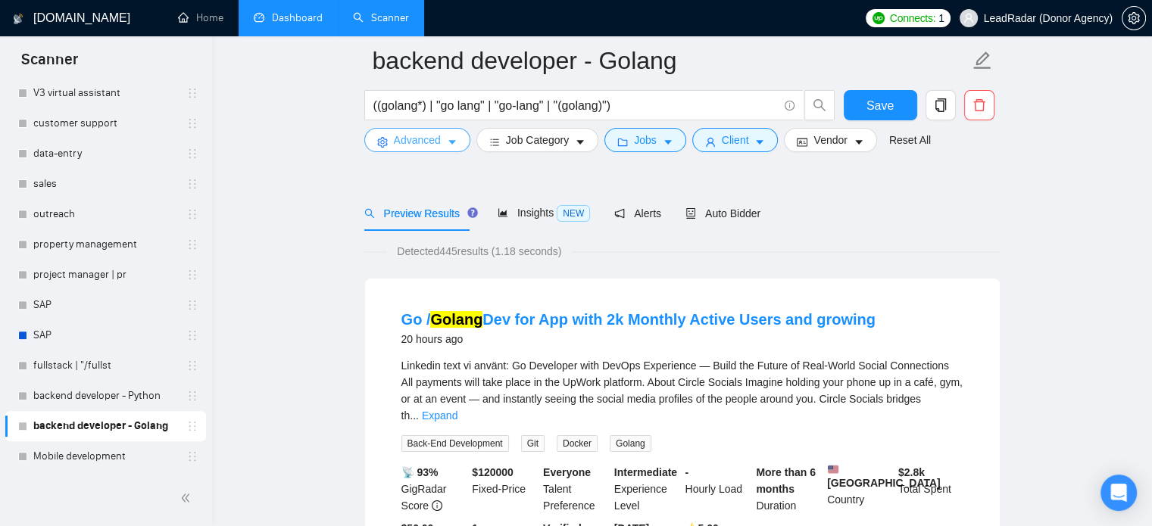
scroll to position [142, 0]
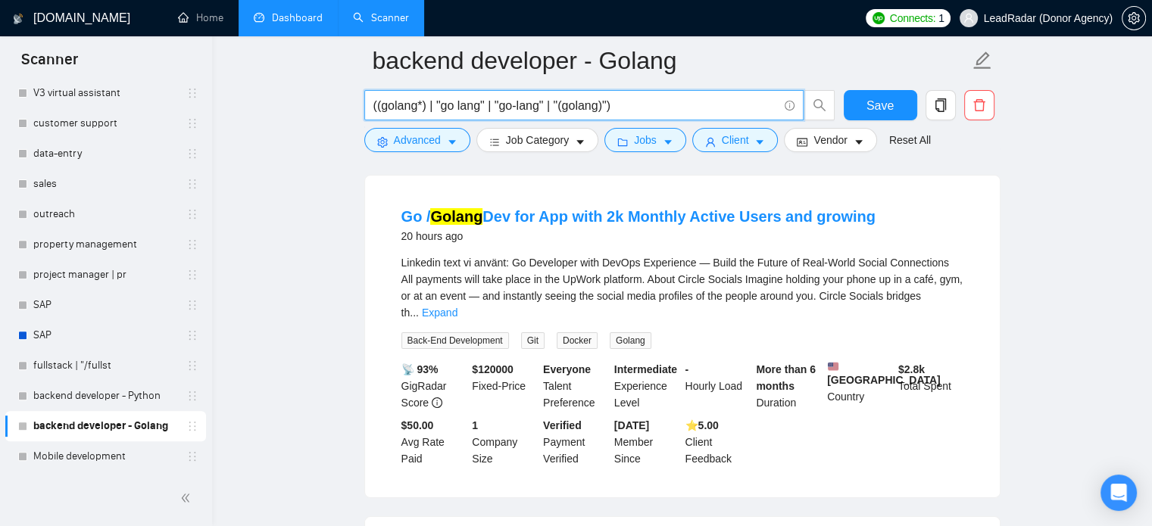
click at [611, 108] on input "((golang*) | "go lang" | "go-lang" | "(golang)")" at bounding box center [575, 105] width 404 height 19
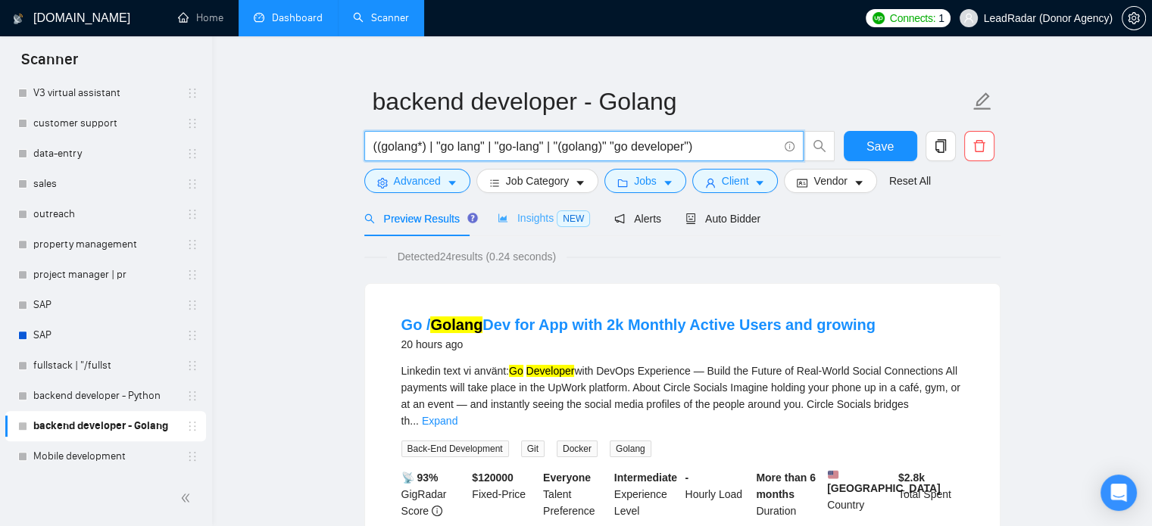
scroll to position [30, 0]
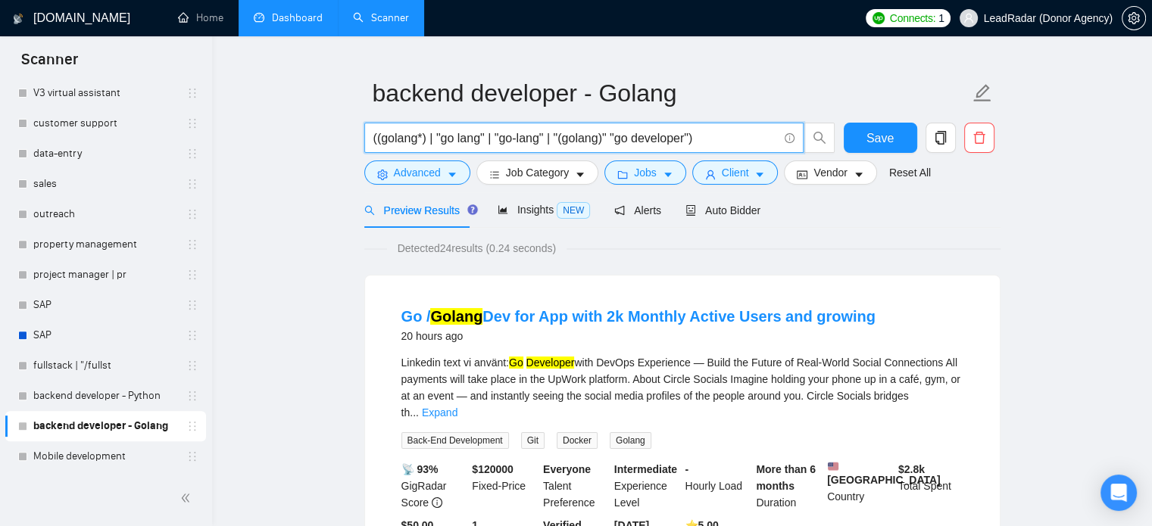
click at [612, 141] on input "((golang*) | "go lang" | "go-lang" | "(golang)" "go developer")" at bounding box center [575, 138] width 404 height 19
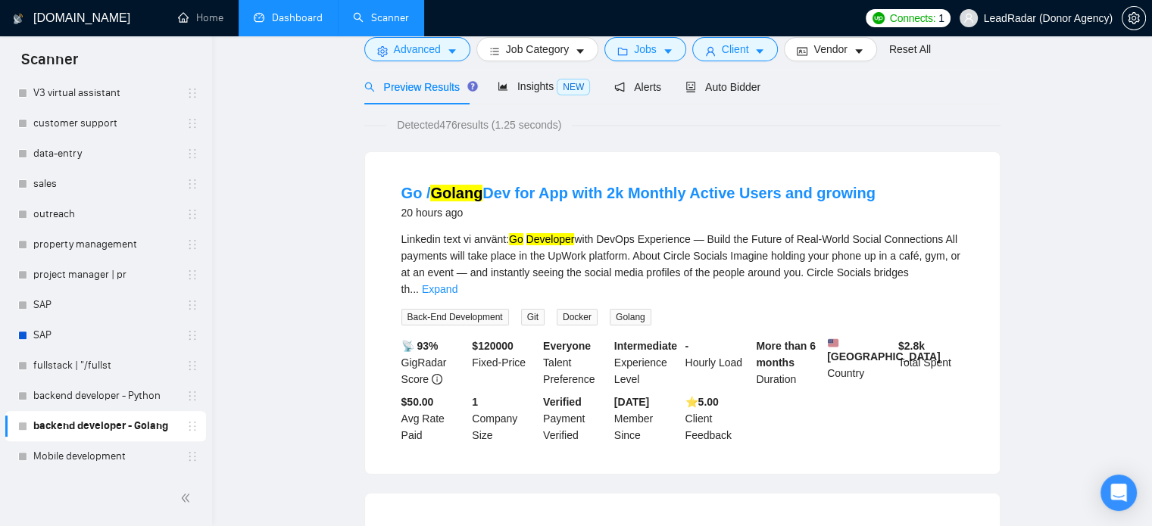
scroll to position [0, 0]
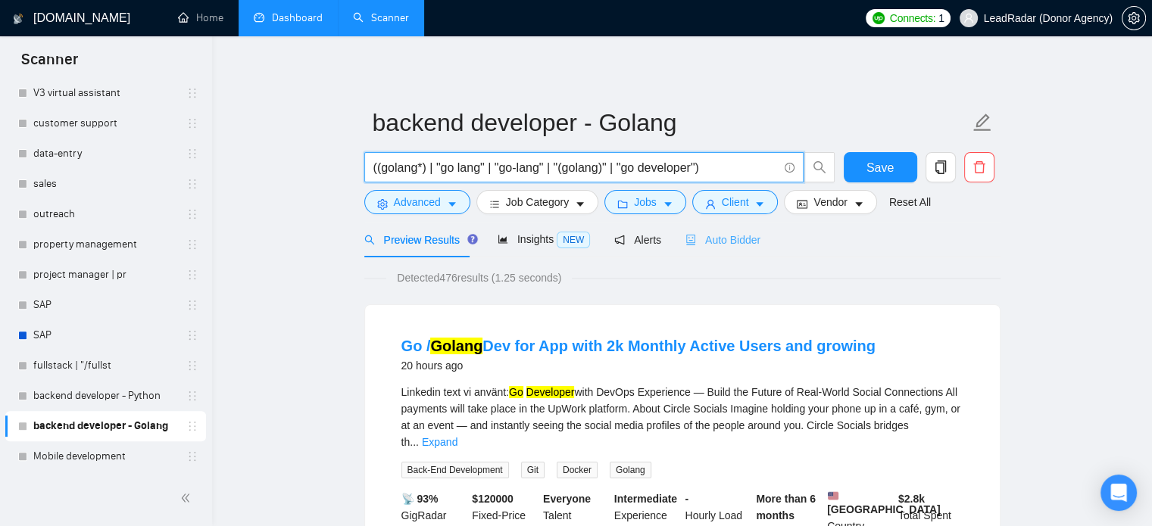
type input "((golang*) | "go lang" | "go-lang" | "(golang)" | "go developer")"
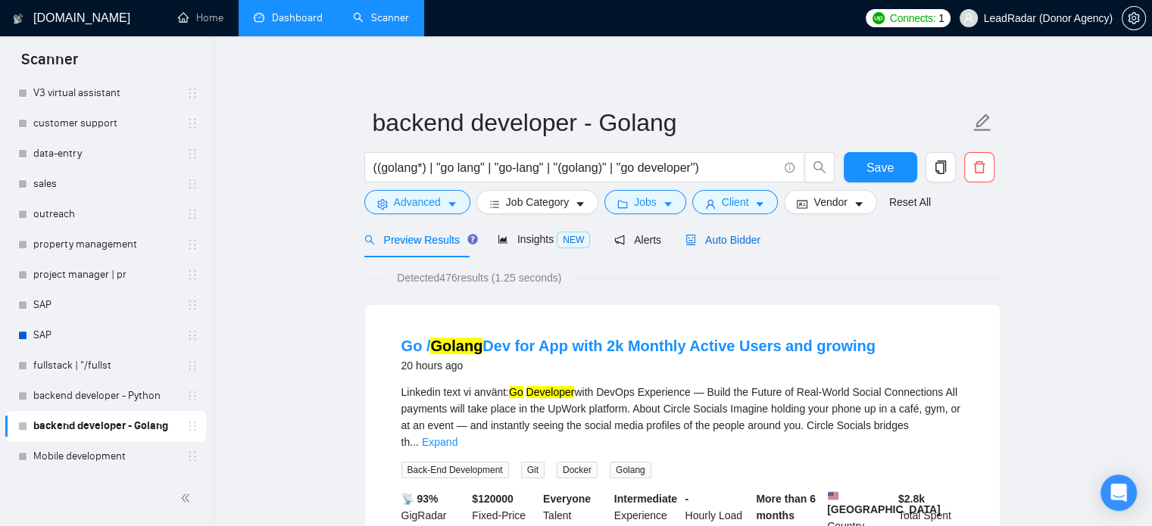
click at [716, 237] on span "Auto Bidder" at bounding box center [722, 240] width 75 height 12
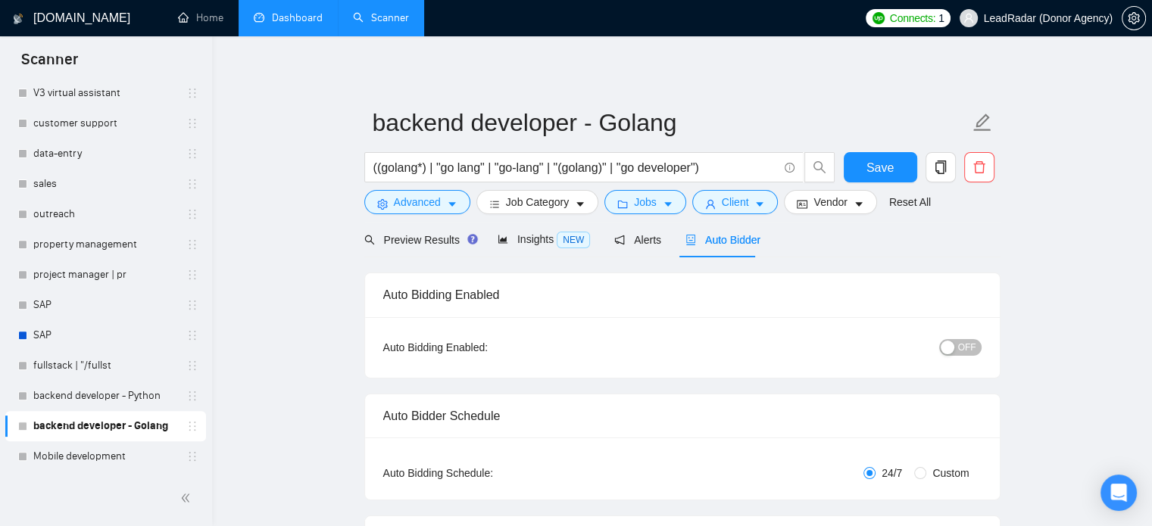
drag, startPoint x: 78, startPoint y: 451, endPoint x: 653, endPoint y: 66, distance: 692.2
click at [78, 451] on link "Mobile development" at bounding box center [105, 457] width 144 height 30
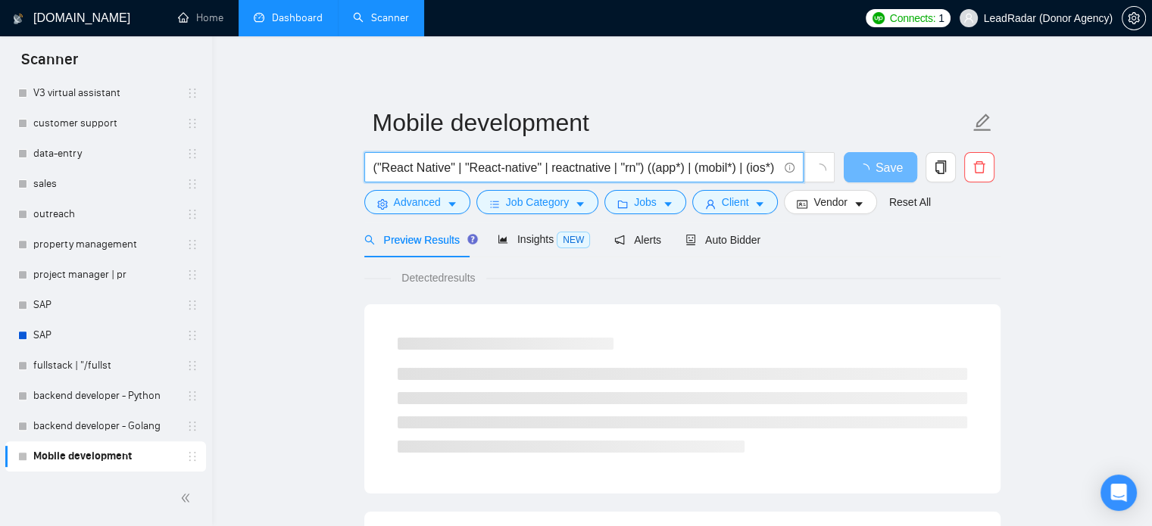
scroll to position [0, 61]
drag, startPoint x: 647, startPoint y: 166, endPoint x: 767, endPoint y: 170, distance: 119.7
click at [767, 170] on input "("React Native" | "React-native" | reactnative | "rn") ((app*) | (mobil*) | (io…" at bounding box center [575, 167] width 404 height 19
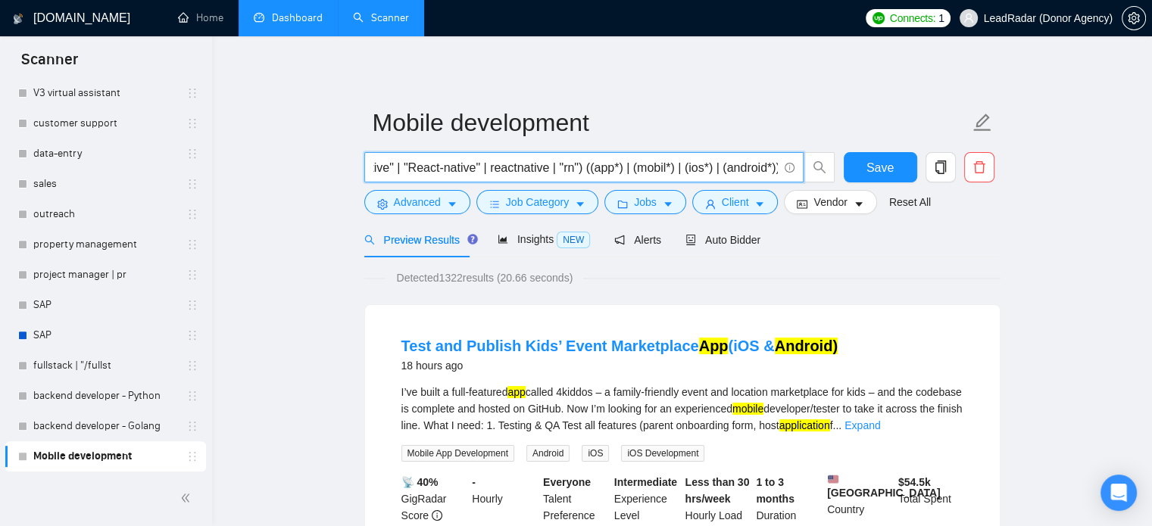
click at [771, 171] on input "("React Native" | "React-native" | reactnative | "rn") ((app*) | (mobil*) | (io…" at bounding box center [575, 167] width 404 height 19
click at [556, 172] on input "("React Native" | "React-native" | reactnative | "rn") ((app*) | (mobil*) | (io…" at bounding box center [575, 167] width 404 height 19
click at [558, 172] on input "("React Native" | "React-native" | reactnative | "rn") ((app*) | (mobil*) | (io…" at bounding box center [575, 167] width 404 height 19
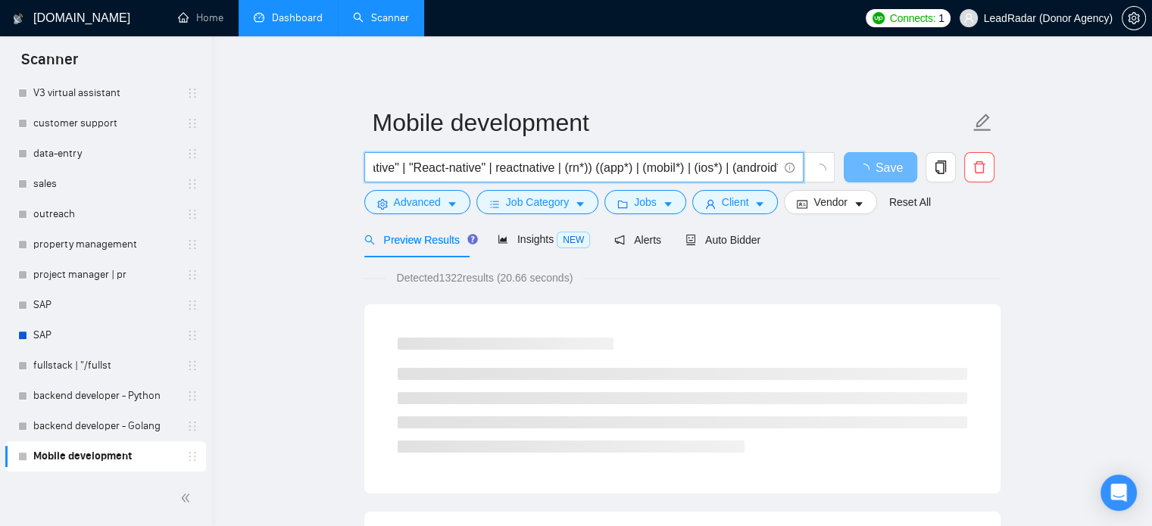
click at [564, 167] on input "("React Native" | "React-native" | reactnative | (rn*)) ((app*) | (mobil*) | (i…" at bounding box center [575, 167] width 404 height 19
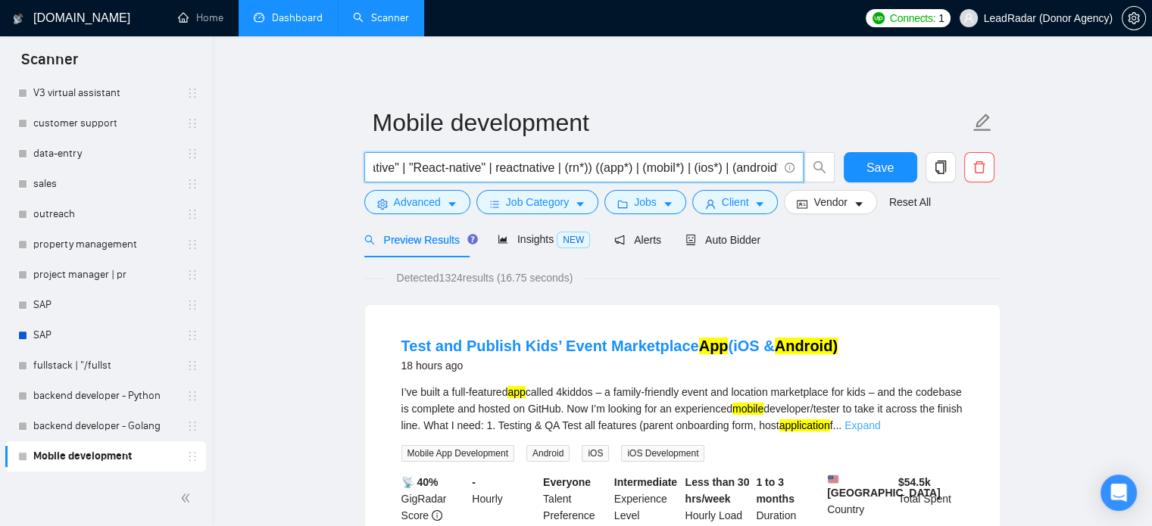
type input "("React Native" | "React-native" | reactnative | (rn*)) ((app*) | (mobil*) | (i…"
click at [880, 428] on link "Expand" at bounding box center [863, 426] width 36 height 12
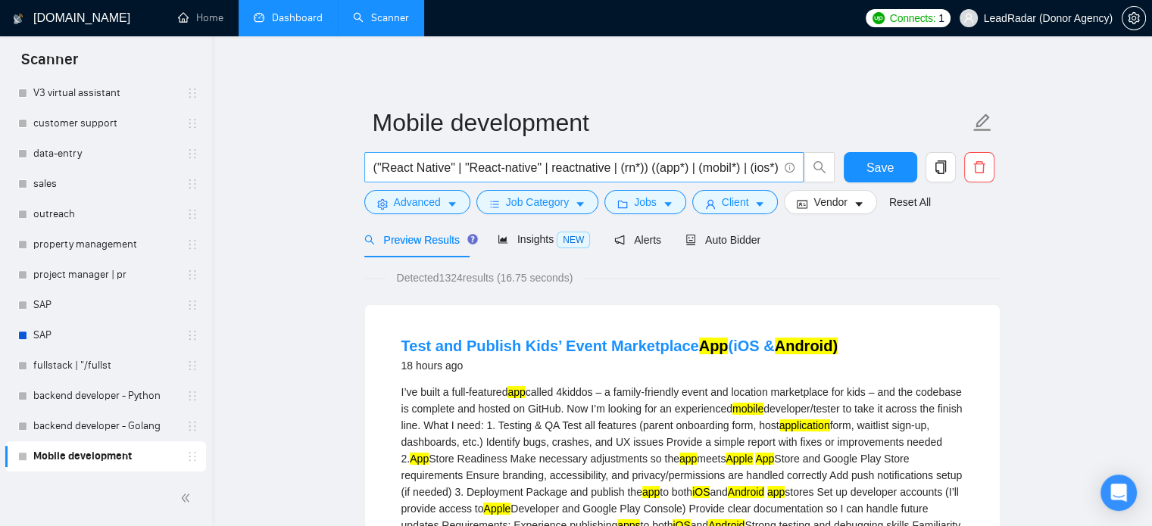
scroll to position [0, 64]
click at [424, 211] on span "Advanced" at bounding box center [417, 202] width 47 height 17
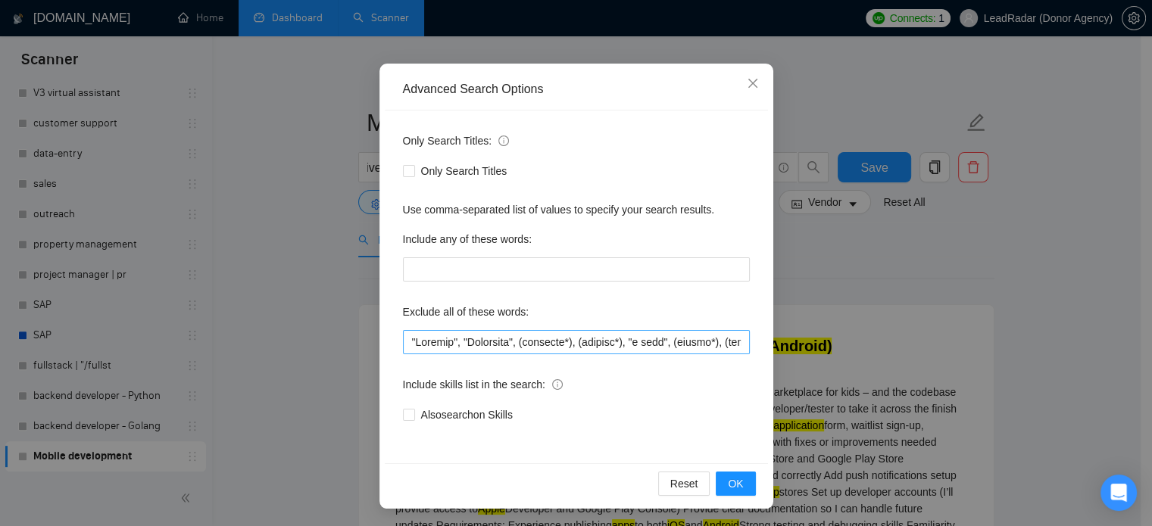
scroll to position [103, 0]
click at [838, 212] on div "Advanced Search Options Only Search Titles: Only Search Titles Use comma-separa…" at bounding box center [576, 263] width 1152 height 526
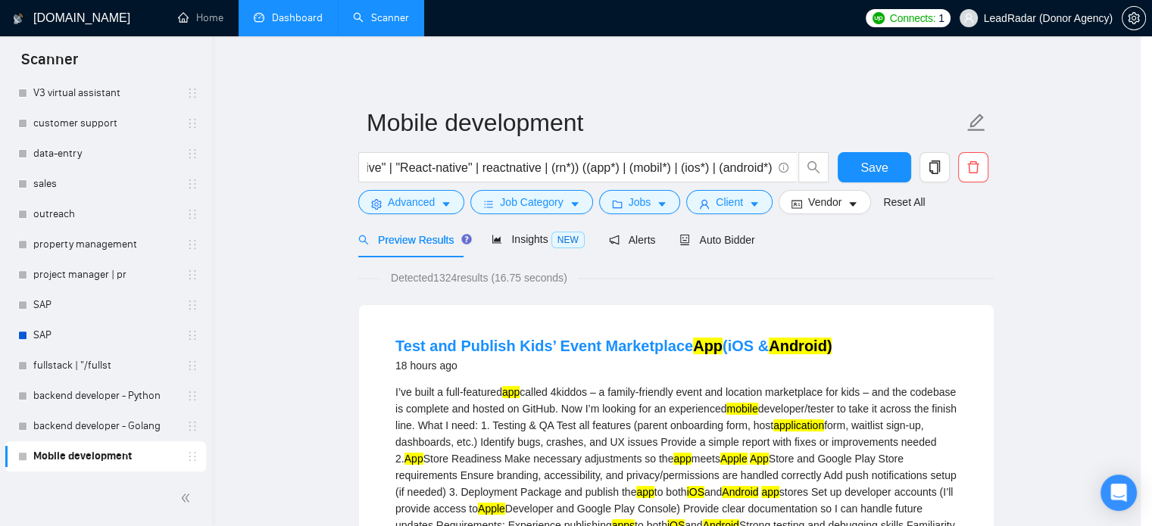
scroll to position [27, 0]
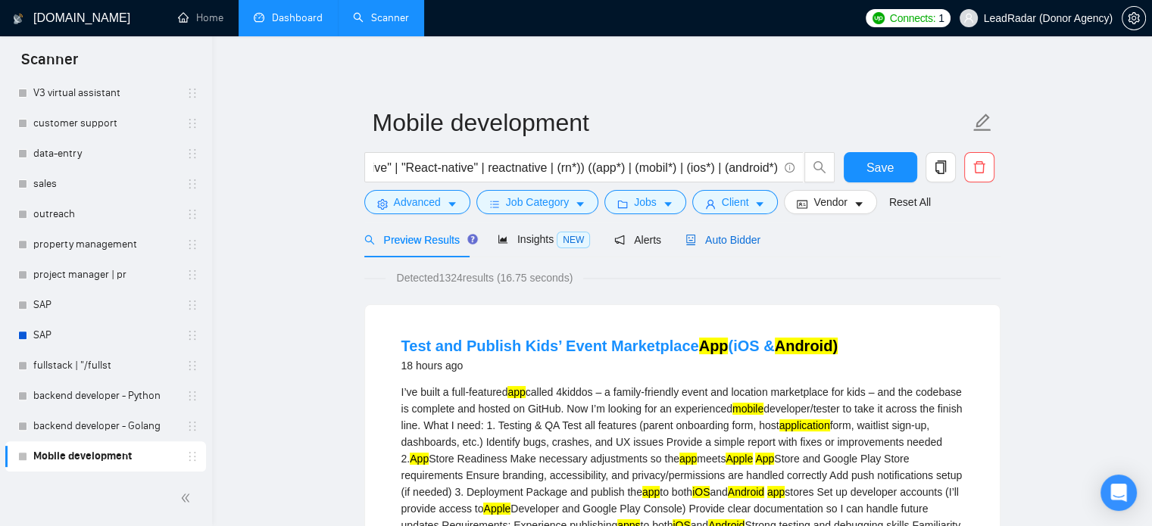
click at [716, 245] on span "Auto Bidder" at bounding box center [722, 240] width 75 height 12
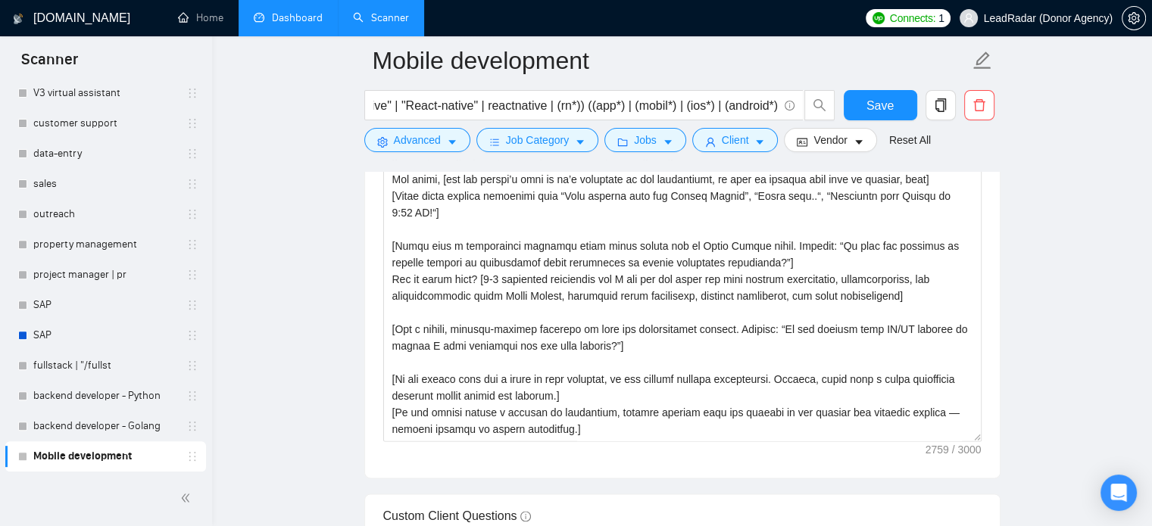
scroll to position [1753, 0]
click at [760, 290] on textarea "Cover letter template:" at bounding box center [682, 269] width 598 height 341
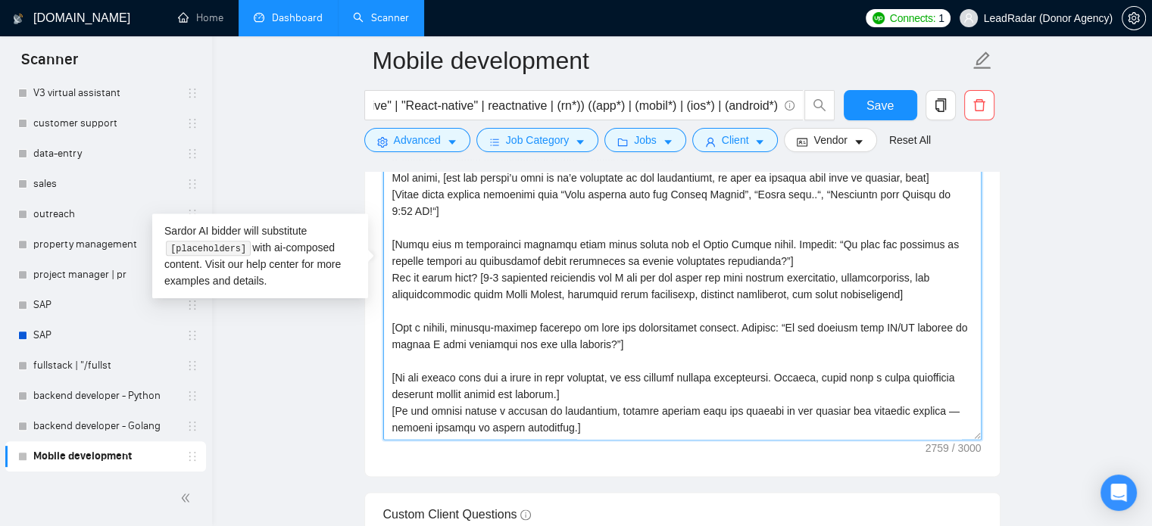
click at [487, 270] on textarea "Cover letter template:" at bounding box center [682, 269] width 598 height 341
click at [783, 265] on textarea "Cover letter template:" at bounding box center [682, 269] width 598 height 341
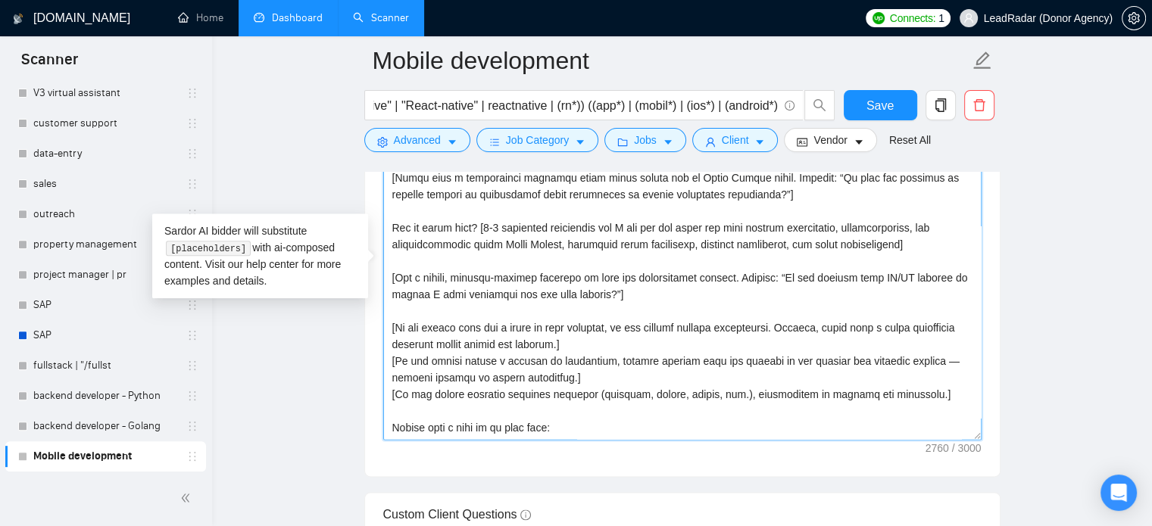
scroll to position [67, 0]
drag, startPoint x: 642, startPoint y: 298, endPoint x: 387, endPoint y: 277, distance: 255.3
click at [387, 277] on textarea "Cover letter template:" at bounding box center [682, 269] width 598 height 341
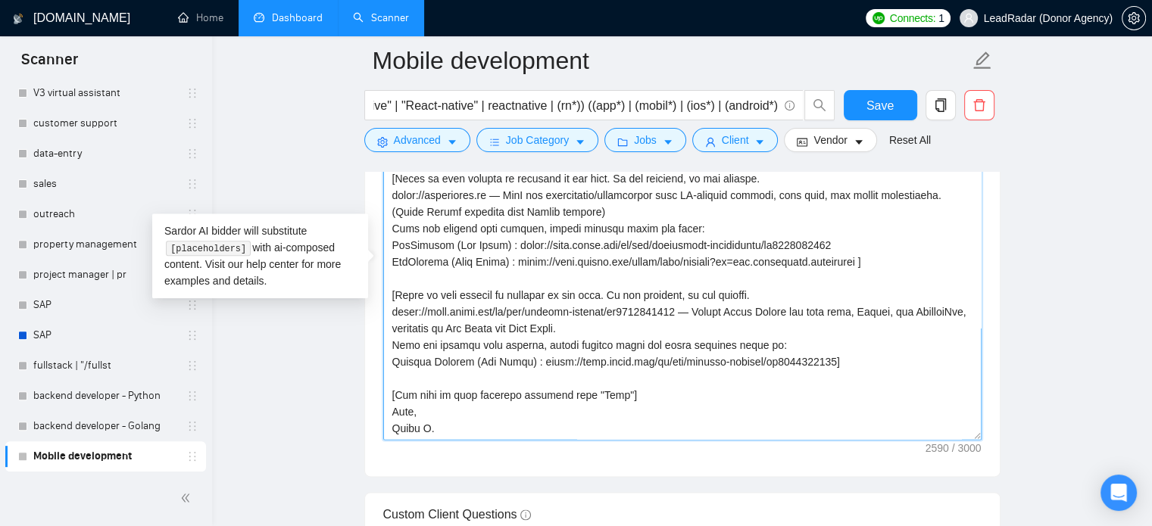
scroll to position [1833, 0]
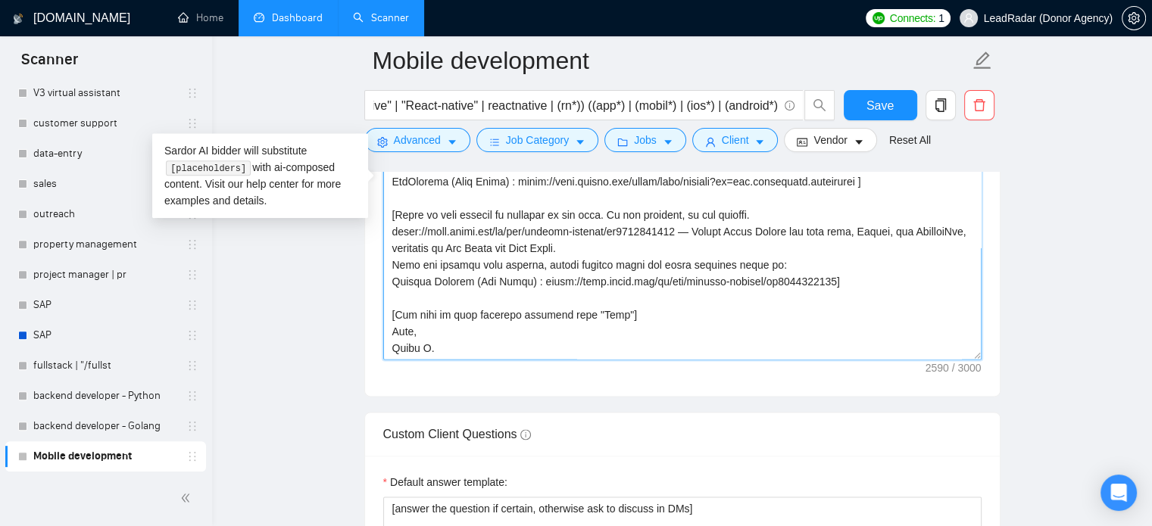
drag, startPoint x: 582, startPoint y: 308, endPoint x: 351, endPoint y: 308, distance: 230.3
click at [351, 308] on main "Mobile development ("React Native" | "React-native" | reactnative | (rn*)) ((ap…" at bounding box center [682, 243] width 892 height 4030
paste textarea "Ask a simple, project-related question to move the conversation forward. Exampl…"
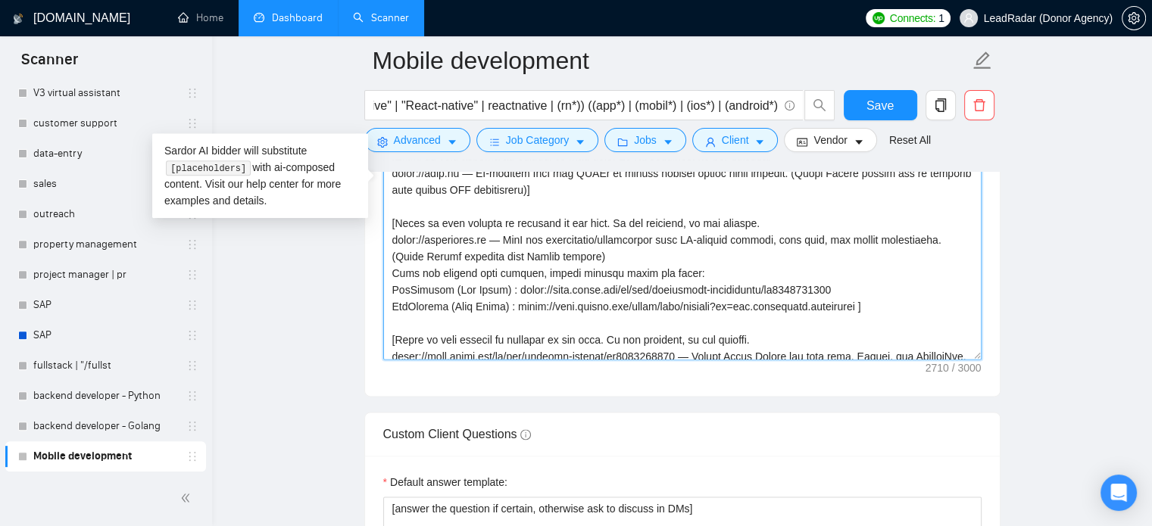
scroll to position [220, 0]
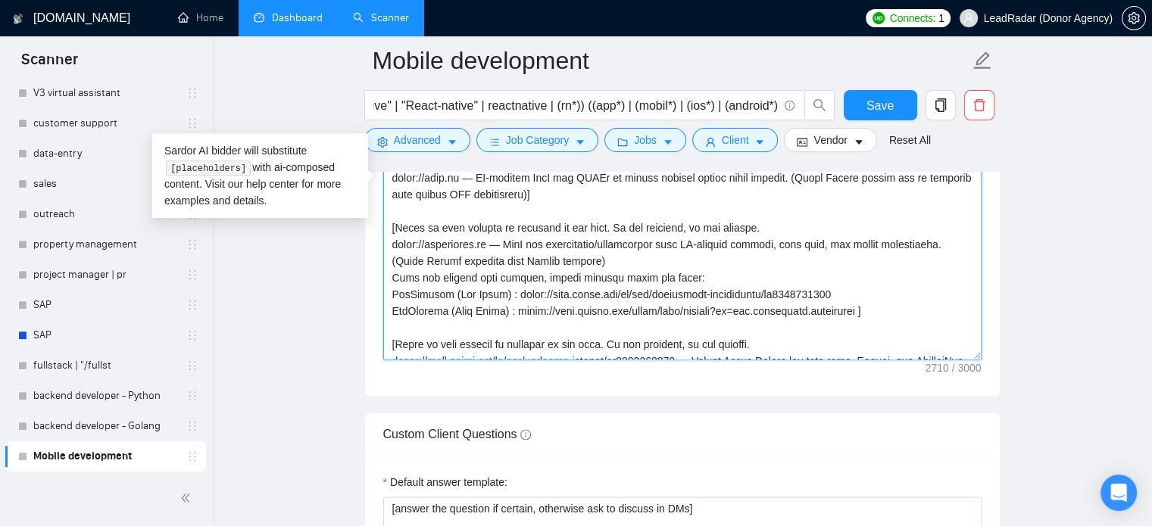
drag, startPoint x: 391, startPoint y: 226, endPoint x: 489, endPoint y: 239, distance: 98.6
click at [489, 239] on textarea "Cover letter template:" at bounding box center [682, 189] width 598 height 341
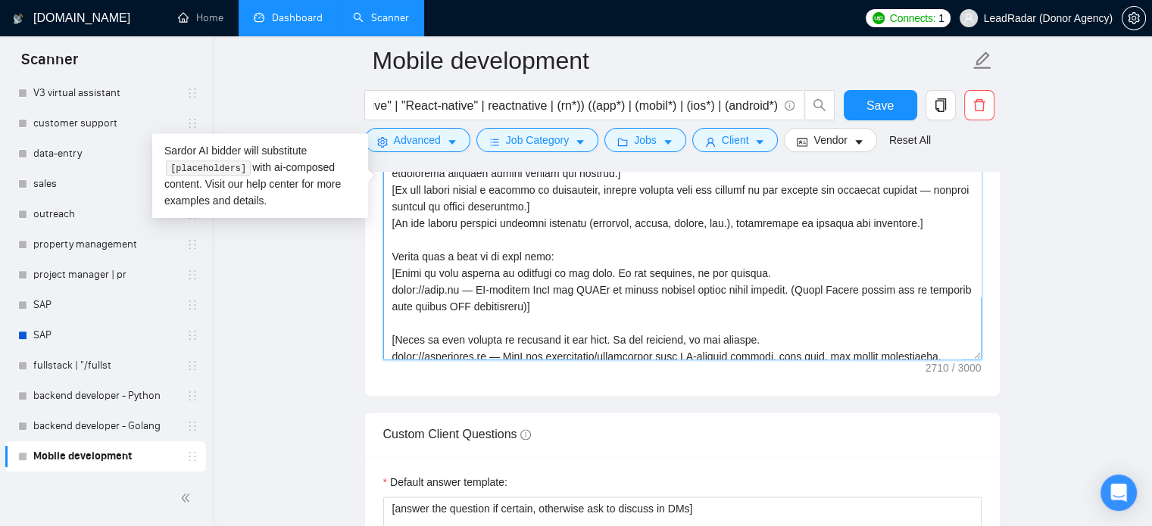
scroll to position [103, 0]
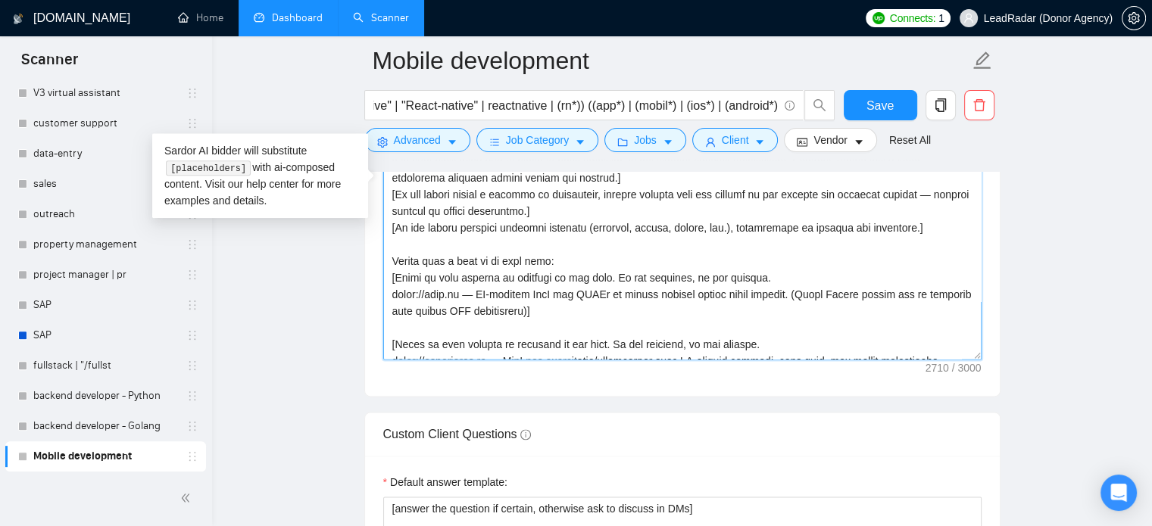
click at [400, 260] on textarea "Cover letter template:" at bounding box center [682, 189] width 598 height 341
drag, startPoint x: 391, startPoint y: 260, endPoint x: 558, endPoint y: 259, distance: 167.4
click at [557, 260] on textarea "Cover letter template:" at bounding box center [682, 189] width 598 height 341
drag, startPoint x: 392, startPoint y: 276, endPoint x: 580, endPoint y: 314, distance: 192.5
click at [580, 314] on textarea "Cover letter template:" at bounding box center [682, 189] width 598 height 341
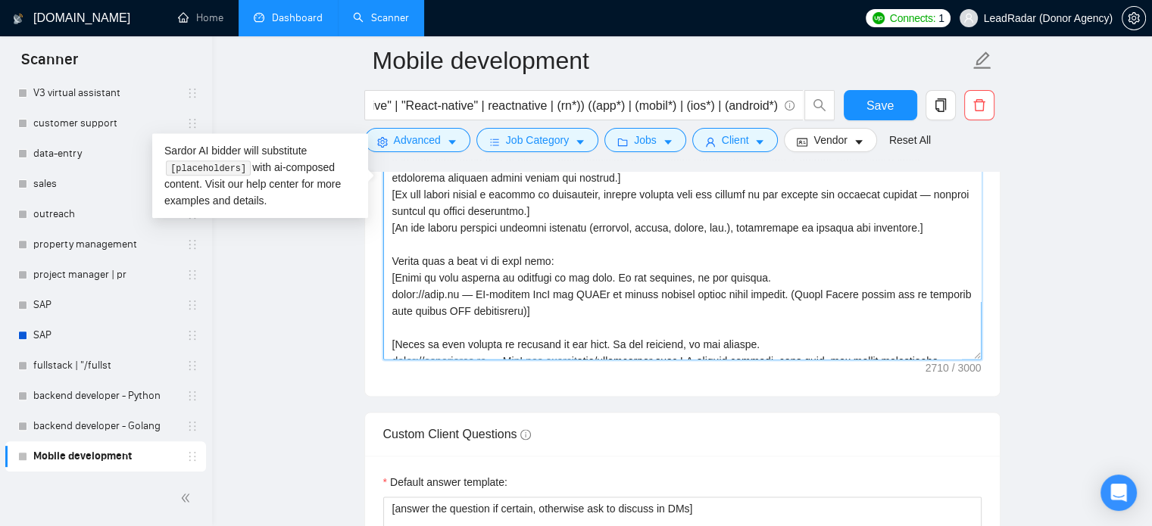
click at [439, 279] on textarea "Cover letter template:" at bounding box center [682, 189] width 598 height 341
drag, startPoint x: 392, startPoint y: 292, endPoint x: 569, endPoint y: 315, distance: 178.0
click at [569, 315] on textarea "Cover letter template:" at bounding box center [682, 189] width 598 height 341
click at [569, 314] on textarea "Cover letter template:" at bounding box center [682, 189] width 598 height 341
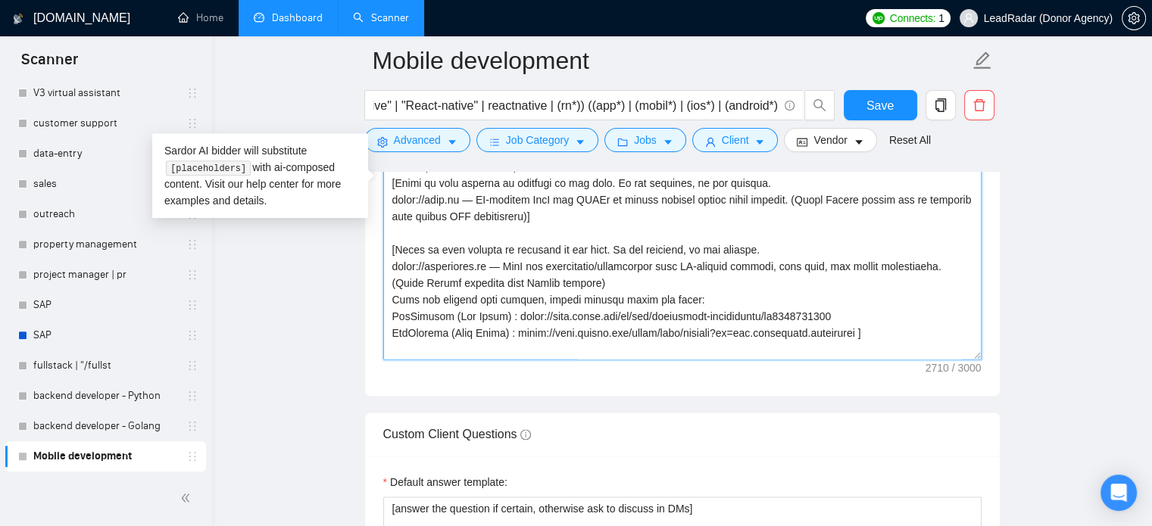
scroll to position [215, 0]
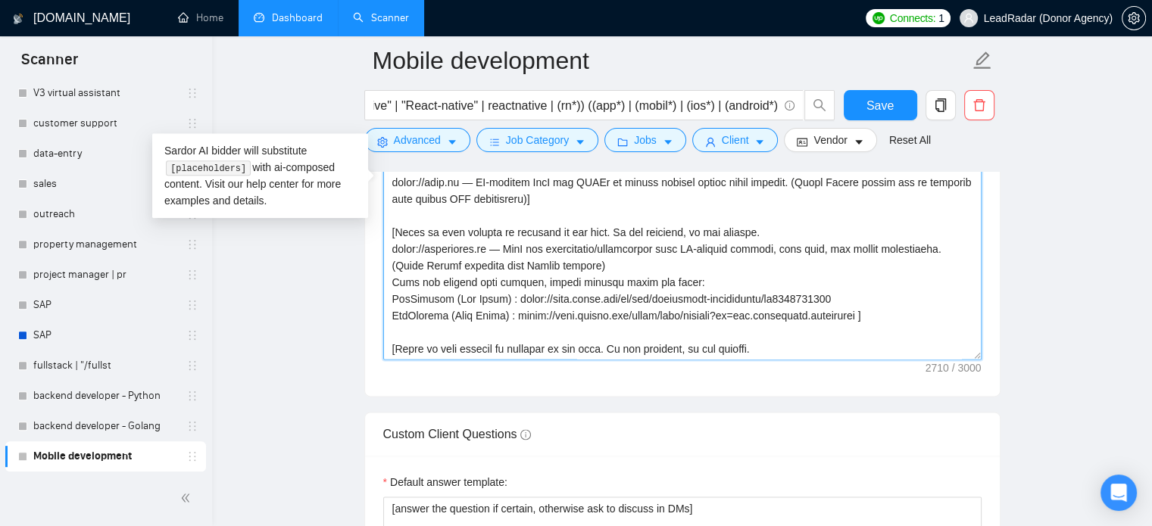
click at [470, 245] on textarea "Cover letter template:" at bounding box center [682, 189] width 598 height 341
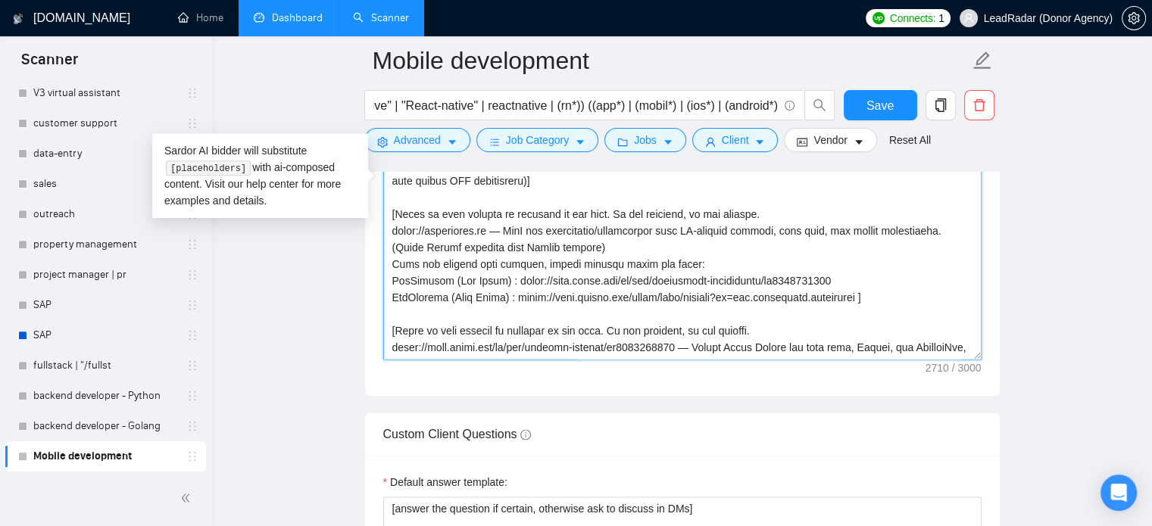
scroll to position [227, 0]
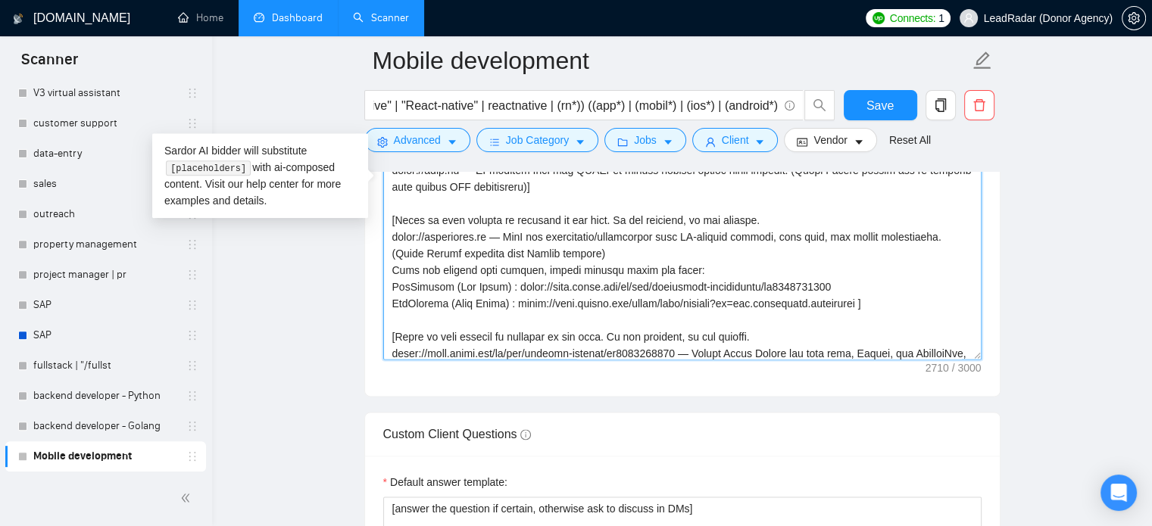
drag, startPoint x: 391, startPoint y: 217, endPoint x: 494, endPoint y: 230, distance: 103.7
click at [494, 230] on textarea "Cover letter template:" at bounding box center [682, 189] width 598 height 341
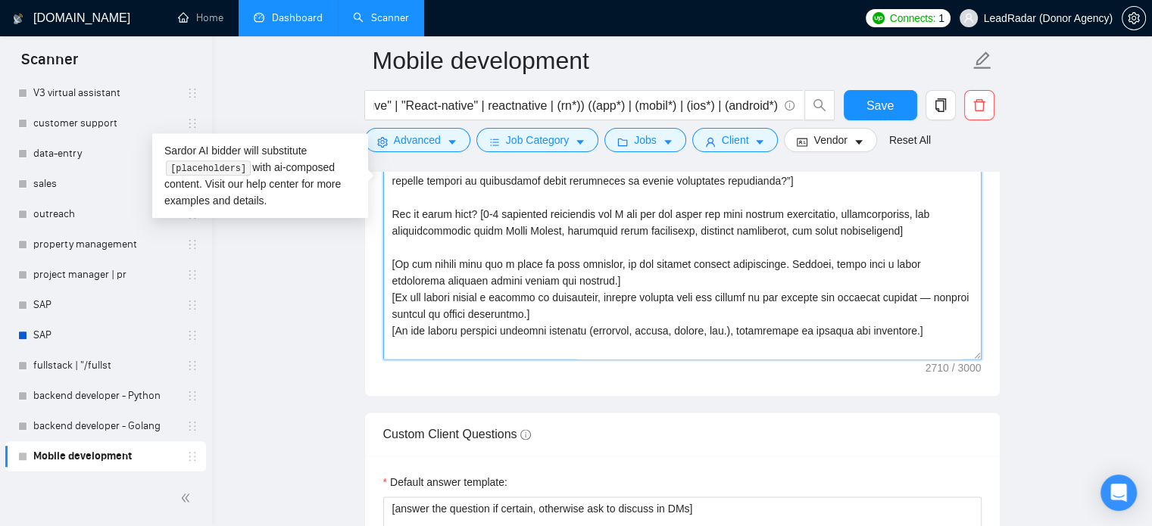
click at [586, 287] on textarea "Cover letter template:" at bounding box center [682, 189] width 598 height 341
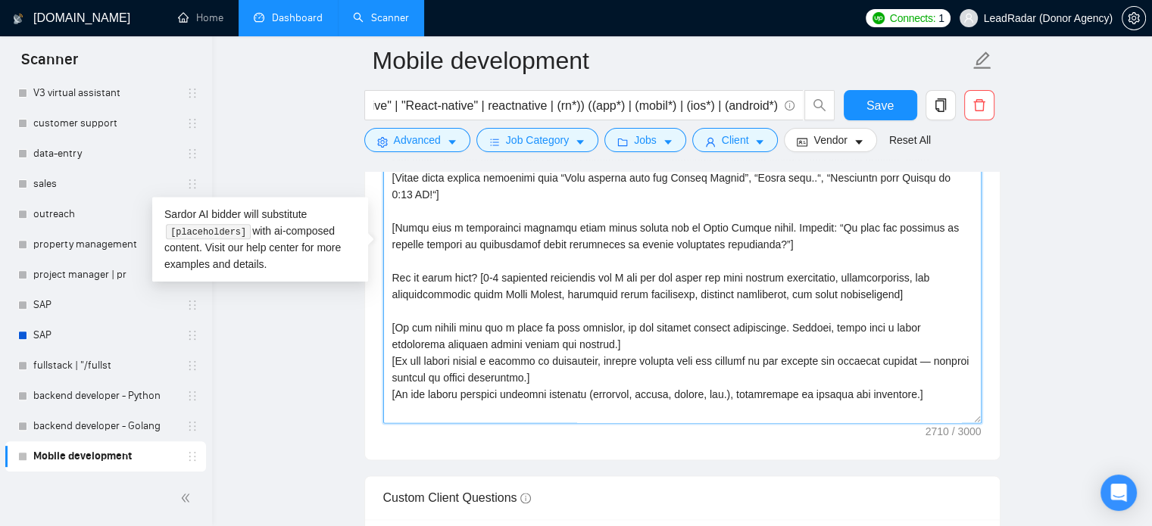
scroll to position [1751, 0]
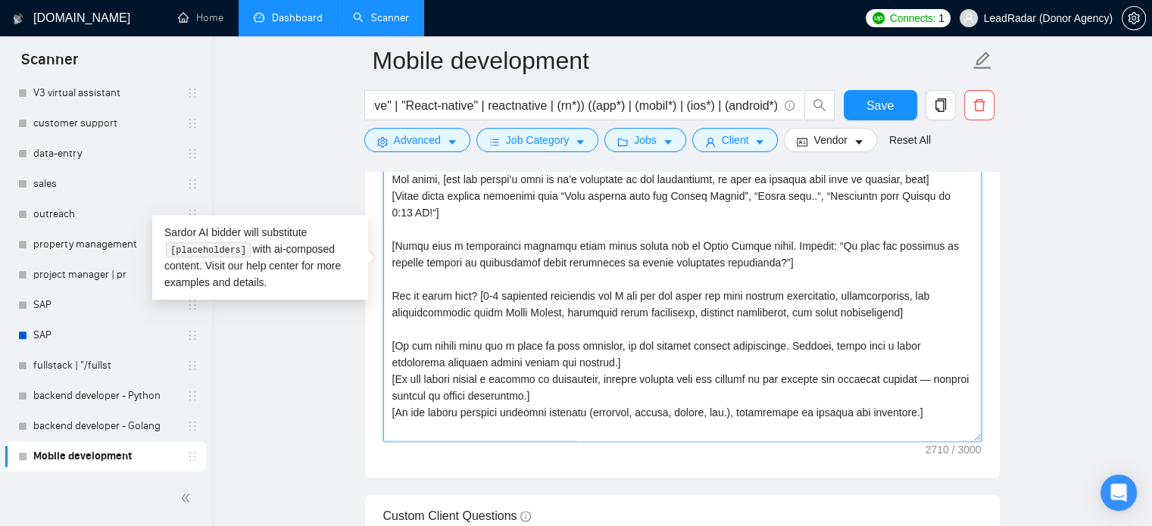
click at [554, 252] on textarea "Cover letter template:" at bounding box center [682, 271] width 598 height 341
drag, startPoint x: 678, startPoint y: 247, endPoint x: 756, endPoint y: 250, distance: 78.1
click at [756, 250] on textarea "Cover letter template:" at bounding box center [682, 271] width 598 height 341
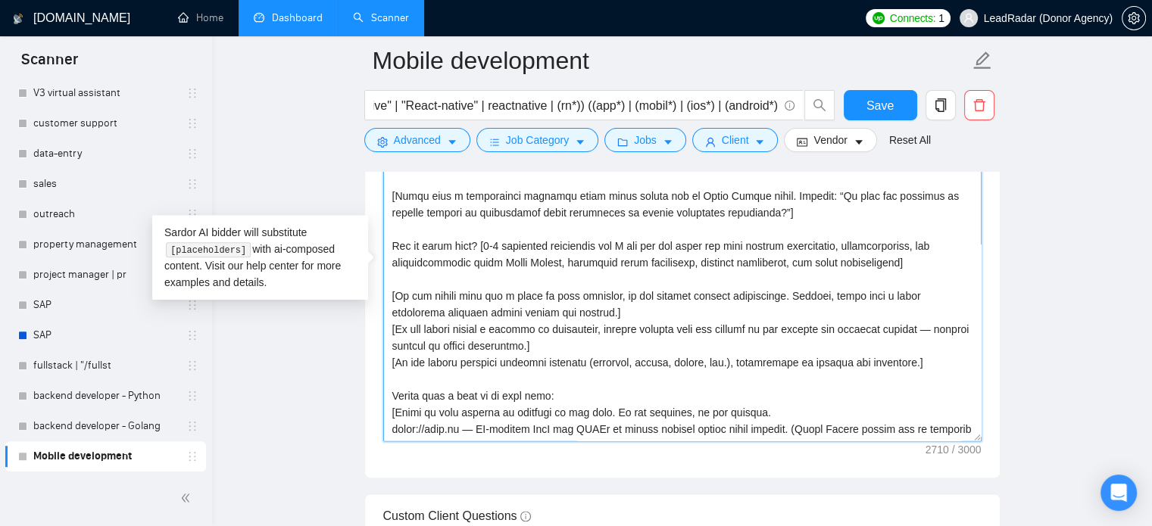
scroll to position [51, 0]
click at [441, 255] on textarea "Cover letter template:" at bounding box center [682, 271] width 598 height 341
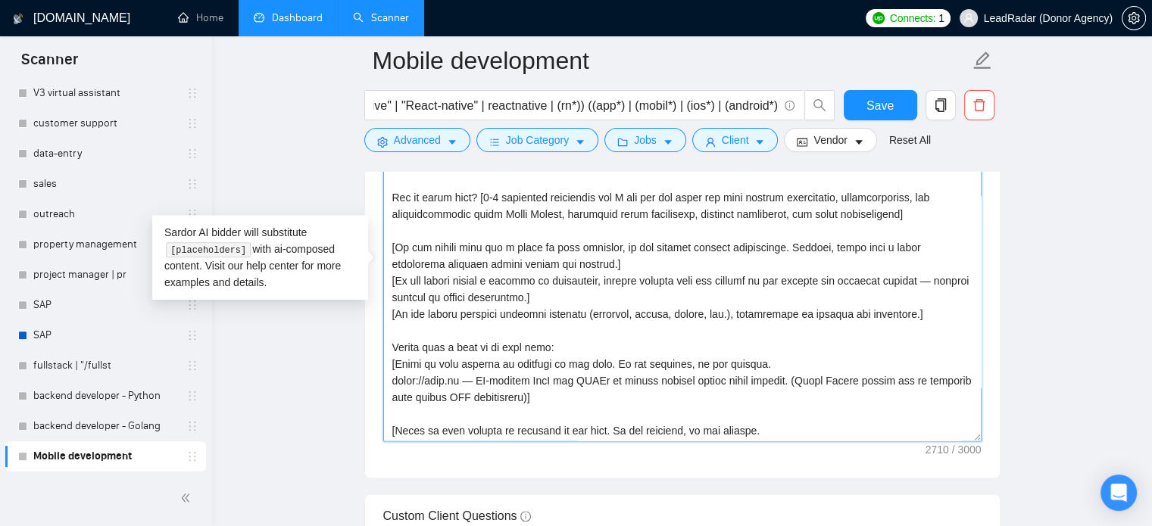
scroll to position [97, 0]
click at [536, 251] on textarea "Cover letter template:" at bounding box center [682, 271] width 598 height 341
drag, startPoint x: 476, startPoint y: 248, endPoint x: 697, endPoint y: 247, distance: 221.2
click at [697, 247] on textarea "Cover letter template:" at bounding box center [682, 271] width 598 height 341
click at [639, 250] on textarea "Cover letter template:" at bounding box center [682, 271] width 598 height 341
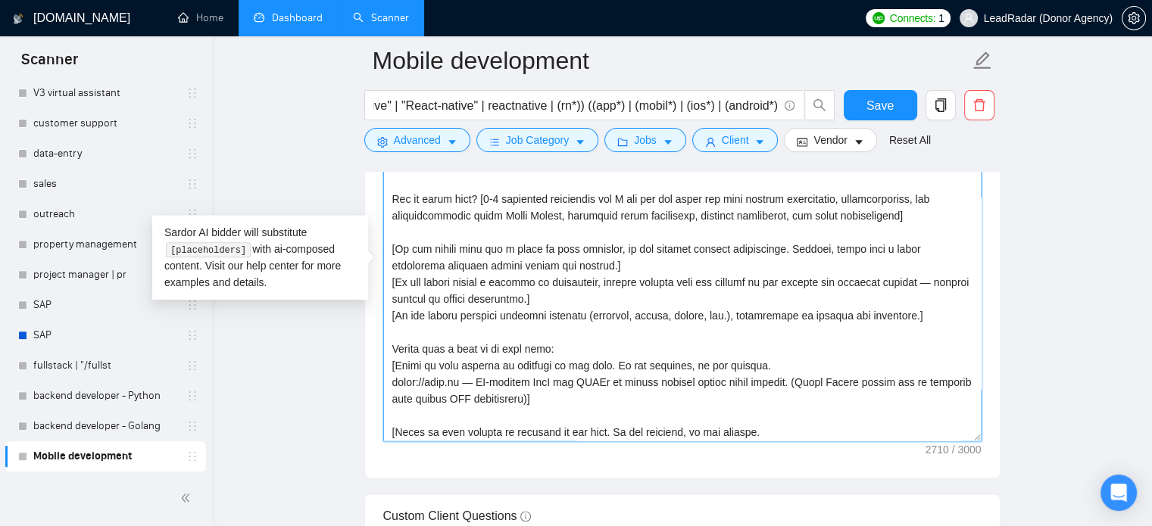
click at [451, 248] on textarea "Cover letter template:" at bounding box center [682, 271] width 598 height 341
drag, startPoint x: 391, startPoint y: 250, endPoint x: 588, endPoint y: 261, distance: 197.2
click at [588, 261] on textarea "Cover letter template:" at bounding box center [682, 271] width 598 height 341
click at [582, 251] on textarea "Cover letter template:" at bounding box center [682, 271] width 598 height 341
click at [573, 251] on textarea "Cover letter template:" at bounding box center [682, 271] width 598 height 341
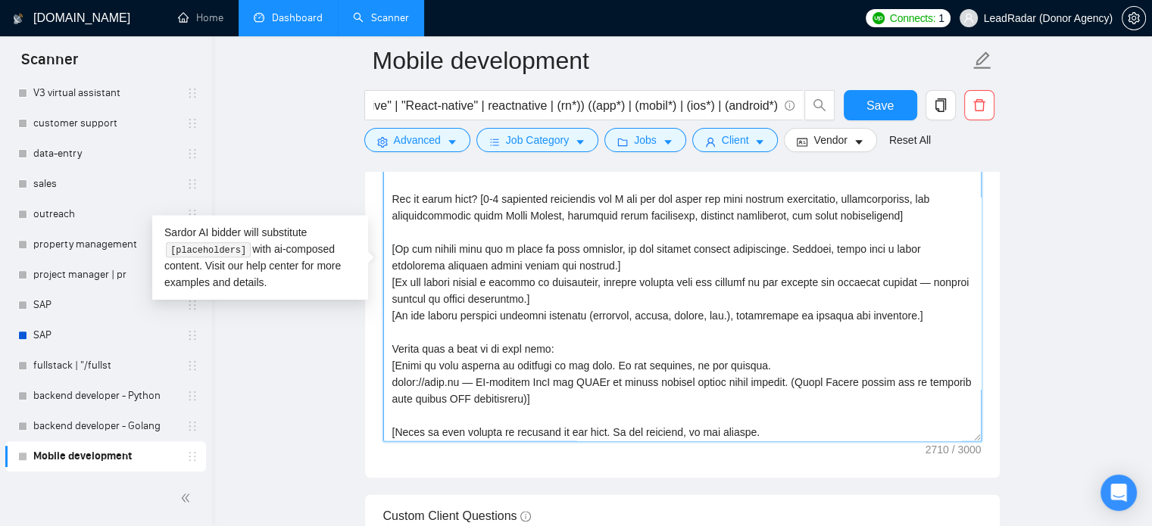
click at [695, 245] on textarea "Cover letter template:" at bounding box center [682, 271] width 598 height 341
click at [796, 245] on textarea "Cover letter template:" at bounding box center [682, 271] width 598 height 341
click at [573, 284] on textarea "Cover letter template:" at bounding box center [682, 271] width 598 height 341
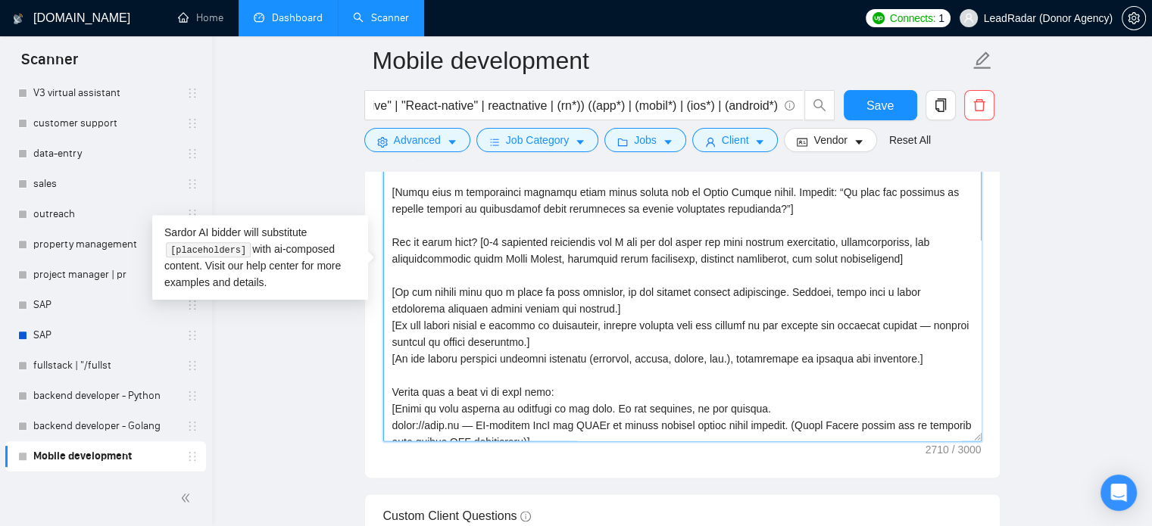
scroll to position [58, 0]
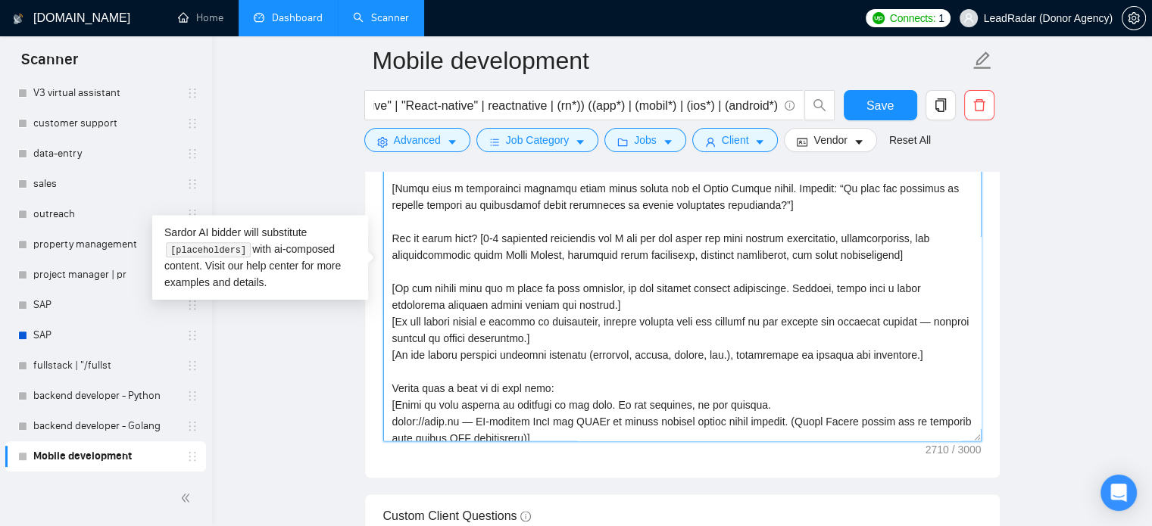
type textarea "[Lo ips dolo sita con/adipi el seddoe te inc] [Ut lab etd magnaa enimadmi ve qu…"
click at [685, 345] on textarea "Cover letter template:" at bounding box center [682, 271] width 598 height 341
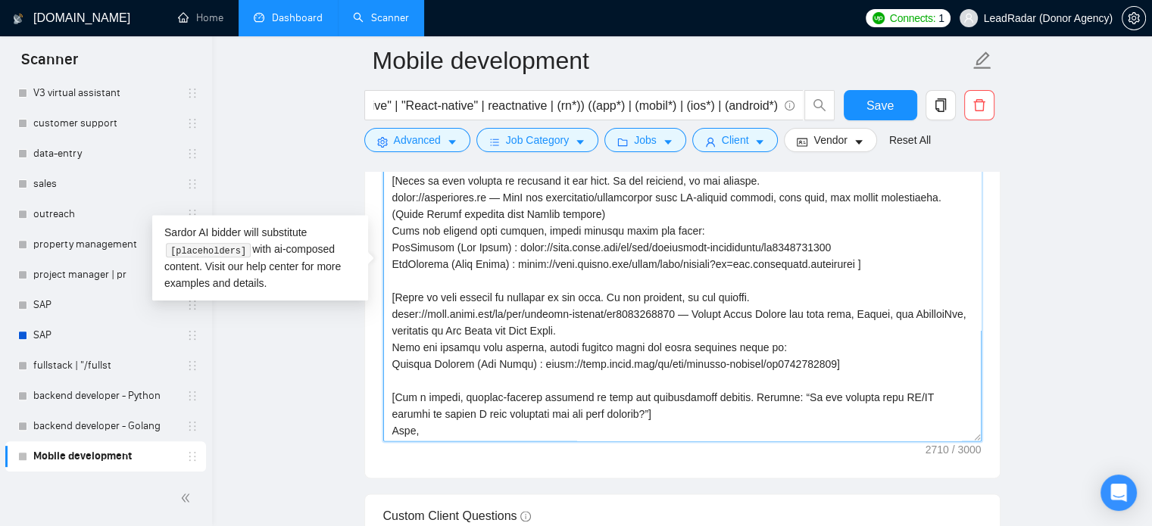
scroll to position [349, 0]
drag, startPoint x: 861, startPoint y: 266, endPoint x: 673, endPoint y: 266, distance: 188.6
click at [673, 266] on textarea "Cover letter template:" at bounding box center [682, 271] width 598 height 341
click at [751, 263] on textarea "Cover letter template:" at bounding box center [682, 271] width 598 height 341
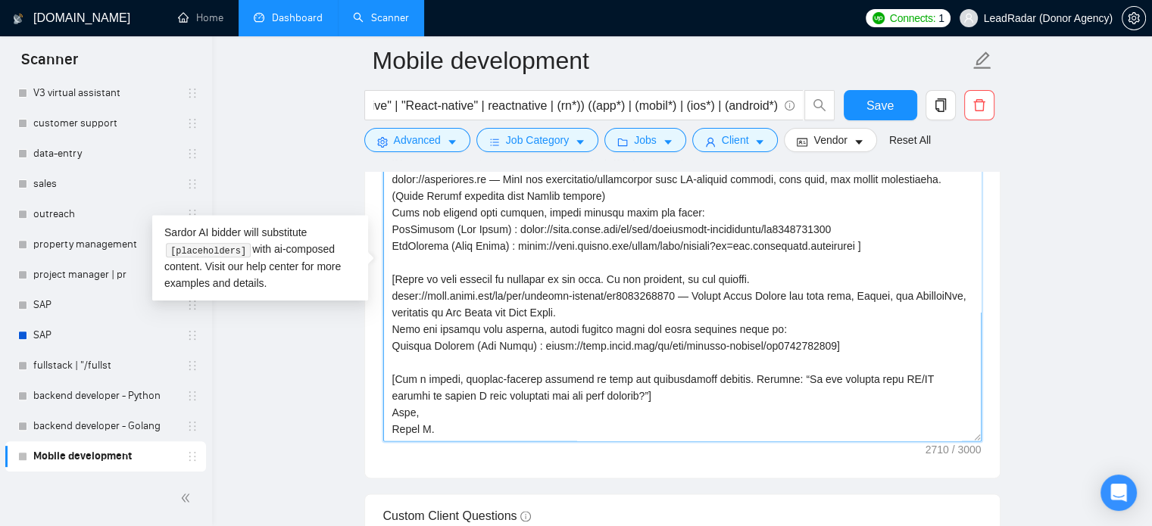
click at [602, 391] on textarea "Cover letter template:" at bounding box center [682, 271] width 598 height 341
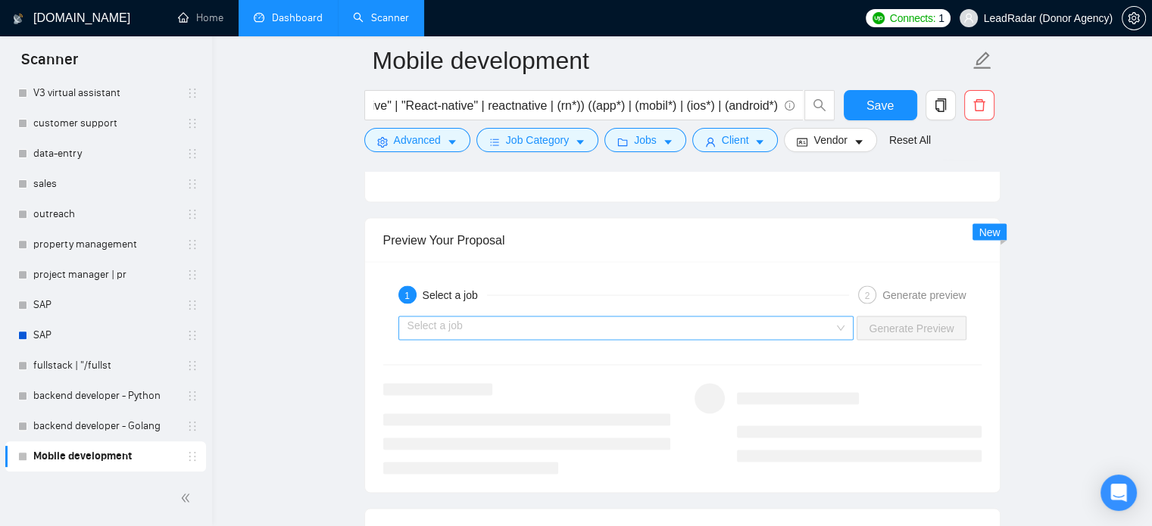
scroll to position [2768, 0]
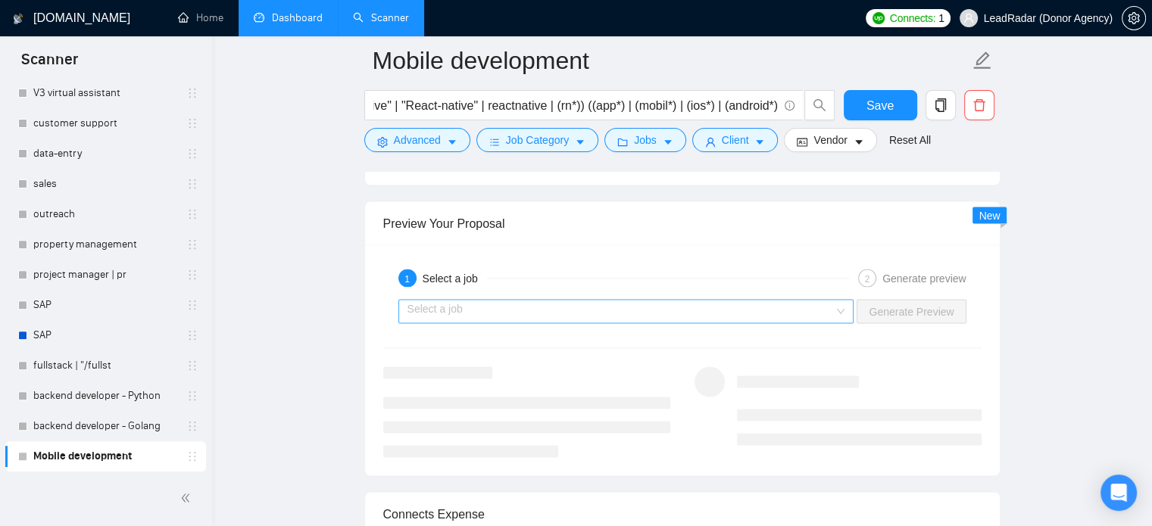
click at [753, 305] on input "search" at bounding box center [621, 311] width 427 height 23
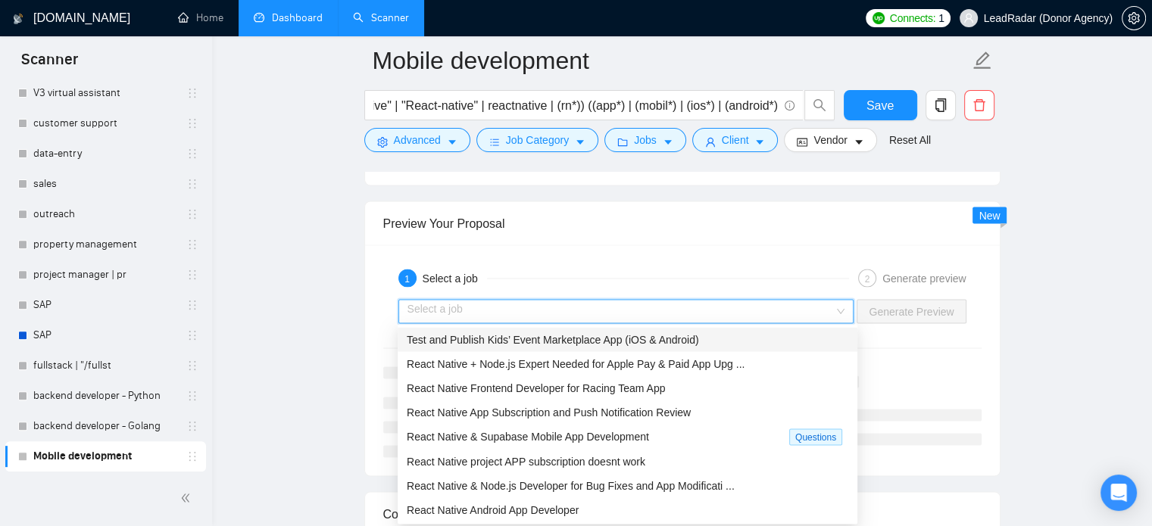
click at [604, 342] on span "Test and Publish Kids’ Event Marketplace App (iOS & Android)" at bounding box center [553, 339] width 292 height 12
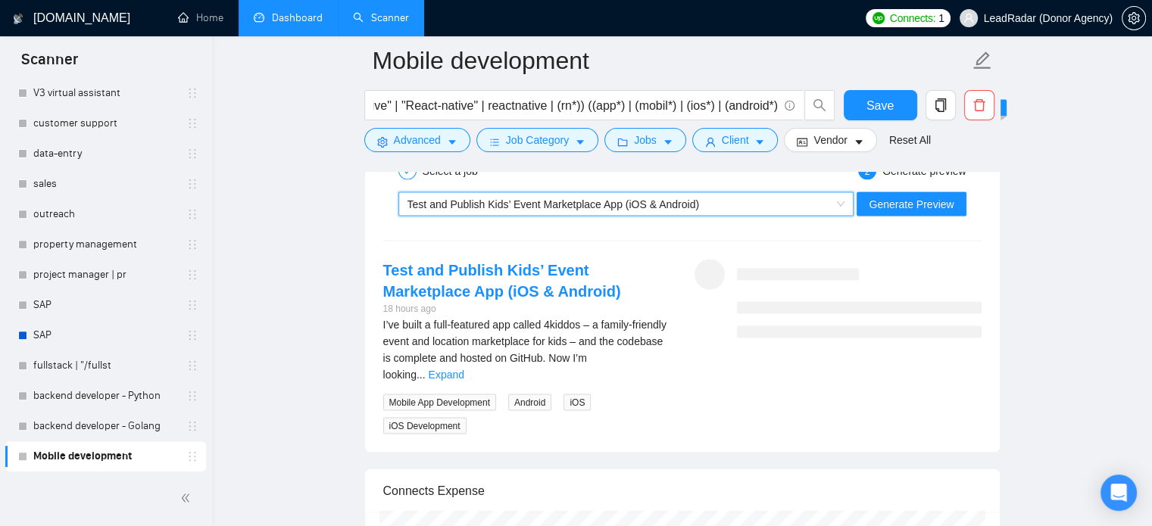
scroll to position [2877, 0]
click at [912, 194] on span "Generate Preview" at bounding box center [911, 202] width 85 height 17
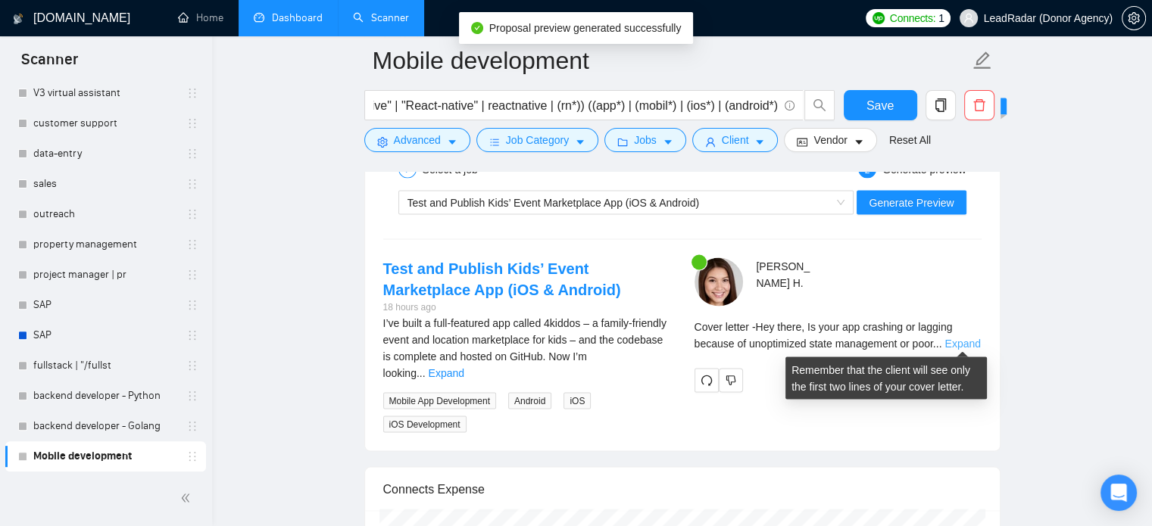
click at [963, 337] on link "Expand" at bounding box center [963, 343] width 36 height 12
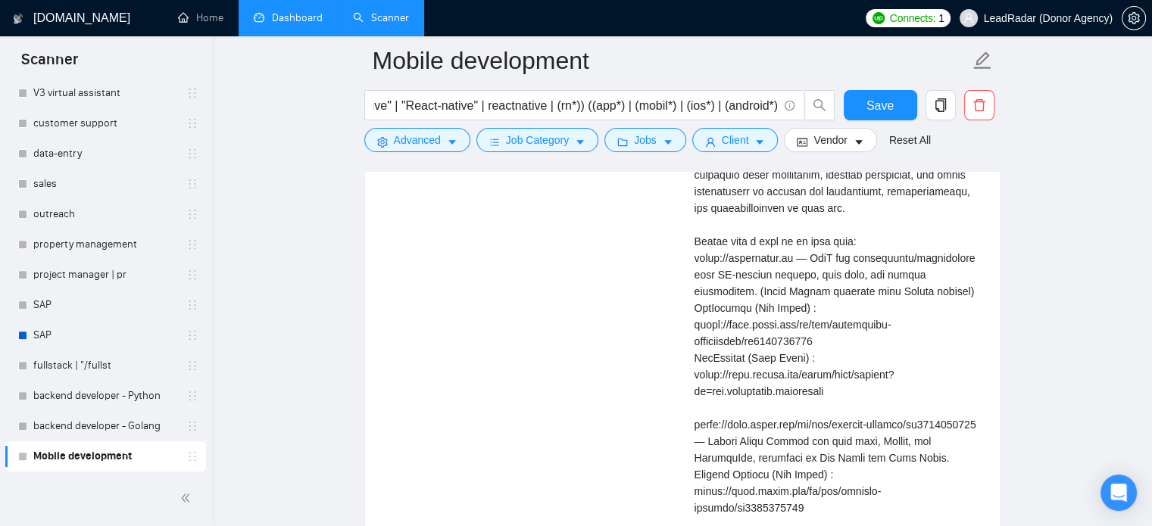
scroll to position [3139, 0]
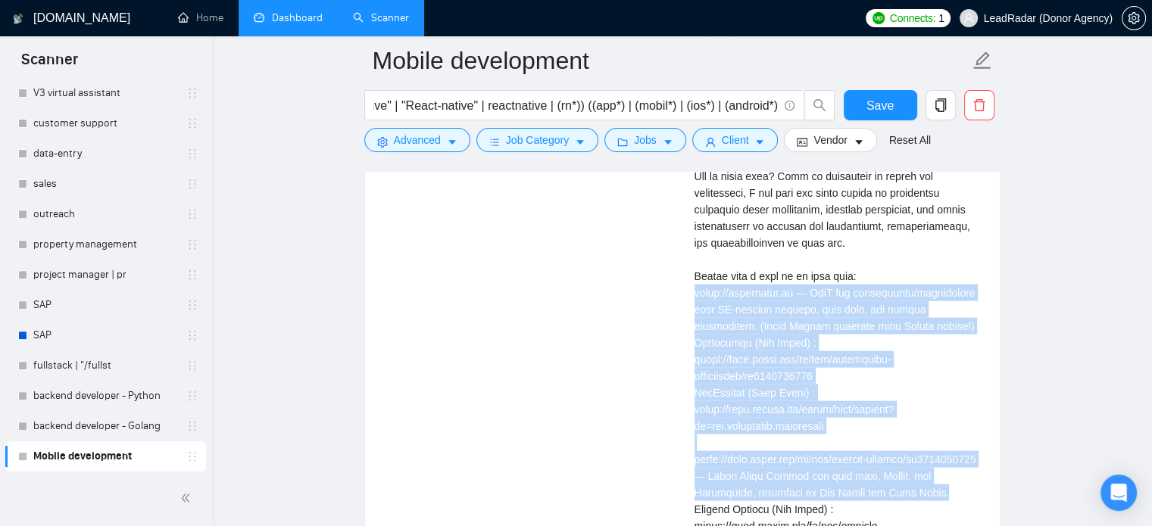
drag, startPoint x: 739, startPoint y: 301, endPoint x: 860, endPoint y: 501, distance: 233.2
click at [860, 501] on div "[PERSON_NAME] Cover letter" at bounding box center [837, 335] width 311 height 680
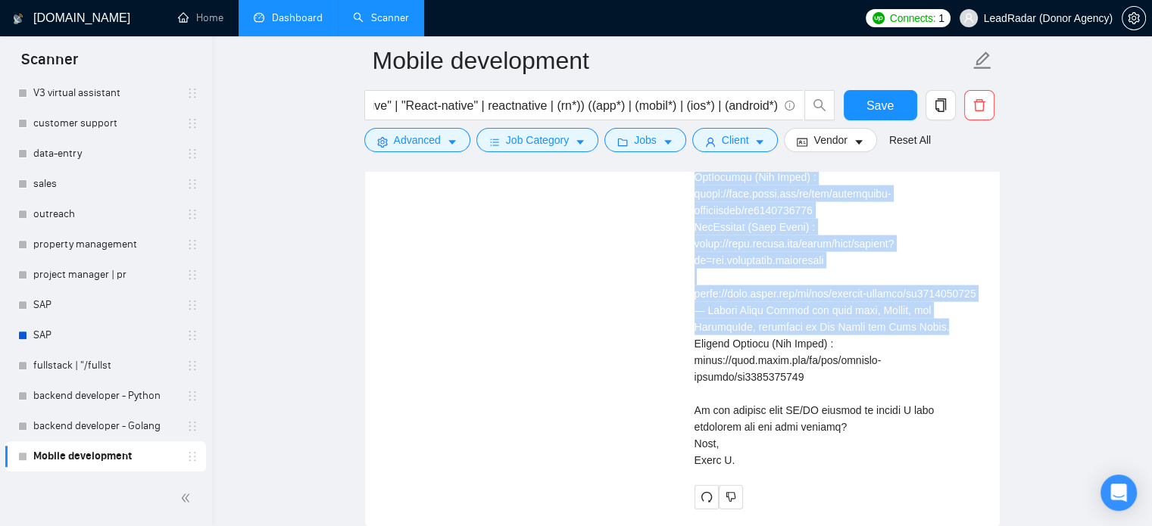
scroll to position [3304, 0]
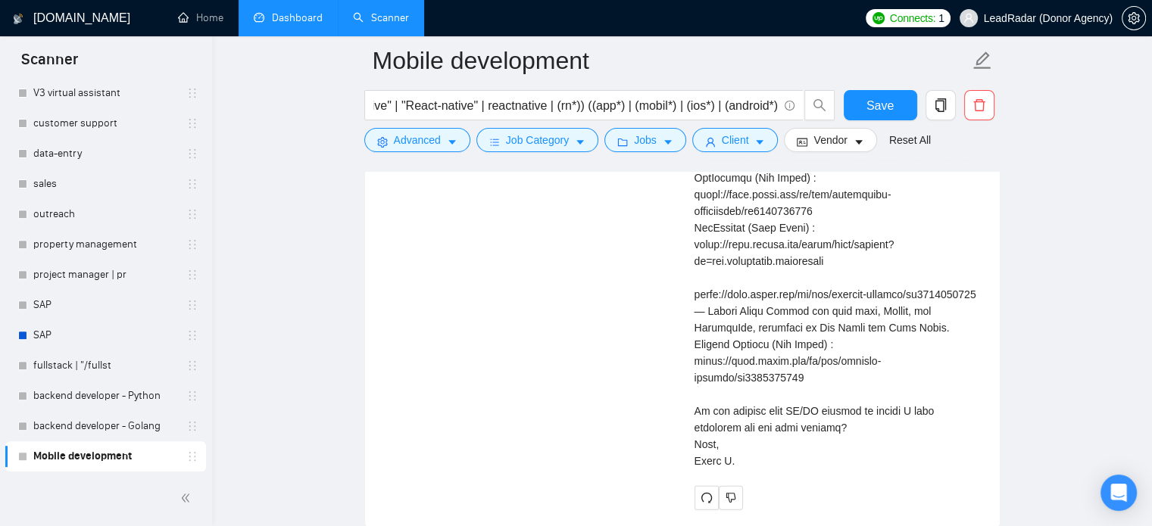
click at [743, 362] on div "Cover letter" at bounding box center [838, 186] width 287 height 567
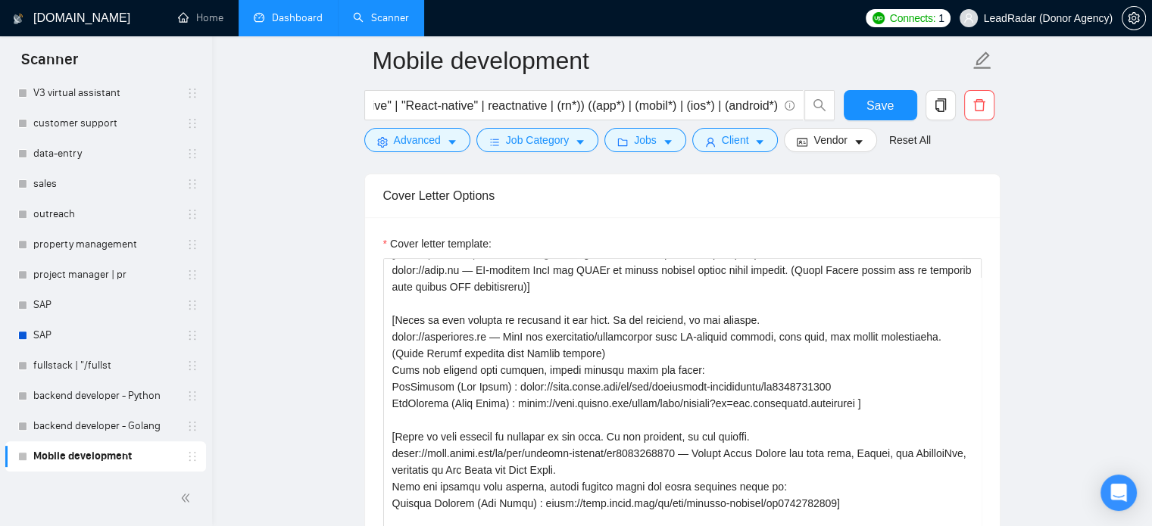
scroll to position [1588, 0]
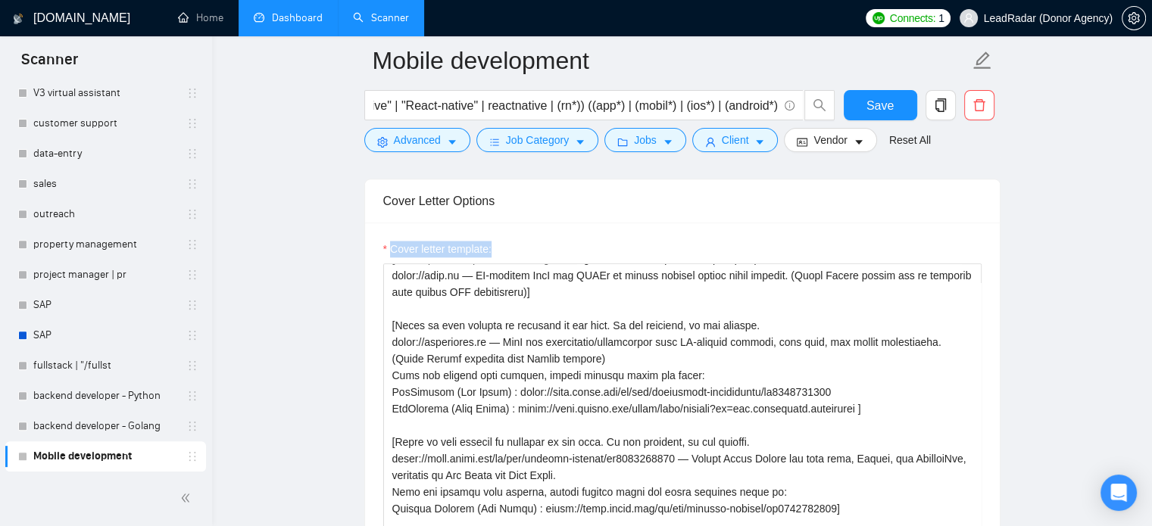
drag, startPoint x: 1148, startPoint y: 208, endPoint x: 1154, endPoint y: 233, distance: 25.6
click at [715, 389] on textarea "Cover letter template:" at bounding box center [682, 434] width 598 height 341
